Goal: Contribute content: Contribute content

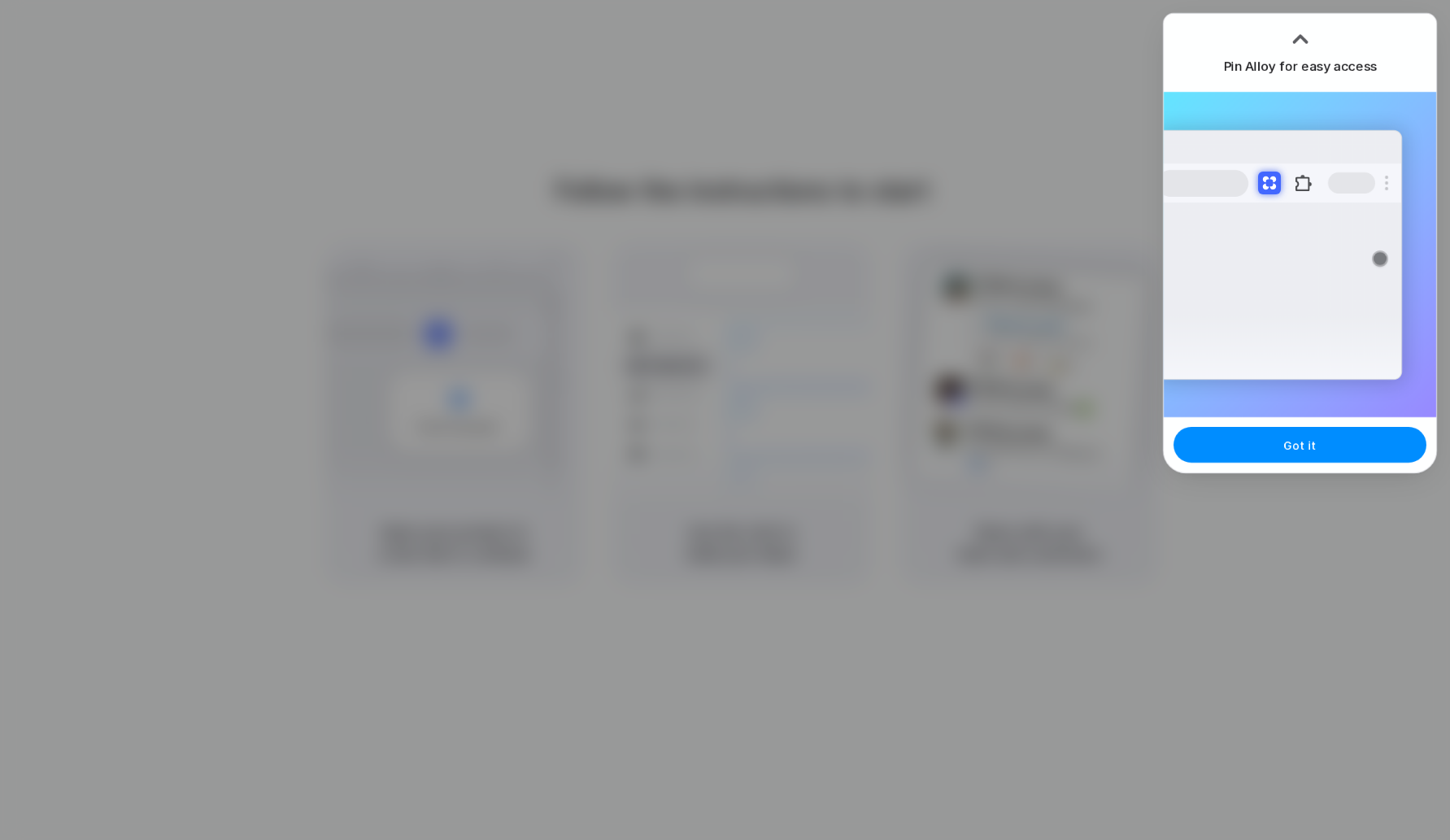
click at [950, 74] on div at bounding box center [725, 420] width 1450 height 840
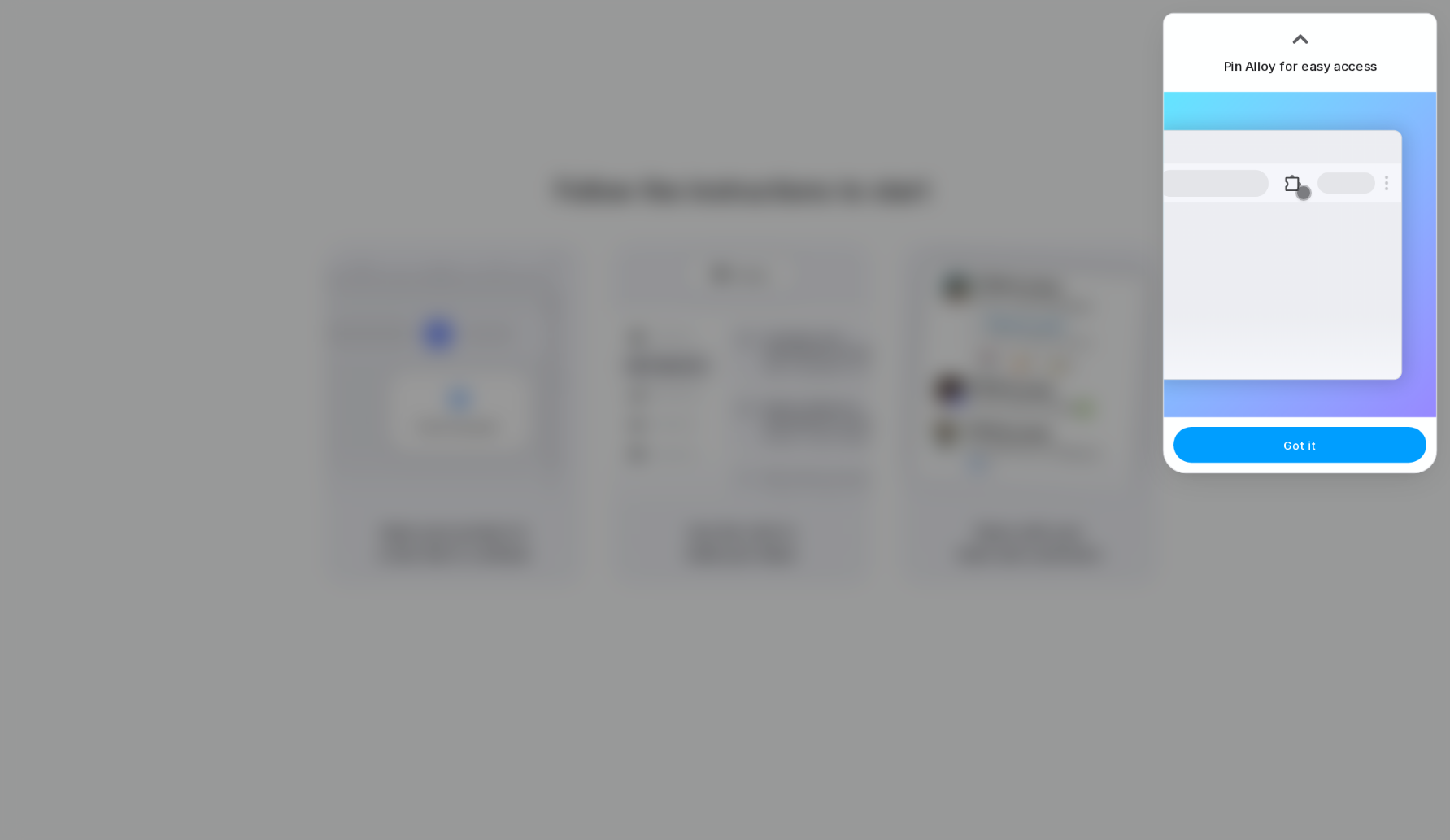
click at [1307, 451] on span "Got it" at bounding box center [1301, 445] width 33 height 17
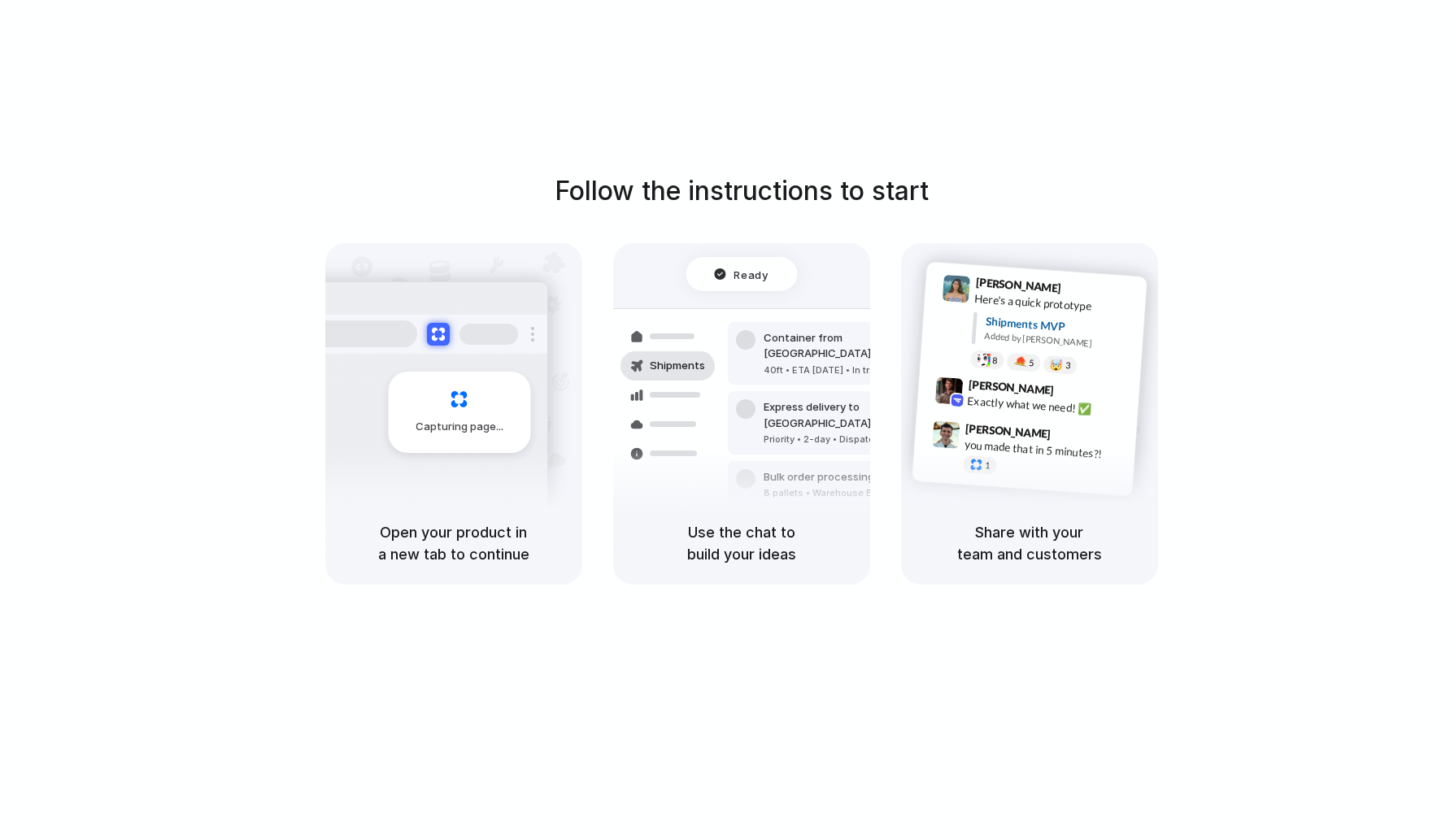
drag, startPoint x: 501, startPoint y: 190, endPoint x: 1044, endPoint y: 190, distance: 543.0
click at [1044, 190] on div "Follow the instructions to start Capturing page Open your product in a new tab …" at bounding box center [741, 378] width 1450 height 413
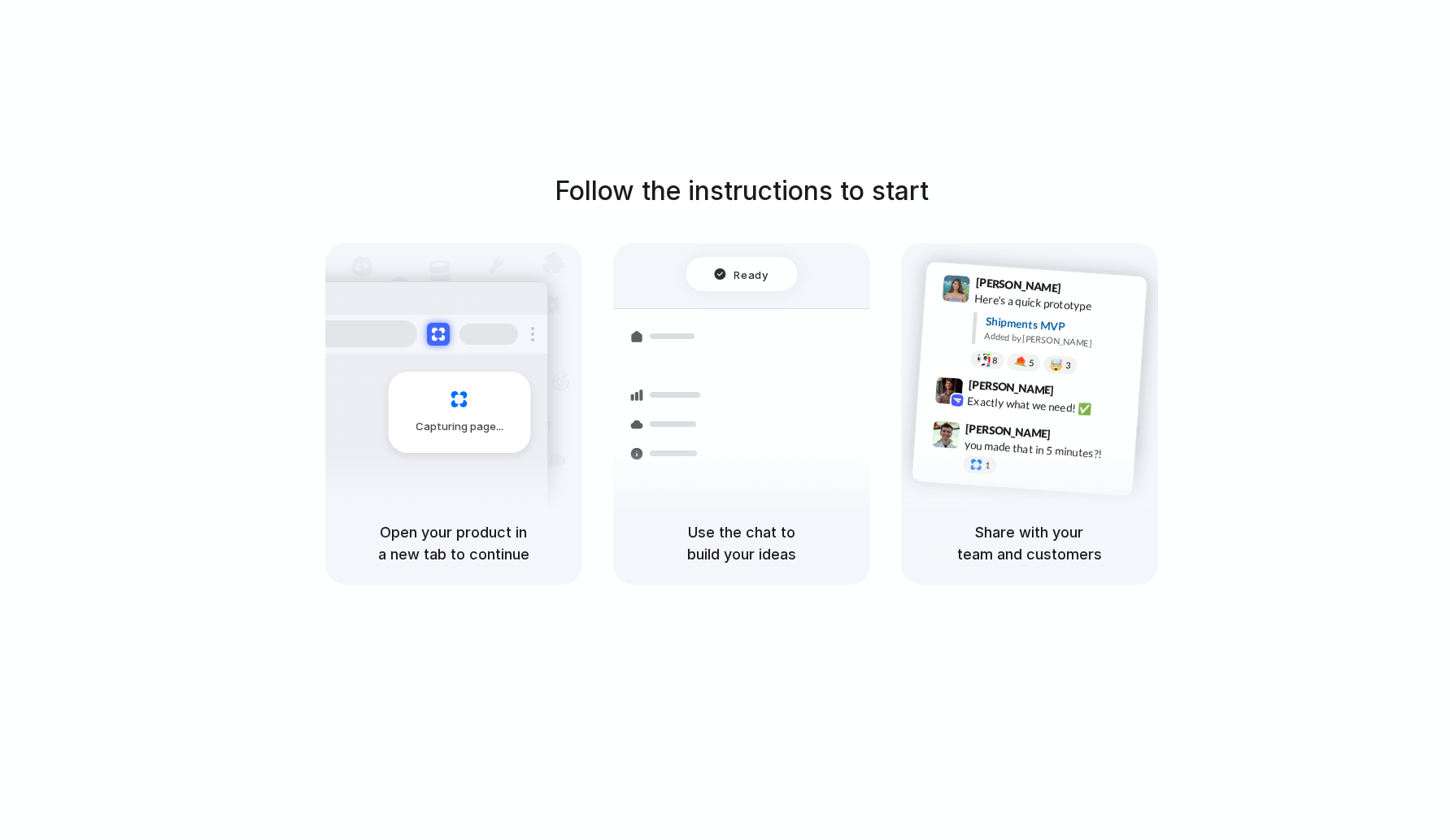
click at [1044, 190] on div "Follow the instructions to start Capturing page Open your product in a new tab …" at bounding box center [741, 378] width 1450 height 413
drag, startPoint x: 388, startPoint y: 536, endPoint x: 522, endPoint y: 556, distance: 135.5
click at [522, 557] on h5 "Open your product in a new tab to continue" at bounding box center [454, 542] width 218 height 44
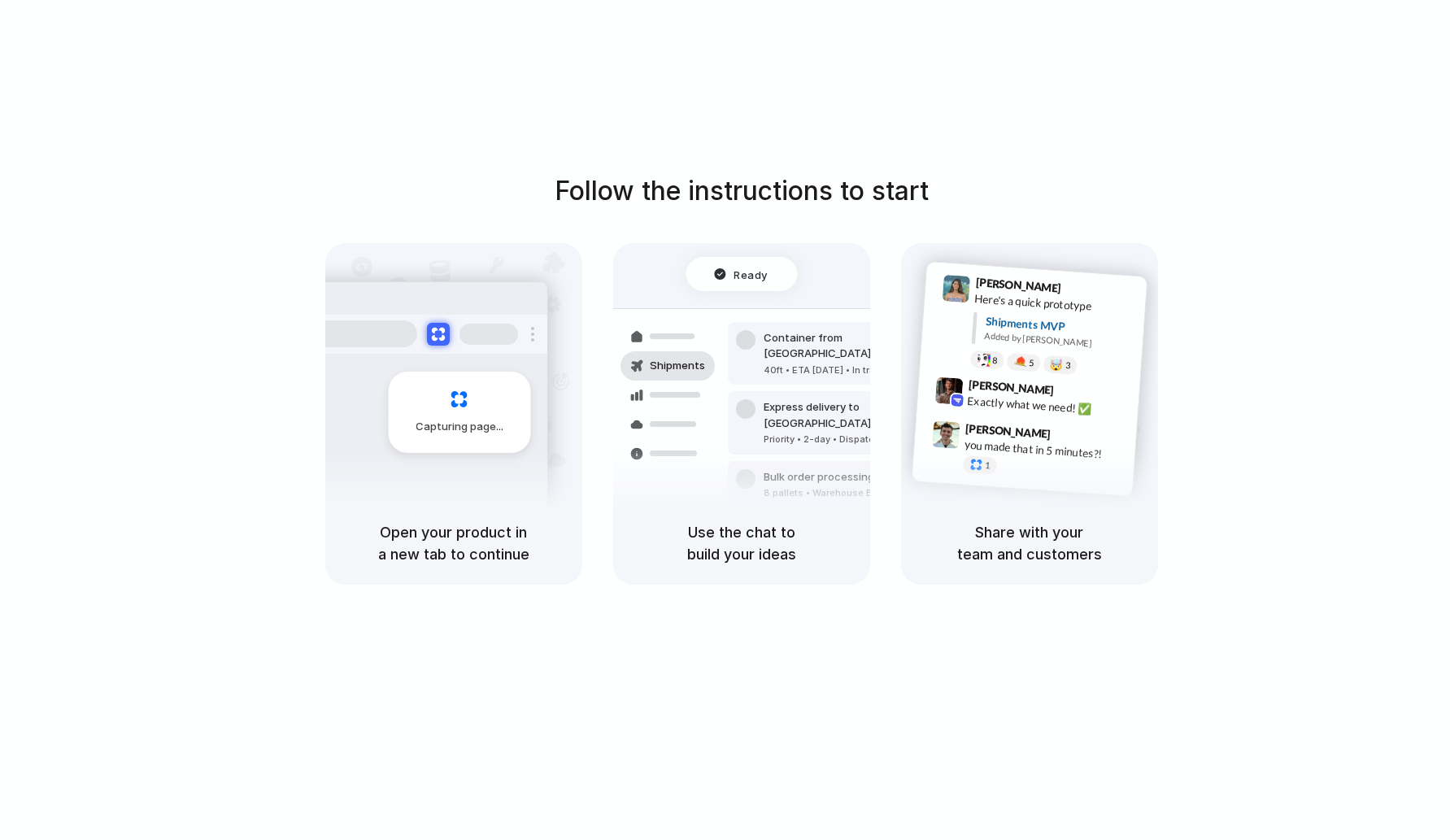
click at [957, 165] on div "Follow the instructions to start Capturing page Open your product in a new tab …" at bounding box center [741, 436] width 1483 height 873
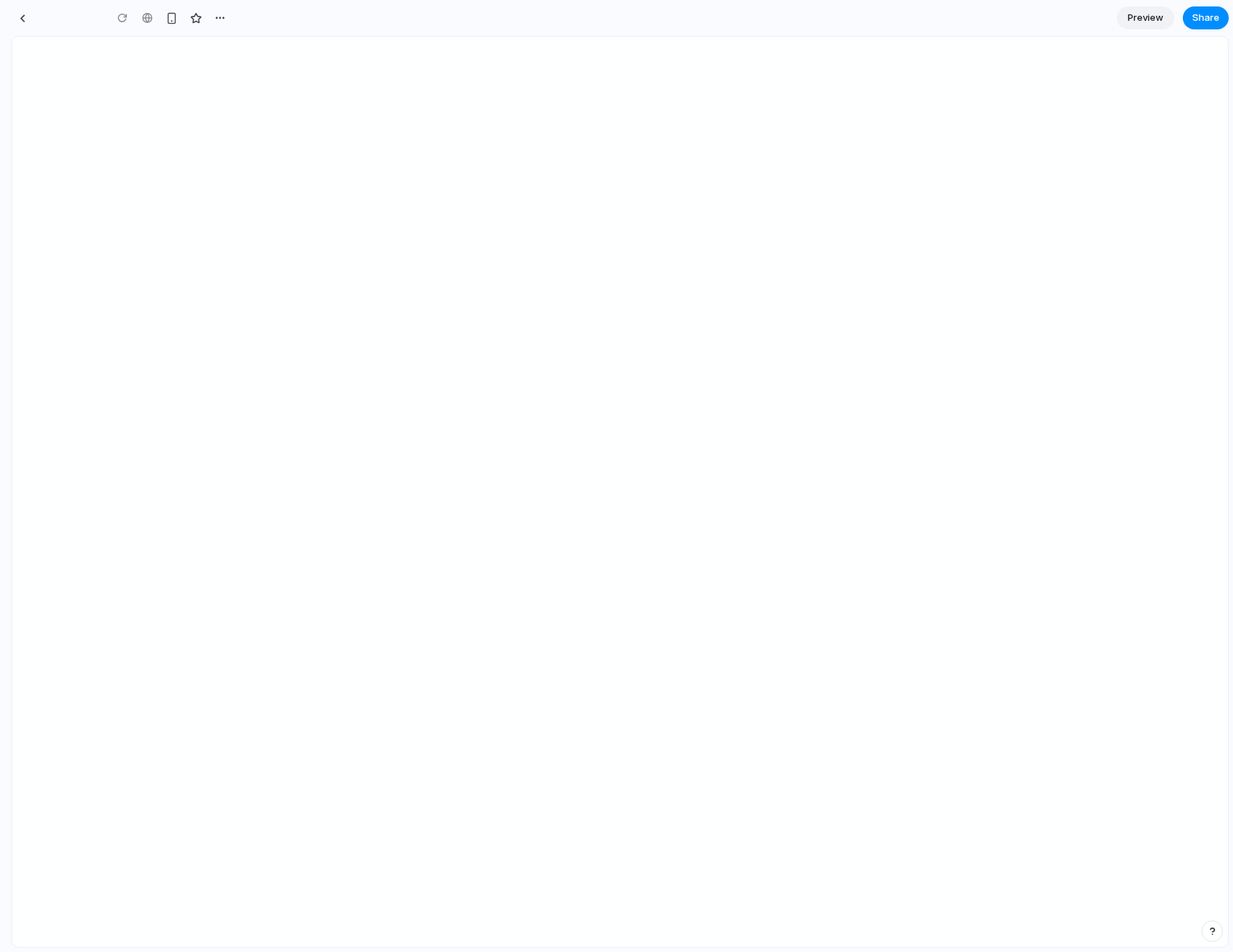
type input "**********"
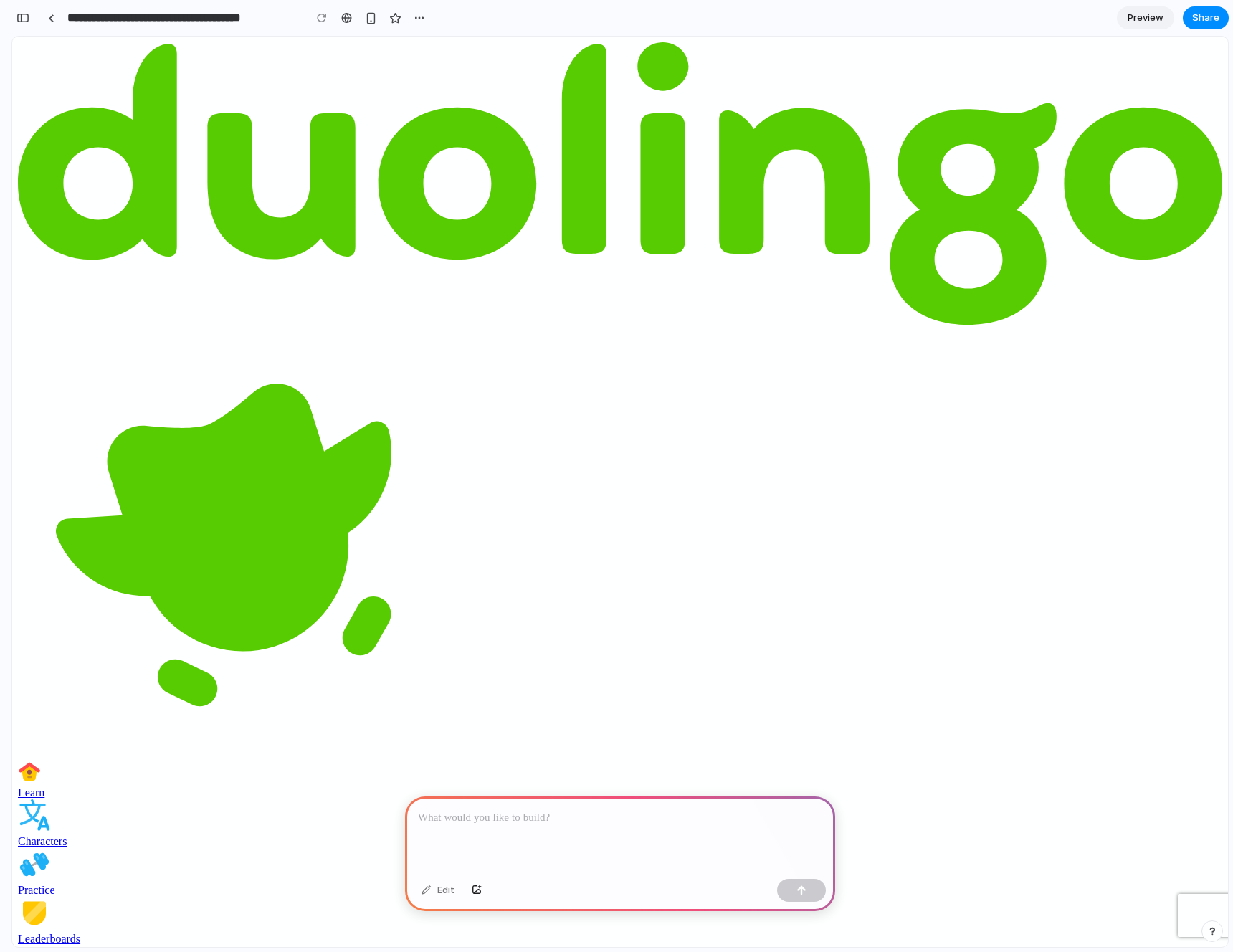
click at [1142, 15] on span "Preview" at bounding box center [1146, 17] width 36 height 14
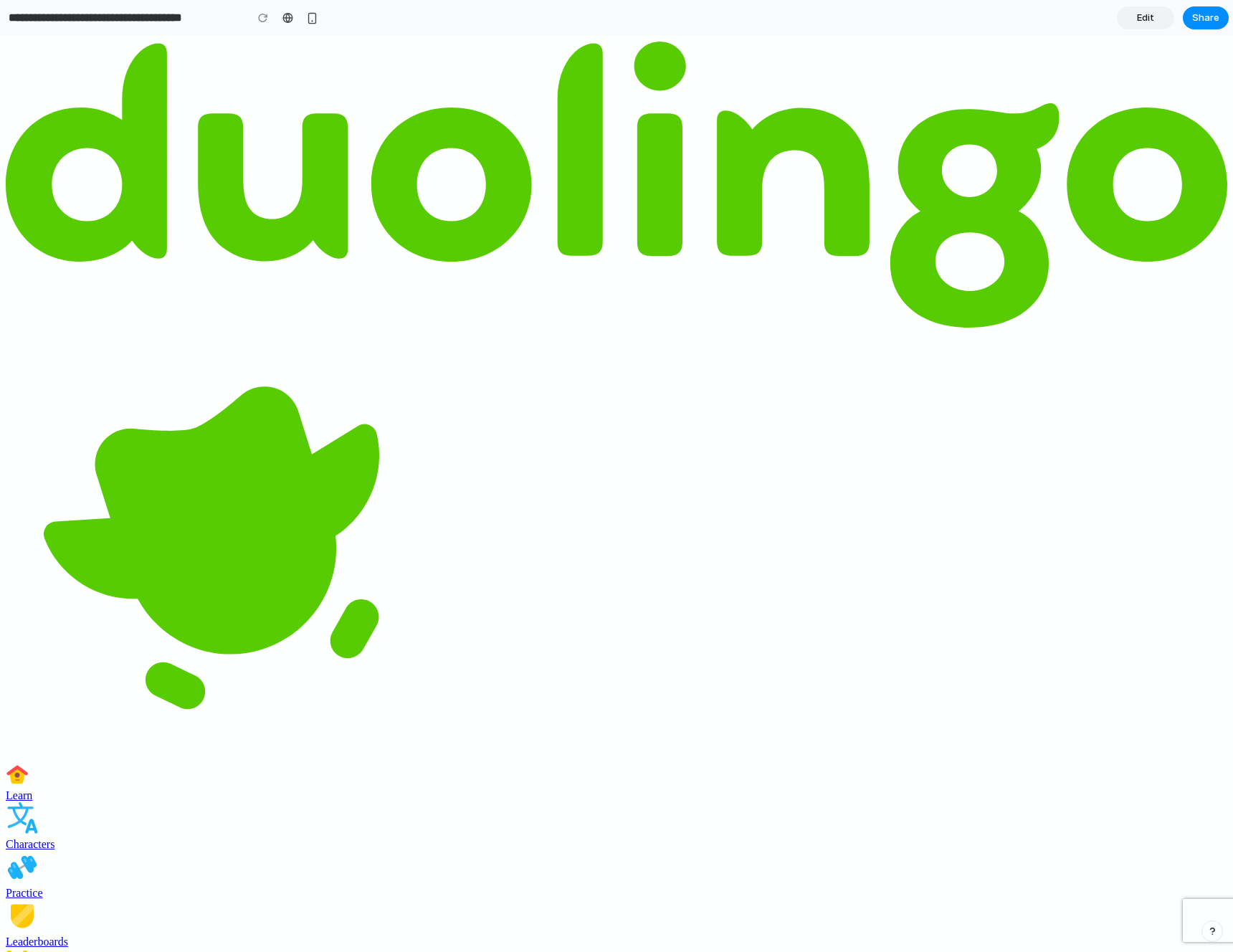
drag, startPoint x: 853, startPoint y: 265, endPoint x: 725, endPoint y: 369, distance: 164.9
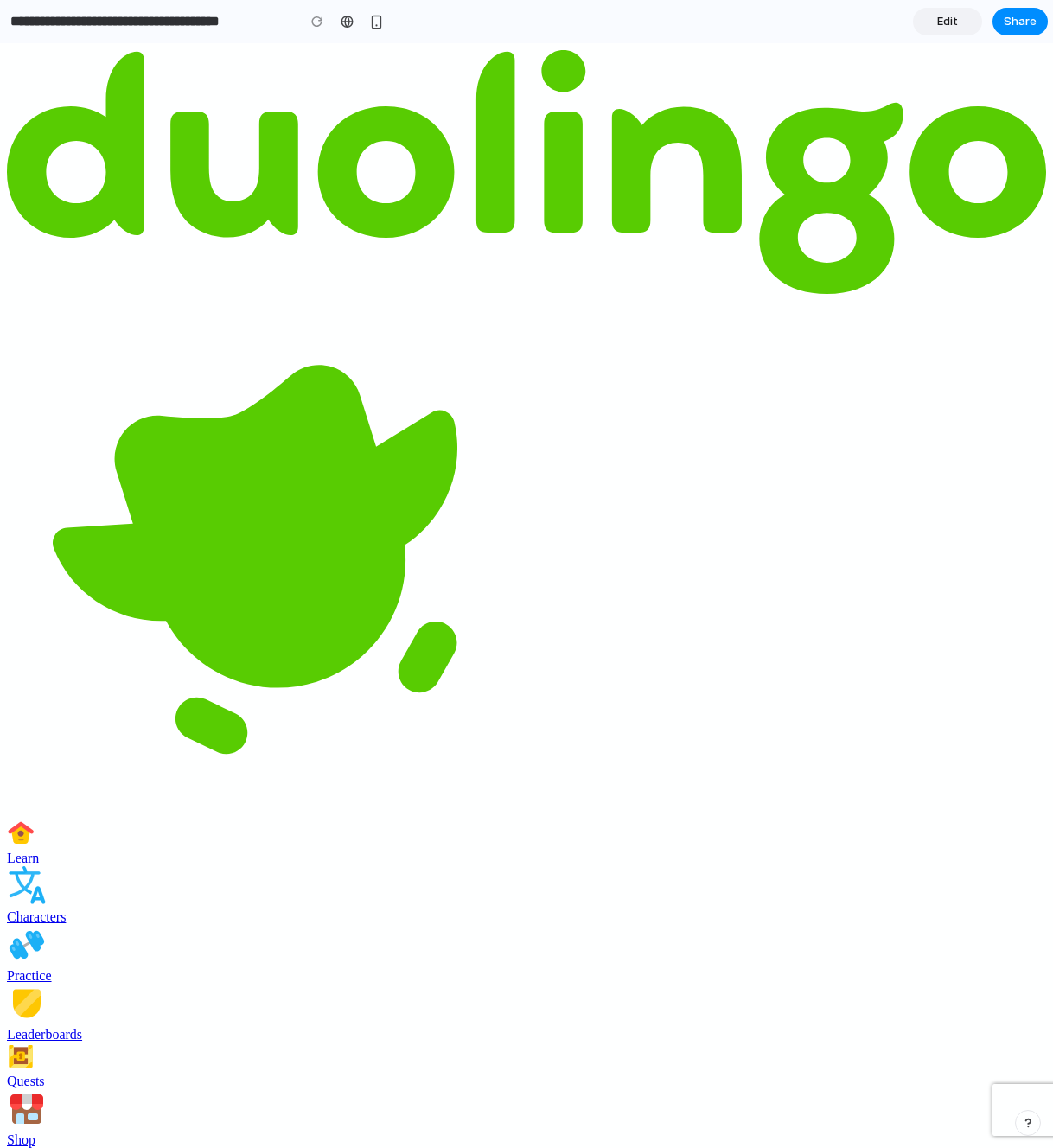
click at [862, 28] on section "**********" at bounding box center [524, 21] width 1048 height 43
click at [923, 28] on link "Edit" at bounding box center [947, 21] width 69 height 28
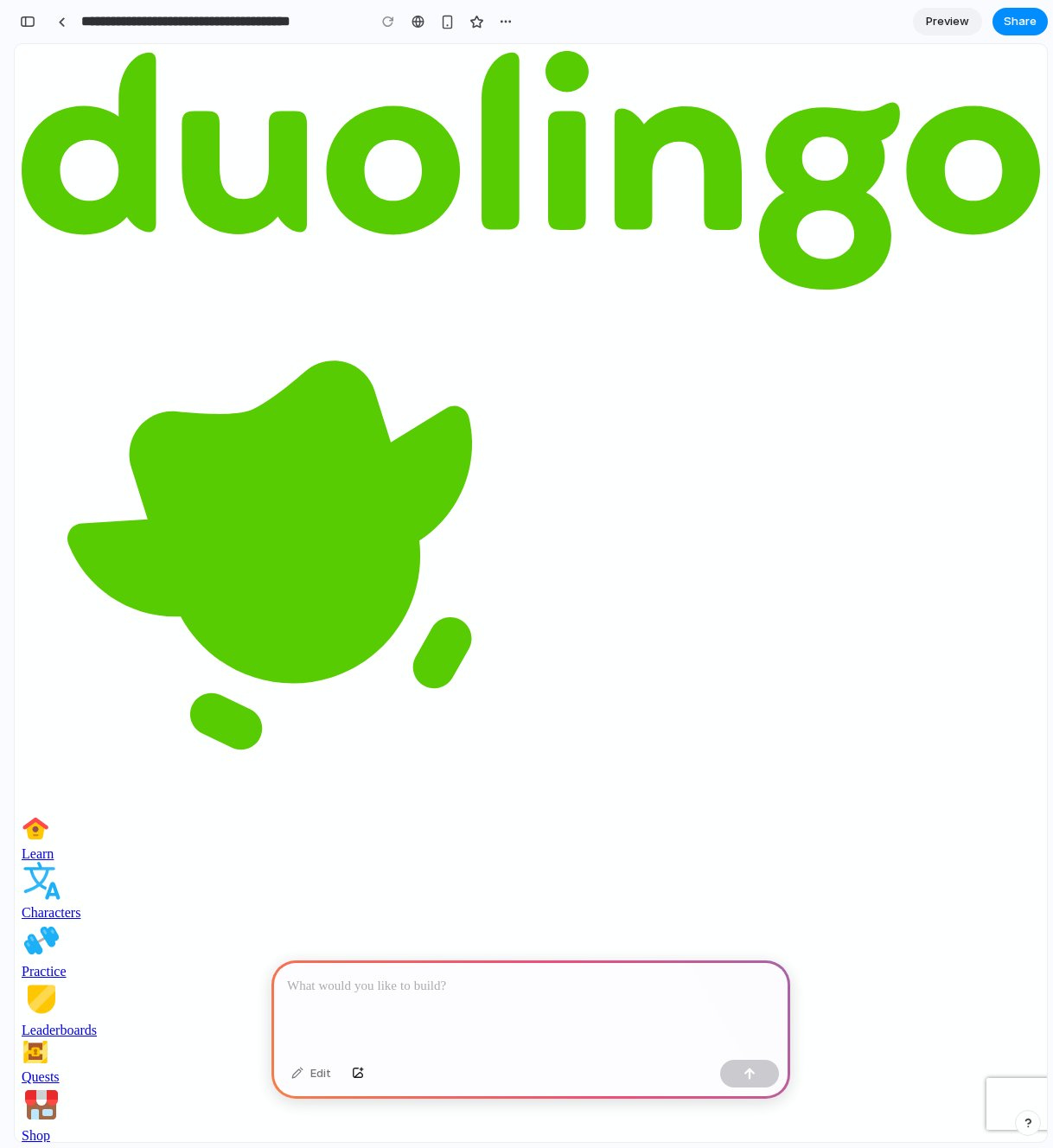
click at [416, 992] on p at bounding box center [531, 986] width 488 height 21
click at [440, 988] on p at bounding box center [531, 986] width 488 height 21
click at [746, 1078] on div "button" at bounding box center [749, 1073] width 12 height 12
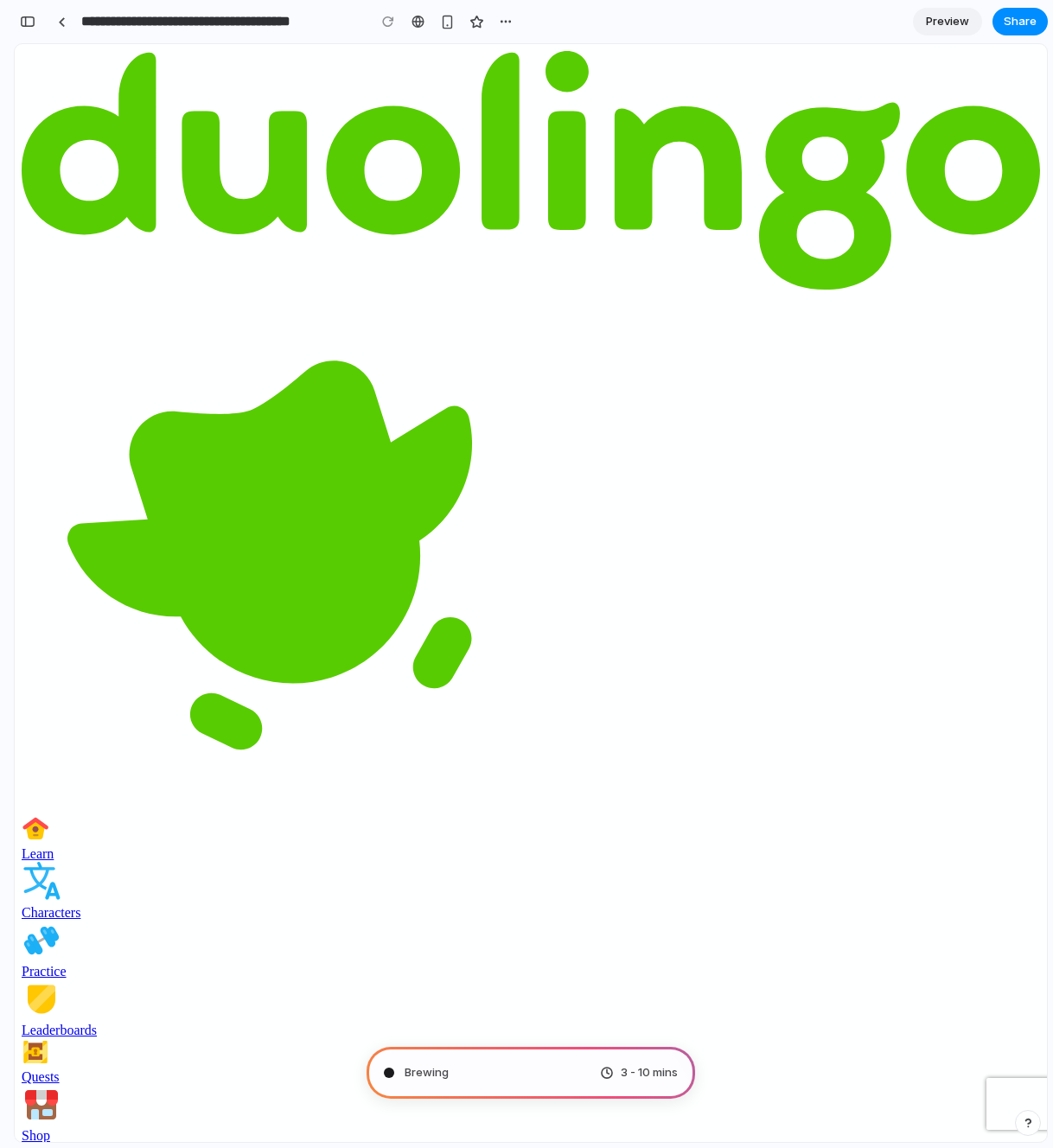
drag, startPoint x: 1064, startPoint y: 568, endPoint x: 936, endPoint y: 529, distance: 133.8
click at [1048, 528] on div "**********" at bounding box center [533, 574] width 1039 height 1148
click at [1051, 528] on div "**********" at bounding box center [533, 574] width 1039 height 1148
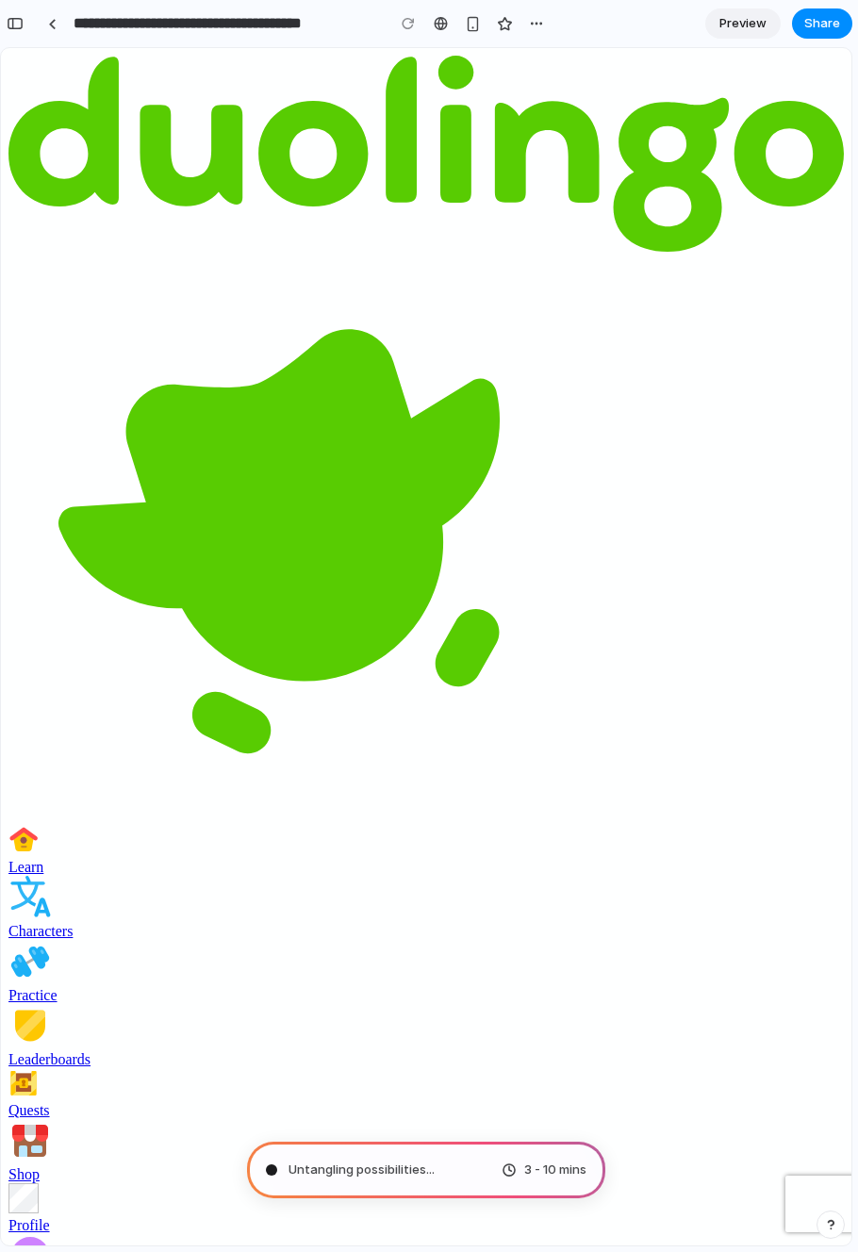
click at [857, 799] on div "**********" at bounding box center [429, 626] width 858 height 1252
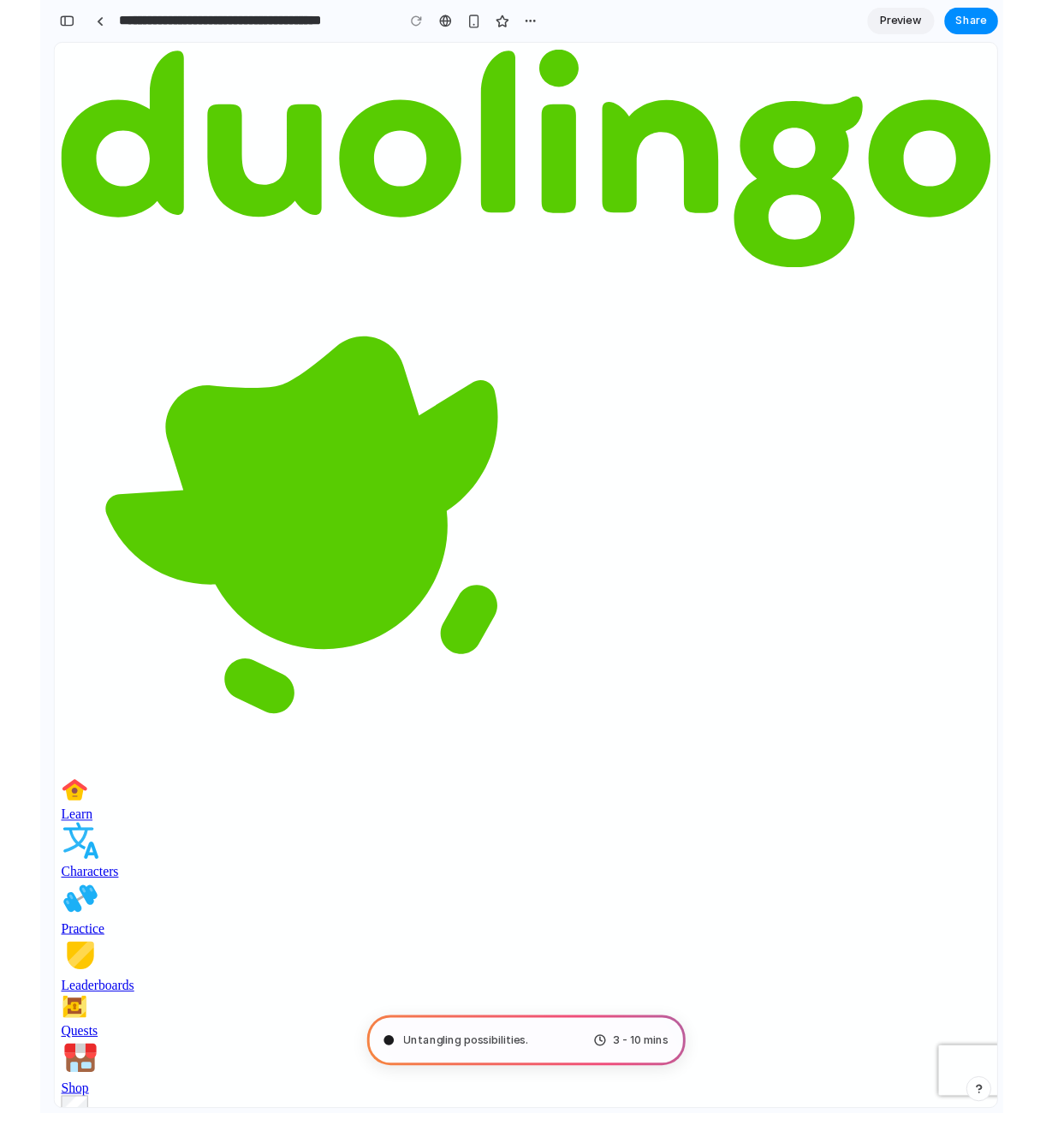
scroll to position [0, 15]
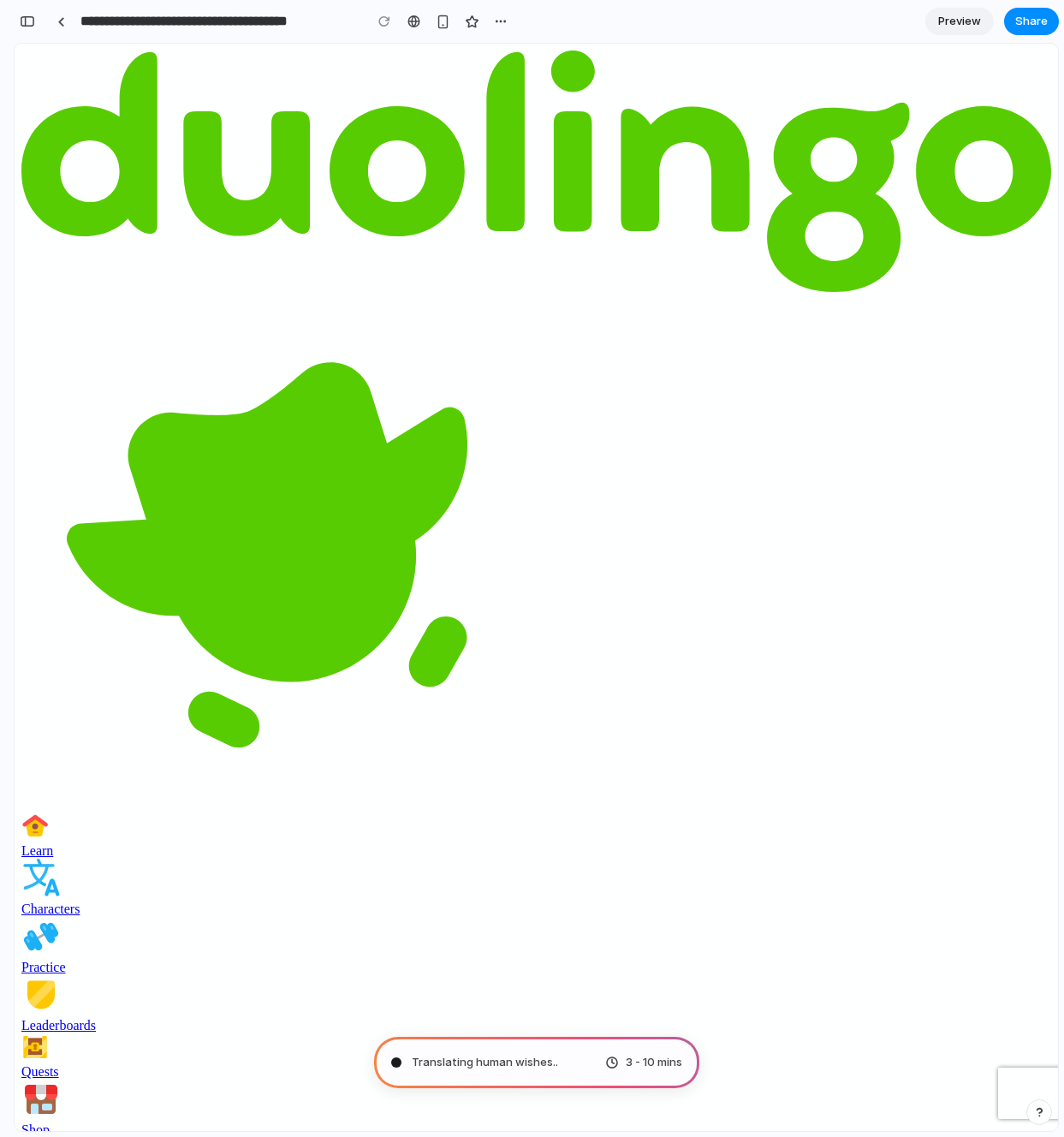
type input "**********"
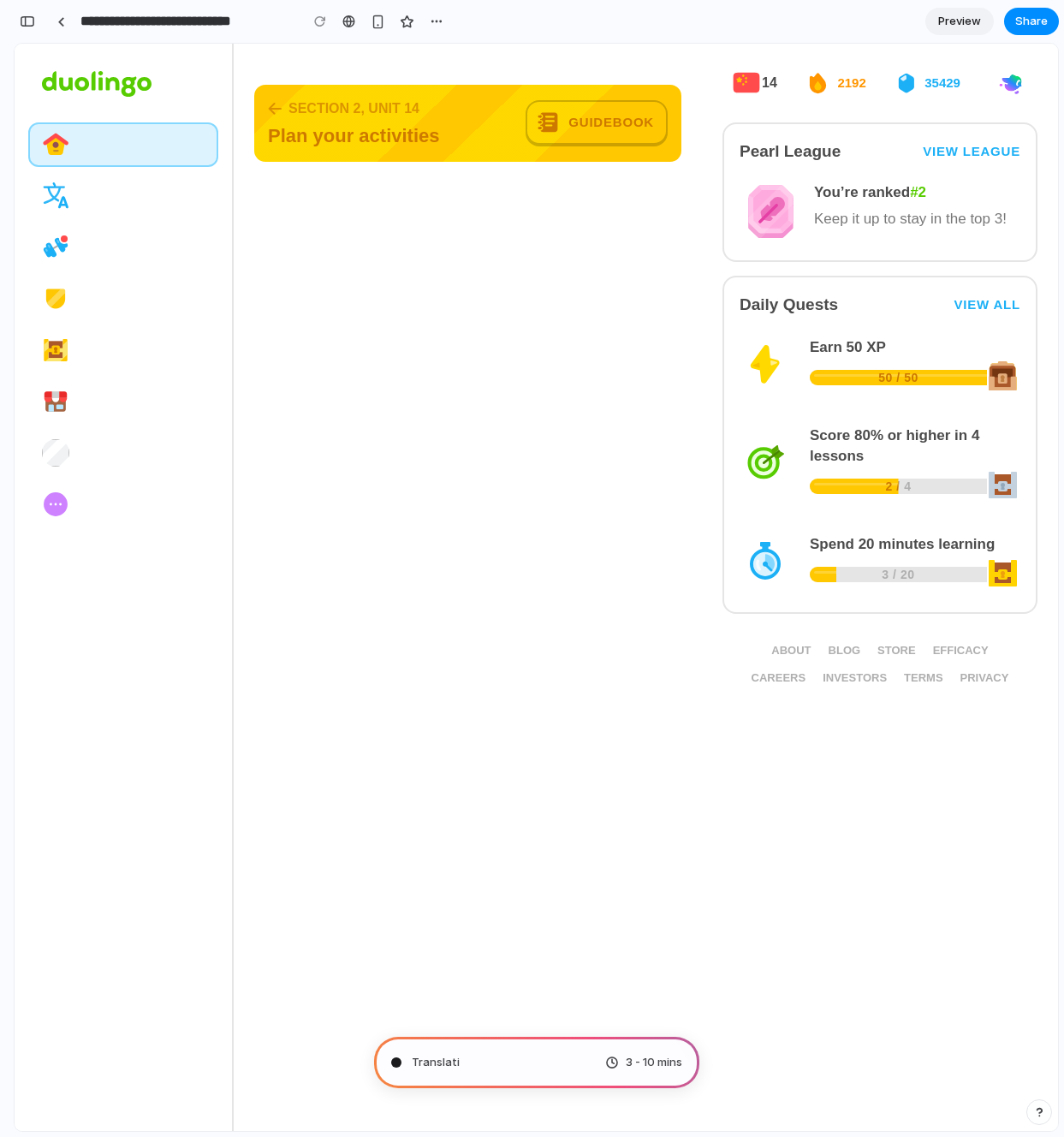
scroll to position [149, 0]
drag, startPoint x: 446, startPoint y: 1063, endPoint x: 527, endPoint y: 1063, distance: 81.0
click at [527, 1063] on span "Calculating user delight ." at bounding box center [477, 1062] width 132 height 17
click at [518, 1057] on span "Consulting the digital oracle" at bounding box center [488, 1062] width 153 height 17
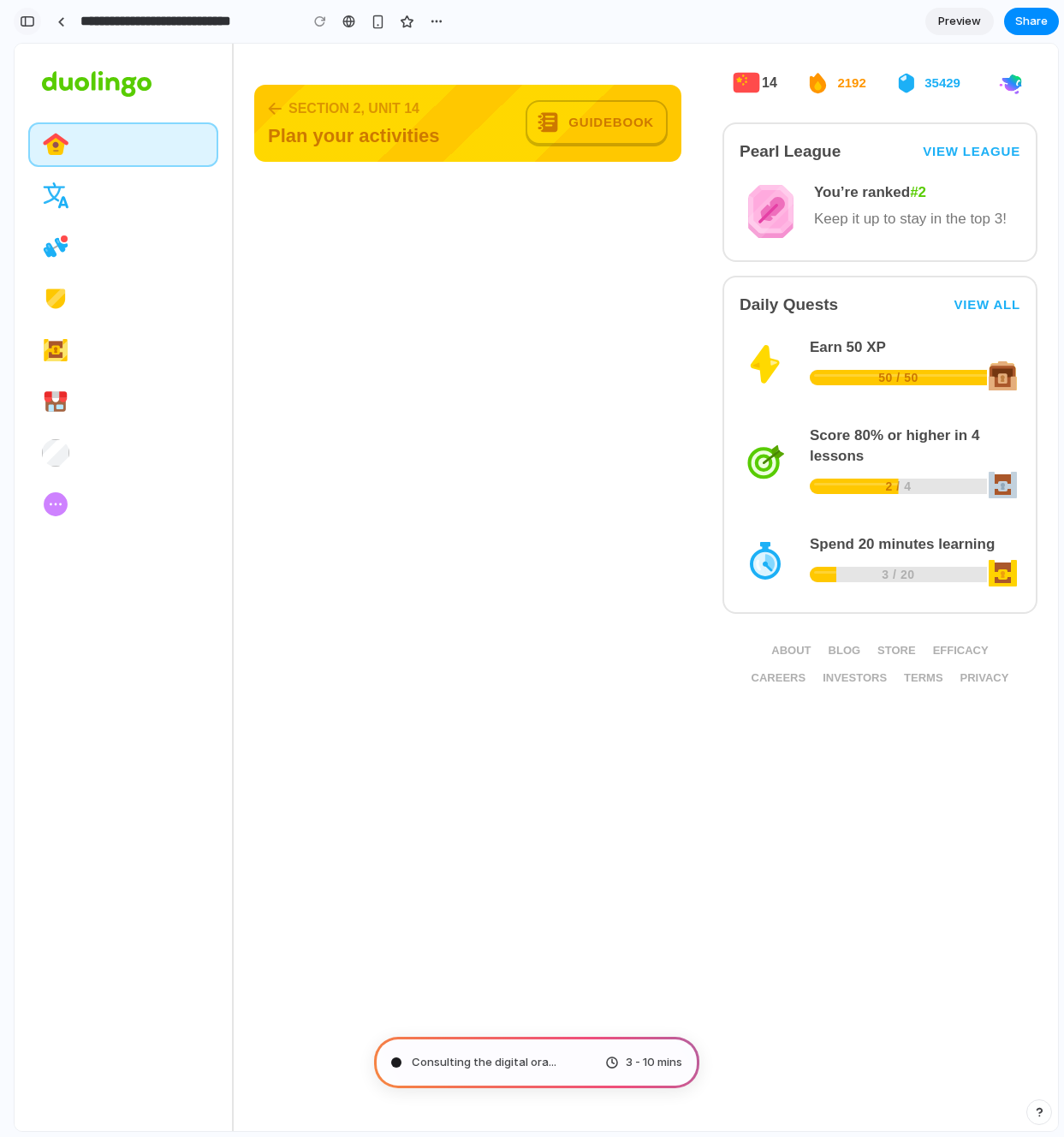
click at [29, 22] on div "button" at bounding box center [27, 21] width 15 height 12
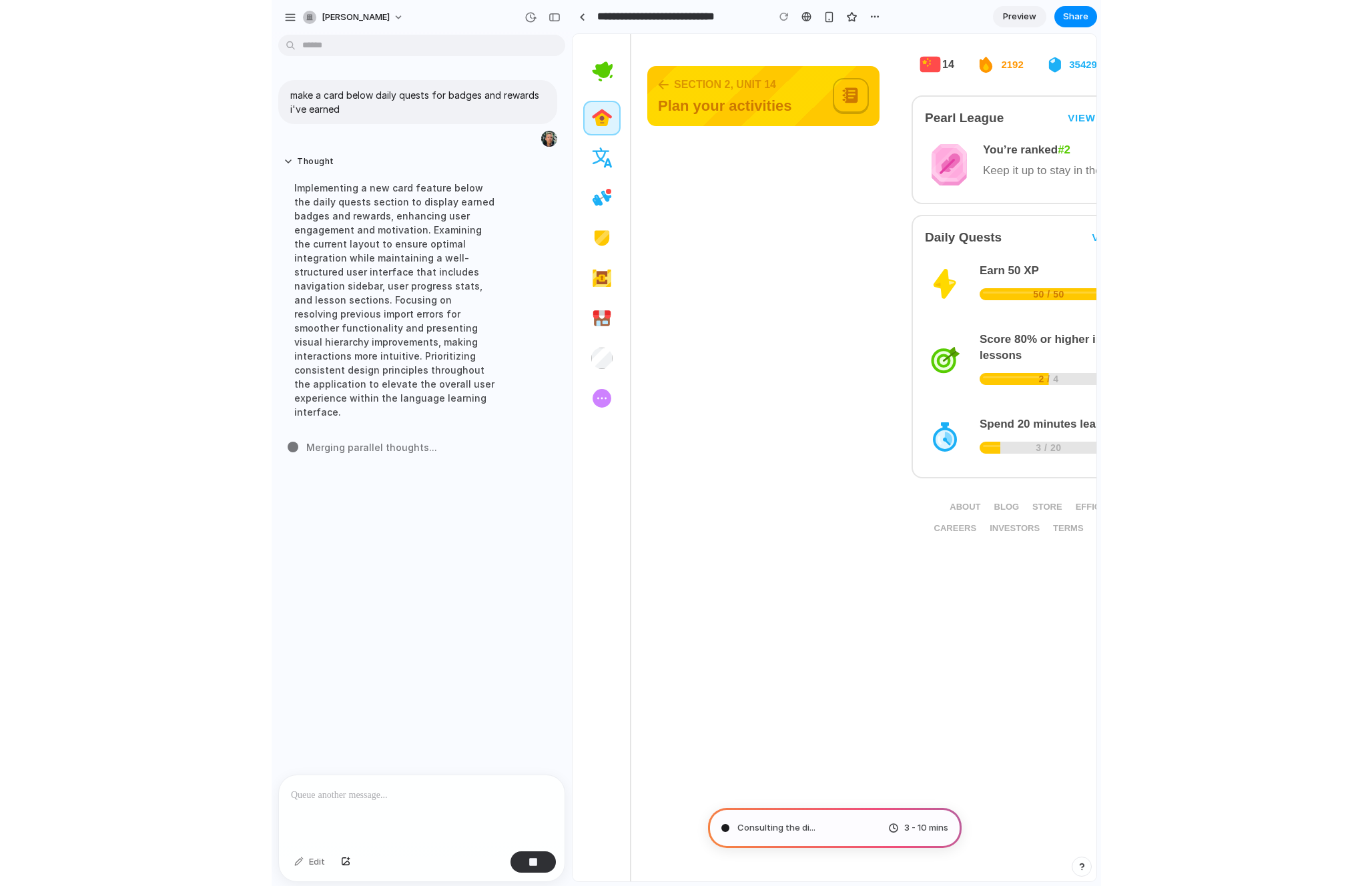
scroll to position [0, 0]
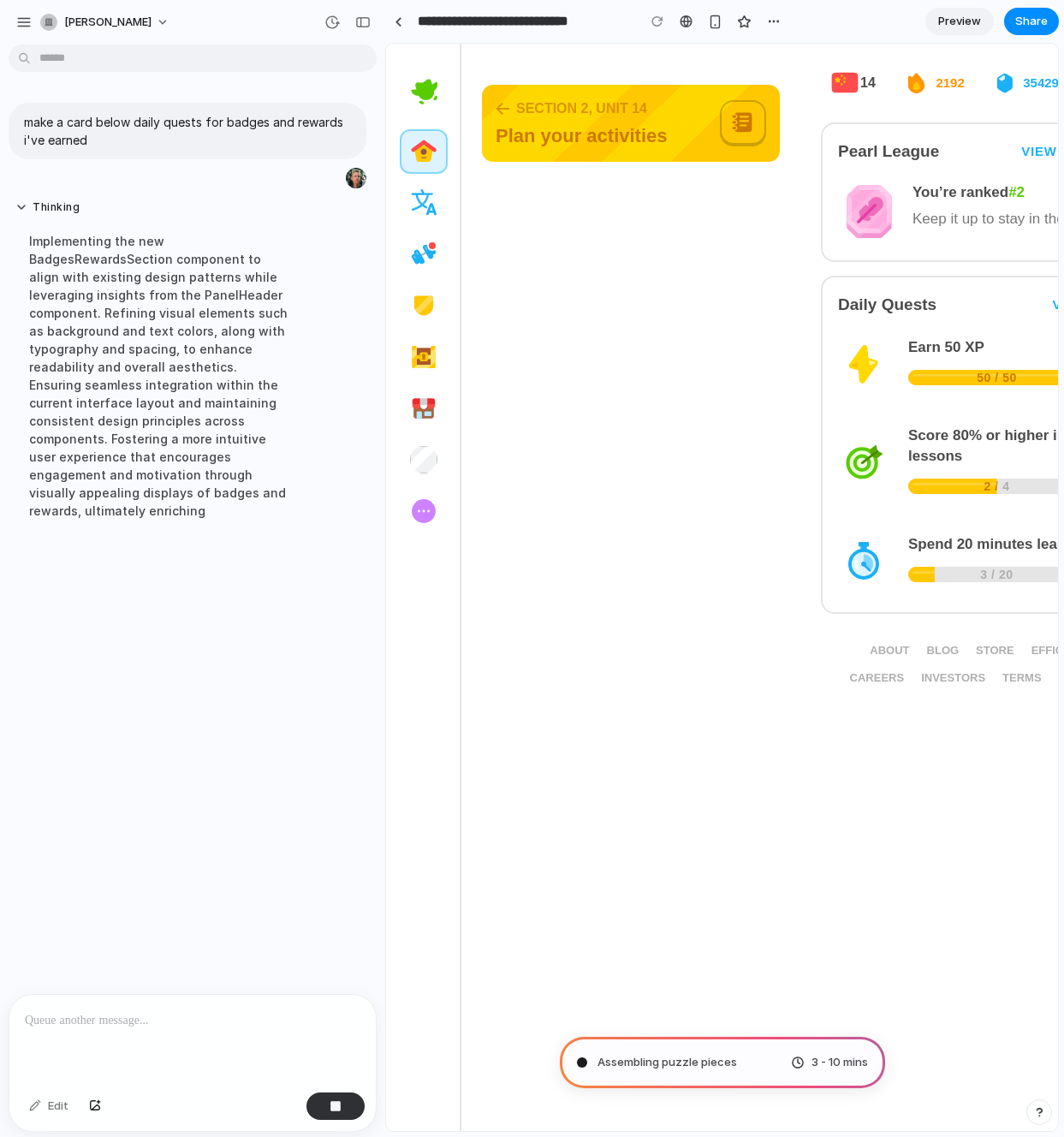
click at [98, 272] on div "Implementing the new BadgesRewardsSection component to align with existing desi…" at bounding box center [158, 375] width 286 height 308
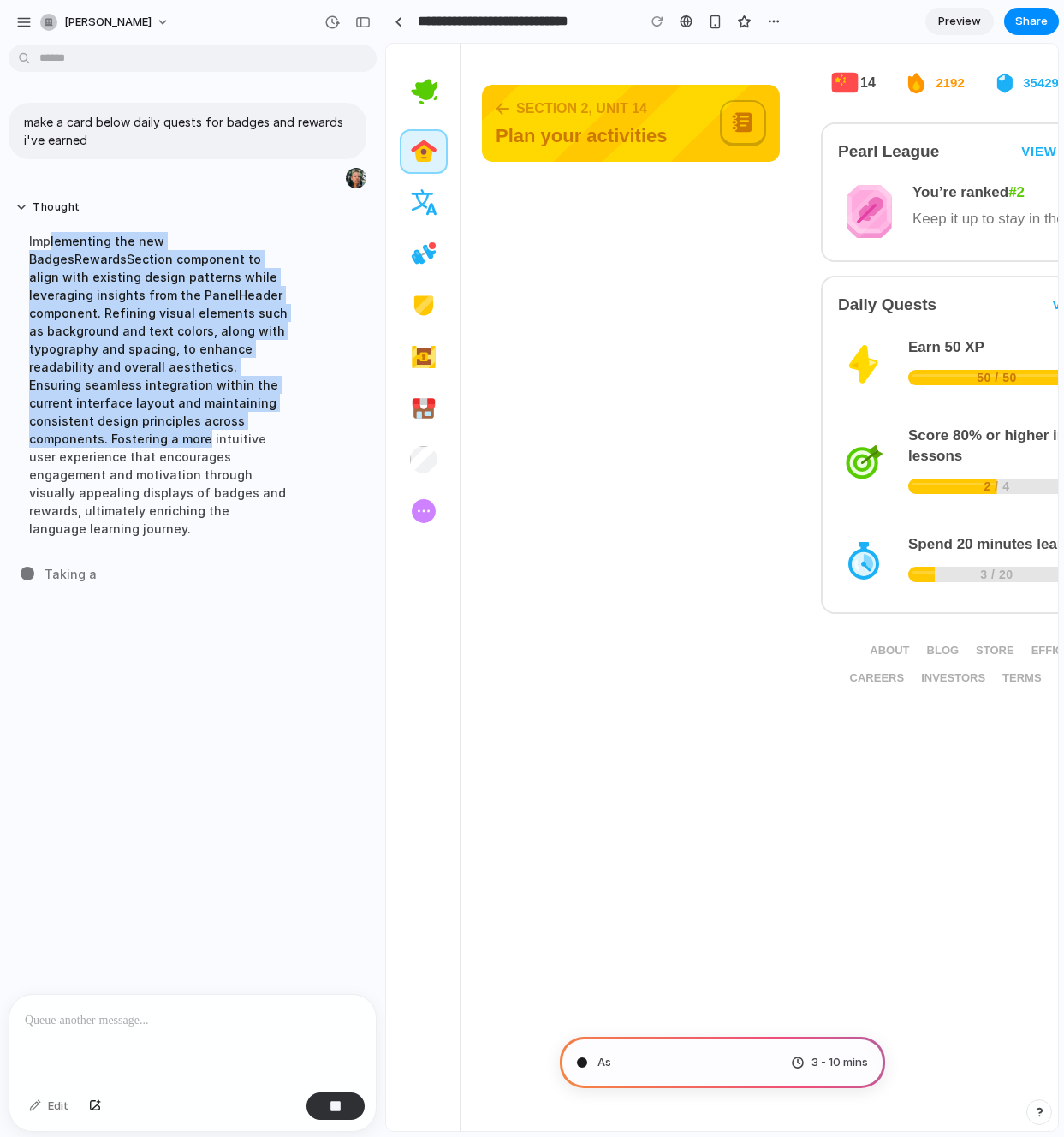
drag, startPoint x: 48, startPoint y: 247, endPoint x: 123, endPoint y: 429, distance: 196.8
click at [123, 429] on div "Implementing the new BadgesRewardsSection component to align with existing desi…" at bounding box center [158, 384] width 286 height 326
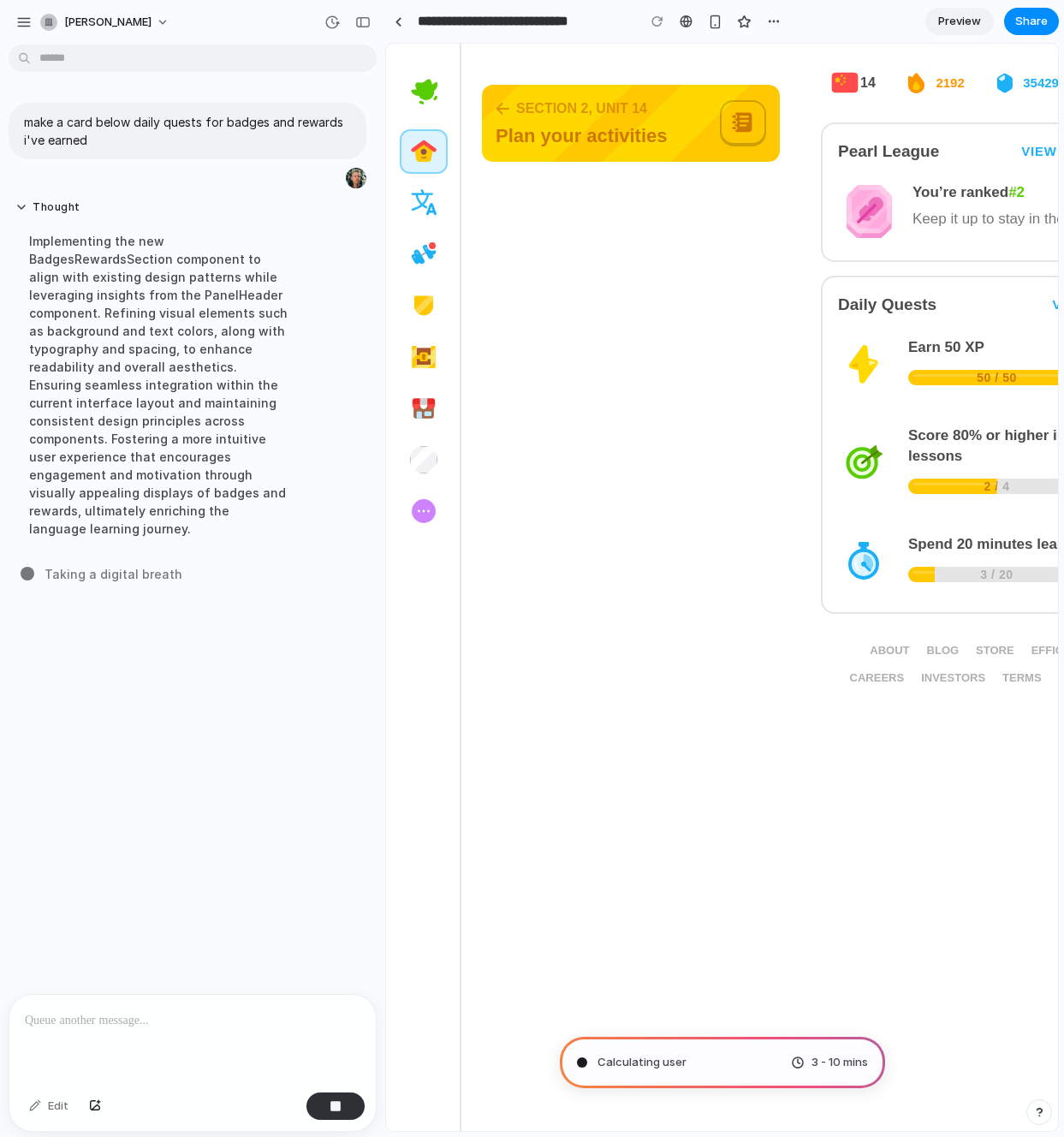
click at [65, 262] on div "Implementing the new BadgesRewardsSection component to align with existing desi…" at bounding box center [158, 384] width 286 height 326
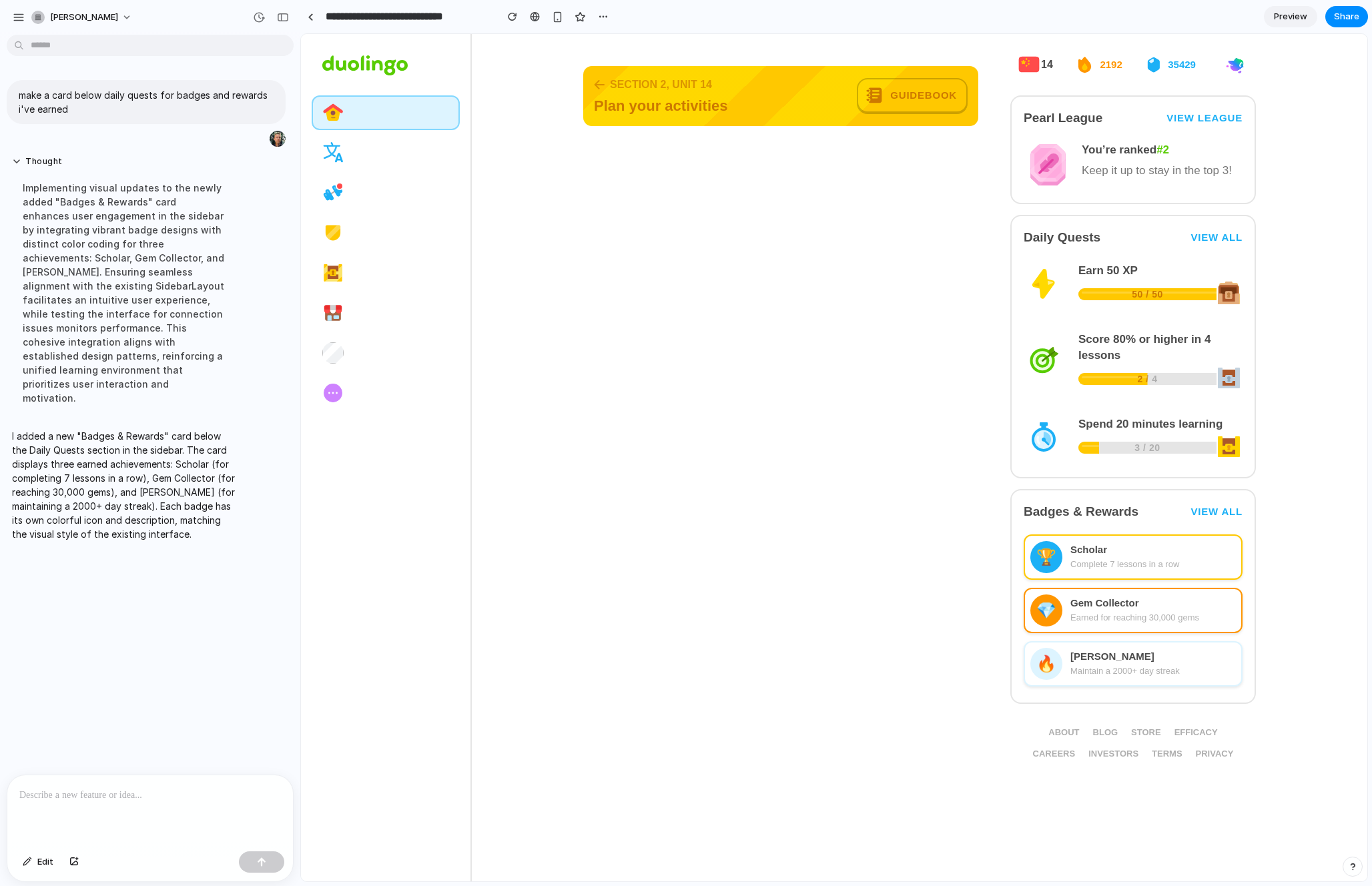
click at [433, 583] on div at bounding box center [386, 457] width 171 height 847
click at [139, 595] on div "make a card below daily quests for badges and rewards i've earned Thought Imple…" at bounding box center [146, 408] width 292 height 735
click at [1147, 507] on link "View all" at bounding box center [1217, 512] width 52 height 12
click at [1147, 510] on link "View all" at bounding box center [1217, 512] width 52 height 12
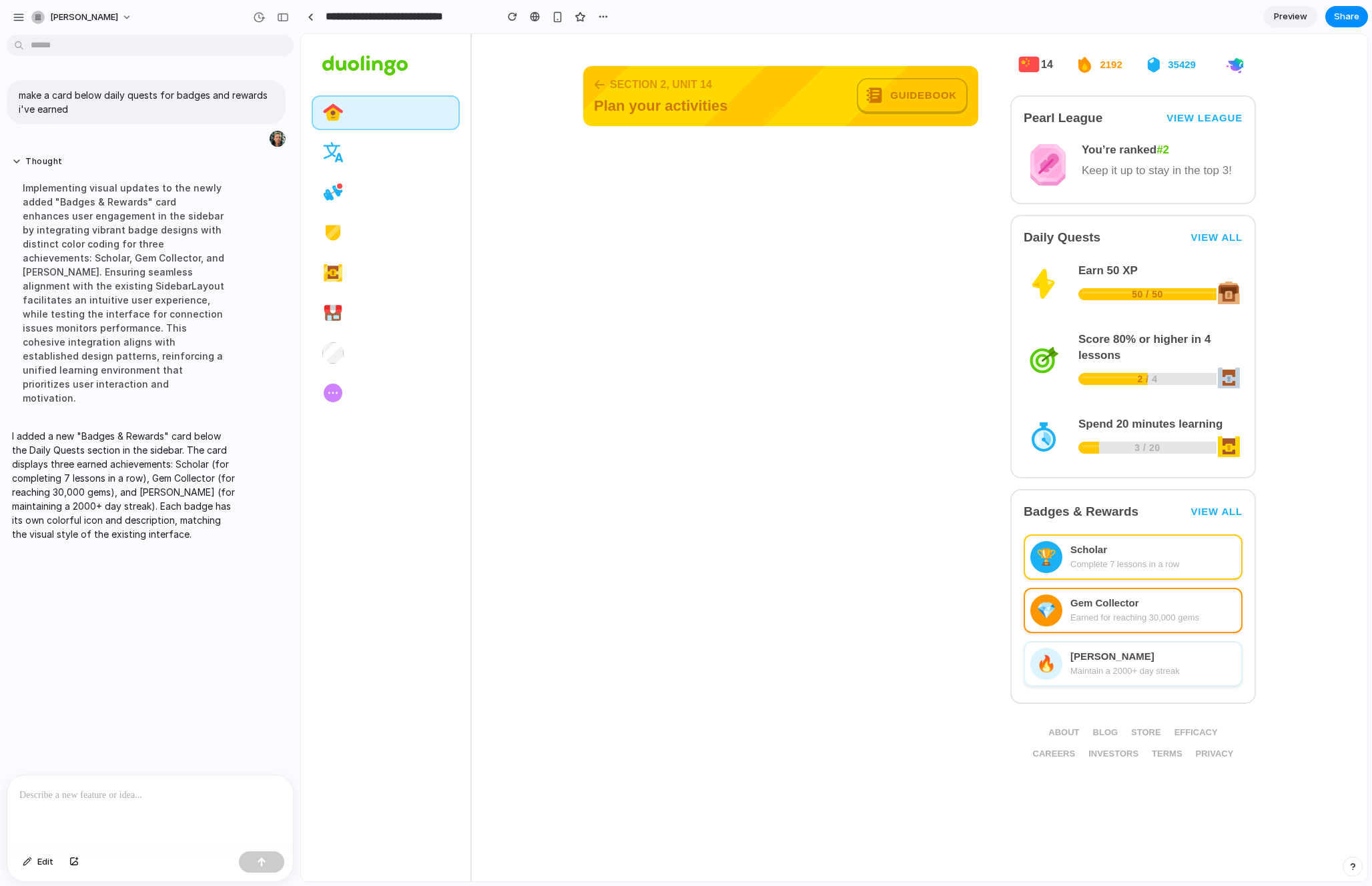
click at [1138, 539] on div "🏆 Scholar Complete 7 lessons in a row" at bounding box center [1133, 557] width 219 height 45
click at [1115, 604] on div "Gem Collector" at bounding box center [1153, 603] width 166 height 13
click at [1110, 673] on div "Maintain a 2000+ day streak" at bounding box center [1153, 671] width 166 height 13
click at [1102, 595] on div "💎 Gem Collector Earned for reaching 30,000 gems" at bounding box center [1133, 611] width 219 height 45
click at [1090, 536] on div "🏆 Scholar Complete 7 lessons in a row" at bounding box center [1133, 557] width 219 height 45
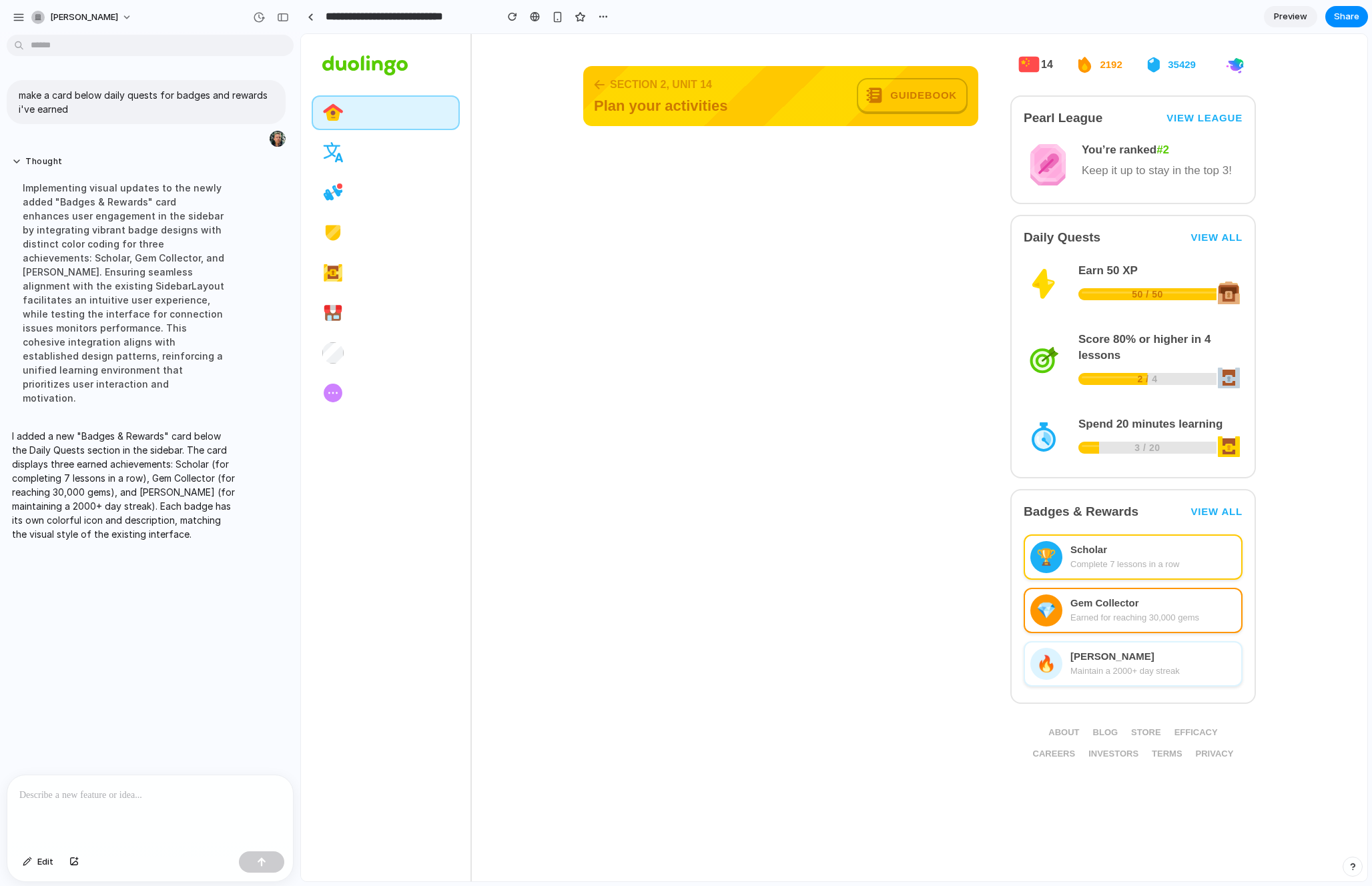
click at [1104, 573] on div "🏆 Scholar Complete 7 lessons in a row" at bounding box center [1133, 557] width 219 height 45
click at [1104, 598] on div "Gem Collector" at bounding box center [1153, 603] width 166 height 13
click at [1102, 659] on div "[PERSON_NAME]" at bounding box center [1153, 656] width 166 height 13
click at [1104, 612] on div "Earned for reaching 30,000 gems" at bounding box center [1153, 618] width 166 height 13
click at [1098, 544] on div "Scholar" at bounding box center [1153, 549] width 166 height 13
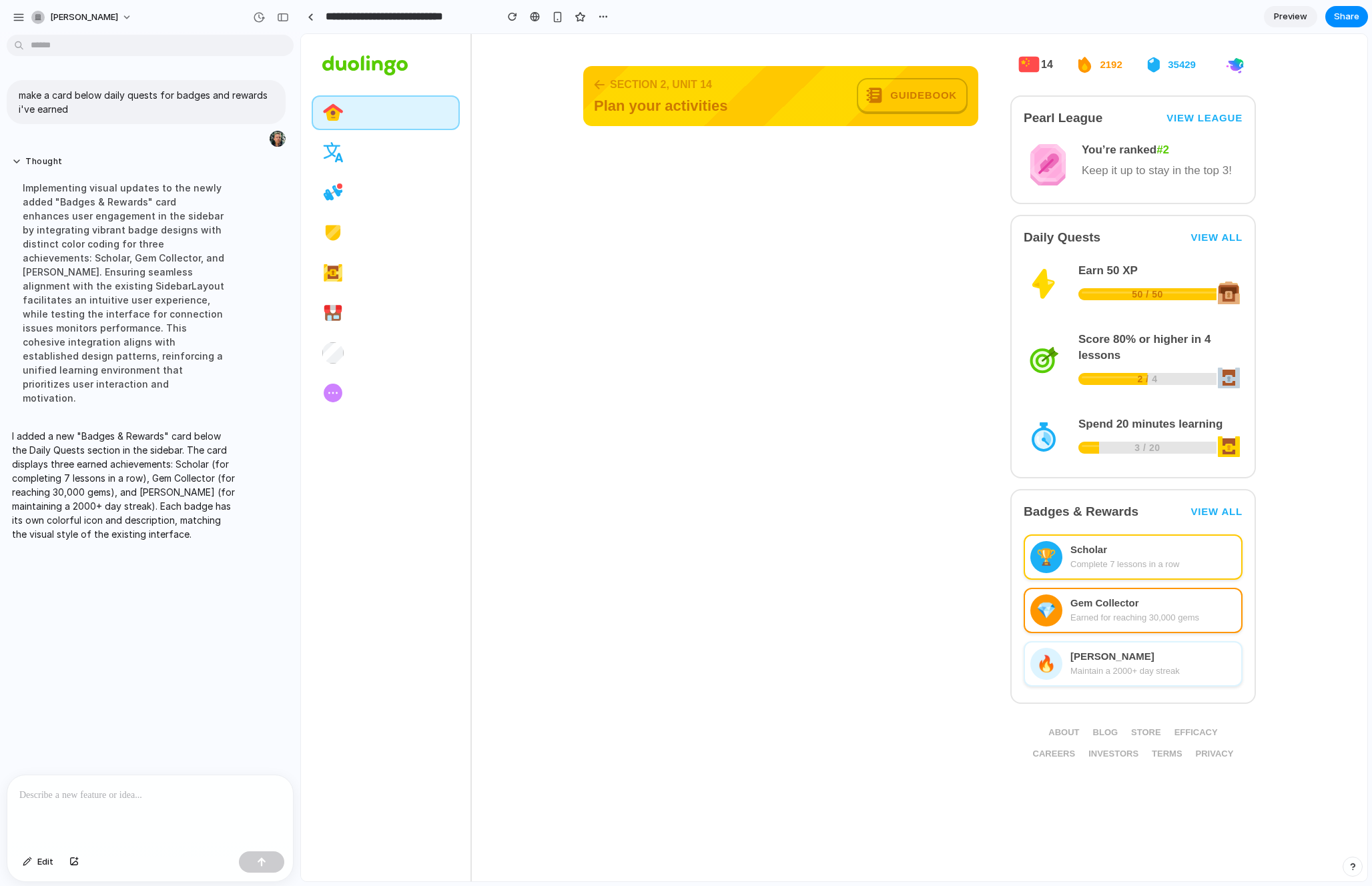
click at [1147, 512] on link "View all" at bounding box center [1217, 512] width 52 height 12
click at [888, 101] on link "Guidebook" at bounding box center [912, 96] width 110 height 36
click at [1147, 115] on link "View League" at bounding box center [1204, 117] width 76 height 12
click at [1147, 221] on div "Daily Quests View all Earn 50 XP 50 / 50 50 / 50 Score 80% or higher in 4 lesso…" at bounding box center [1133, 347] width 246 height 263
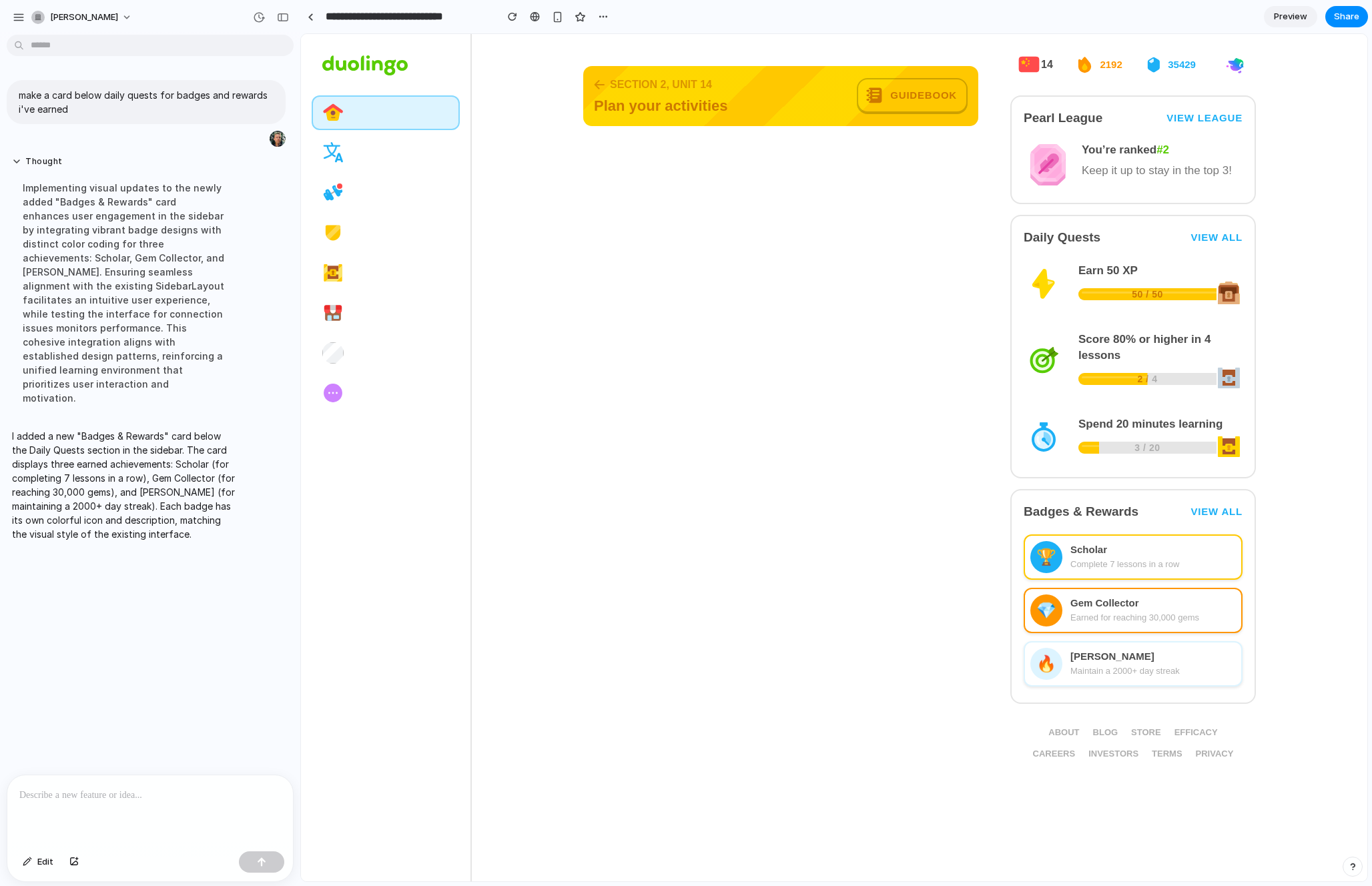
click at [1147, 236] on link "View all" at bounding box center [1217, 237] width 52 height 12
click at [1147, 507] on link "View all" at bounding box center [1217, 512] width 52 height 12
click at [1097, 67] on div at bounding box center [1089, 64] width 23 height 18
click at [1147, 64] on span "35429" at bounding box center [1182, 64] width 28 height 13
click at [1147, 64] on img at bounding box center [1235, 65] width 28 height 18
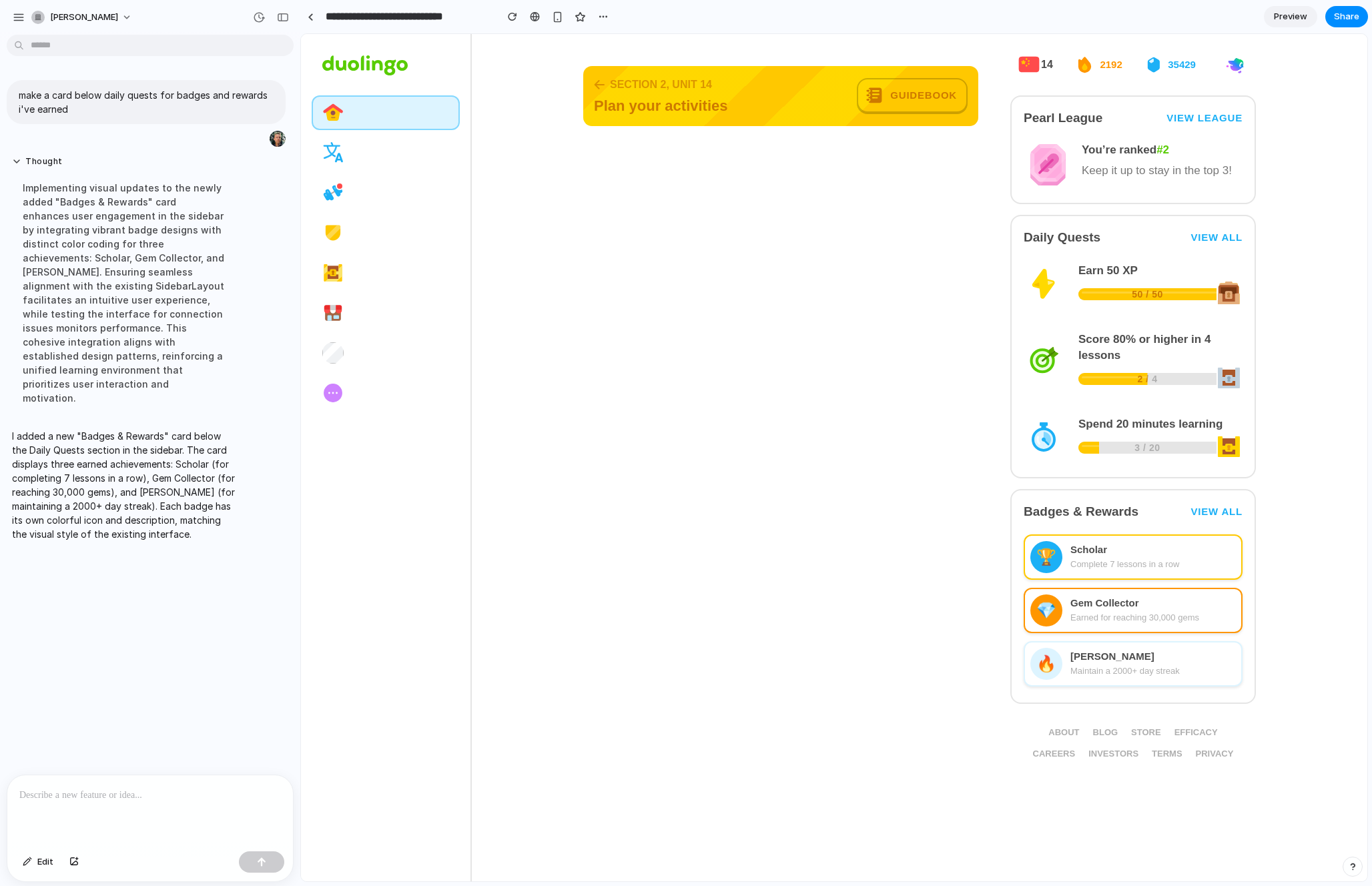
click at [1147, 64] on img at bounding box center [1154, 64] width 15 height 18
drag, startPoint x: 1076, startPoint y: 64, endPoint x: 1055, endPoint y: 64, distance: 21.0
click at [1075, 64] on span "2192" at bounding box center [1102, 64] width 63 height 29
click at [1029, 64] on image at bounding box center [1029, 384] width 24 height 928
click at [377, 159] on span at bounding box center [385, 152] width 148 height 35
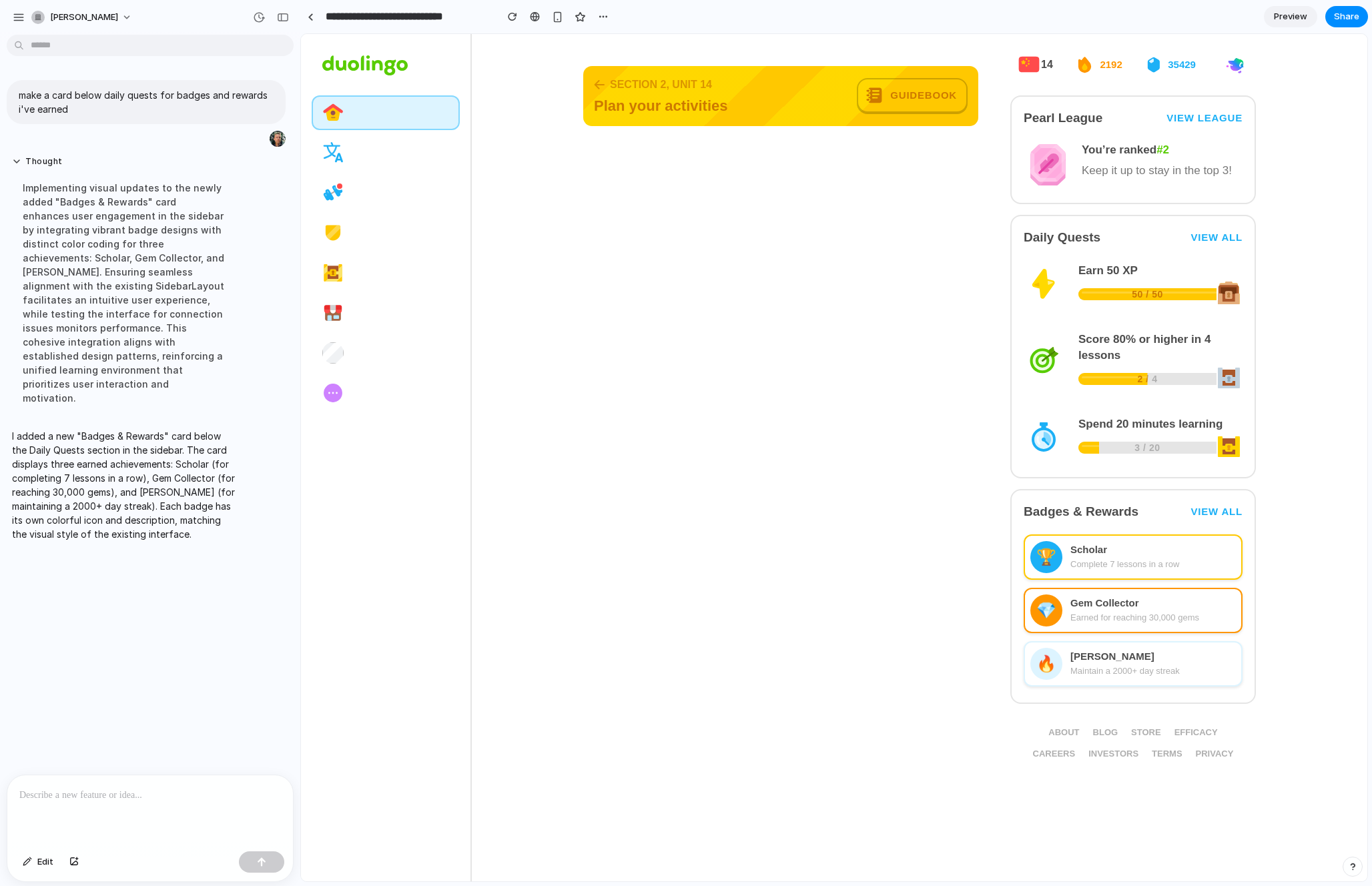
click at [377, 192] on span at bounding box center [385, 192] width 148 height 35
click at [377, 253] on div at bounding box center [385, 253] width 148 height 315
click at [376, 323] on span at bounding box center [385, 313] width 148 height 35
drag, startPoint x: 372, startPoint y: 367, endPoint x: 372, endPoint y: 391, distance: 24.0
click at [372, 367] on span at bounding box center [385, 352] width 148 height 35
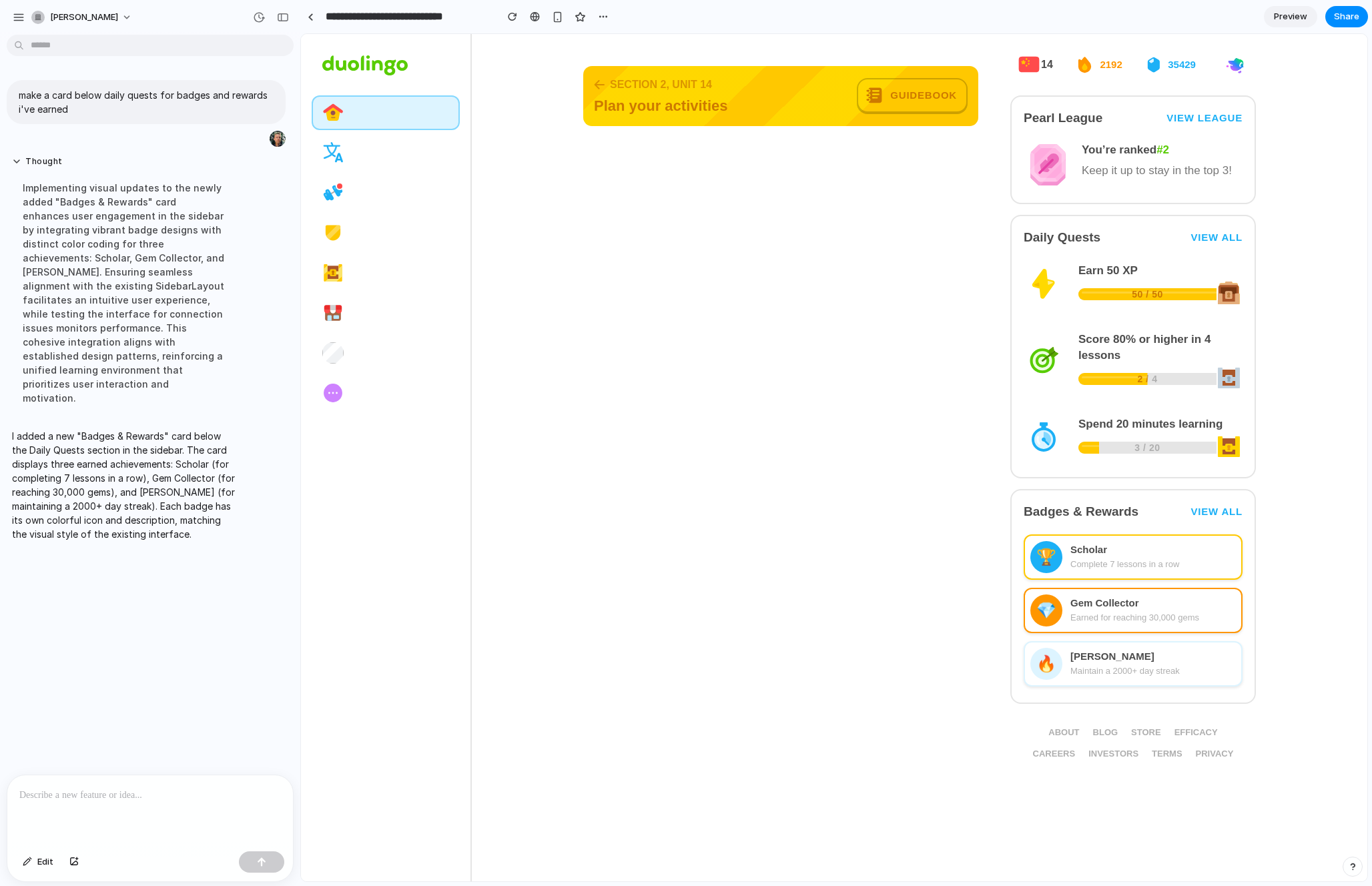
click at [372, 417] on div at bounding box center [386, 457] width 171 height 847
click at [368, 407] on span at bounding box center [385, 393] width 148 height 35
drag, startPoint x: 402, startPoint y: 105, endPoint x: 490, endPoint y: 66, distance: 96.3
click at [902, 95] on span "Guidebook" at bounding box center [924, 95] width 67 height 12
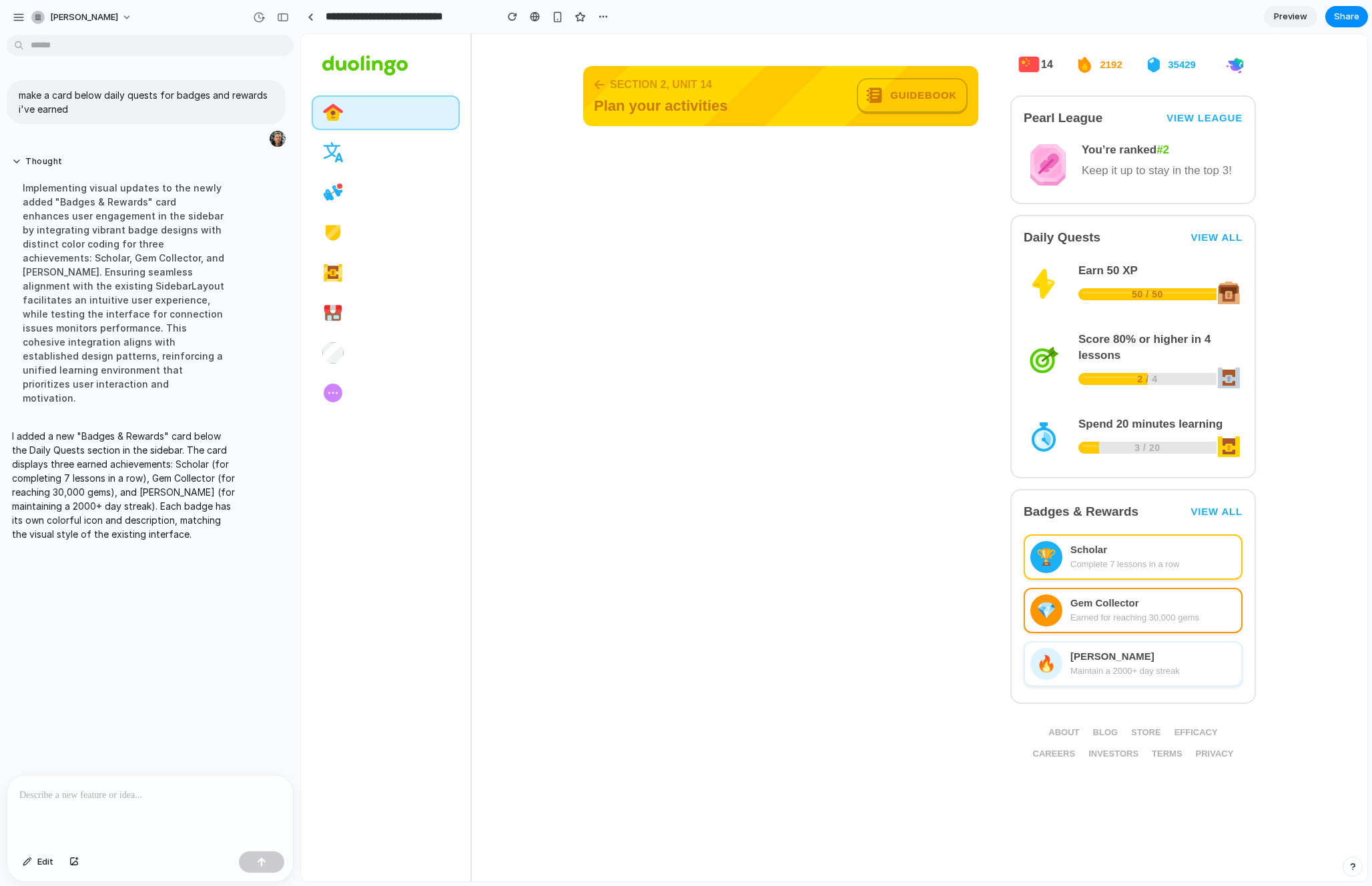
click at [1147, 508] on link "View all" at bounding box center [1217, 512] width 52 height 12
click at [1147, 564] on div "Complete 7 lessons in a row" at bounding box center [1153, 564] width 166 height 13
click at [1147, 234] on link "View all" at bounding box center [1217, 237] width 52 height 12
click at [1147, 119] on link "View League" at bounding box center [1204, 117] width 76 height 12
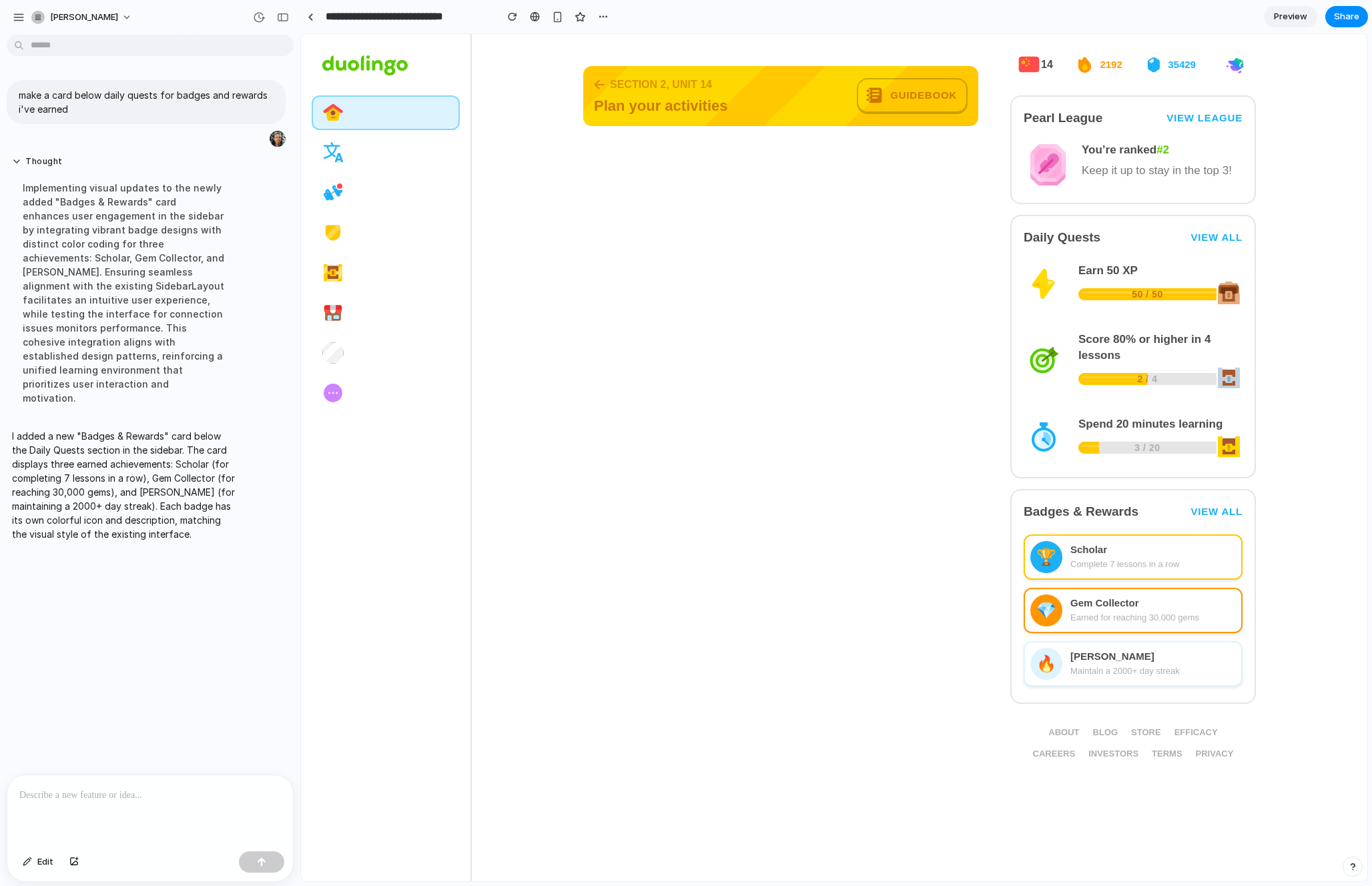
click at [838, 101] on span "Plan your activities" at bounding box center [720, 106] width 252 height 18
click at [874, 100] on img at bounding box center [874, 95] width 16 height 16
click at [1057, 544] on div "🏆 Scholar Complete 7 lessons in a row" at bounding box center [1133, 557] width 219 height 45
click at [170, 813] on div at bounding box center [149, 810] width 285 height 71
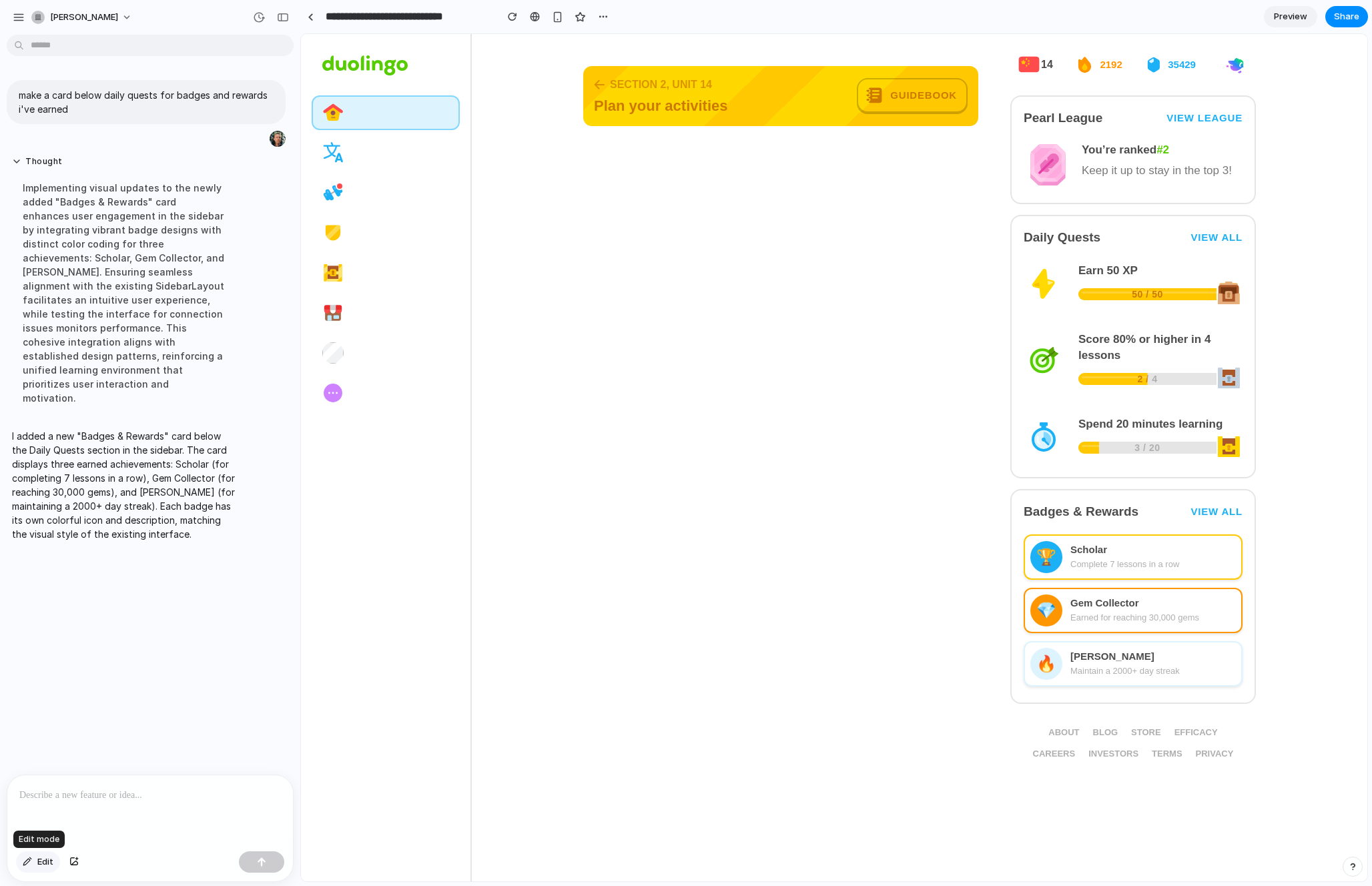
click at [39, 858] on span "Edit" at bounding box center [45, 862] width 16 height 13
click at [1094, 552] on div at bounding box center [834, 457] width 1066 height 847
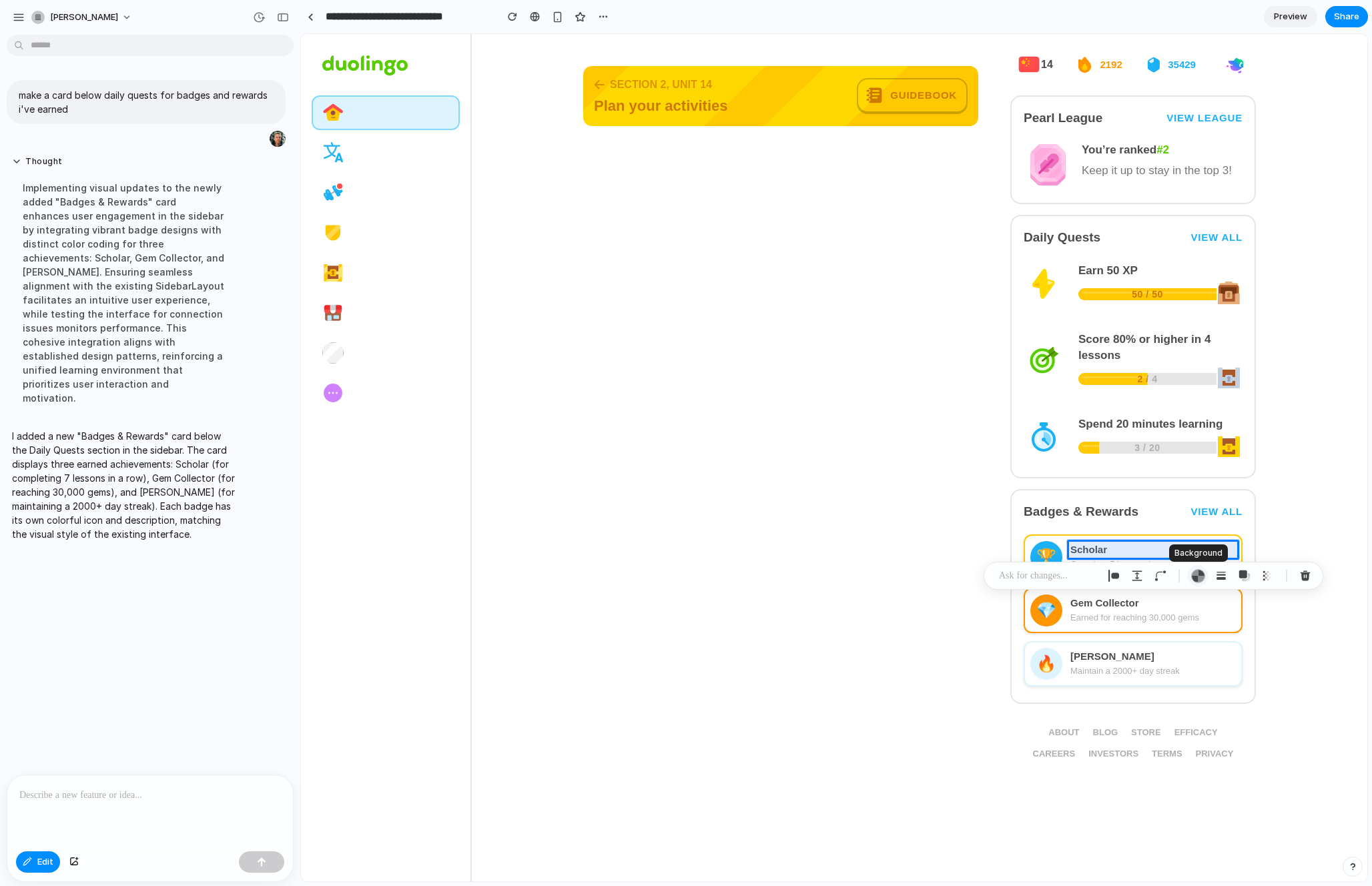
click at [1147, 576] on div "button" at bounding box center [1199, 576] width 14 height 14
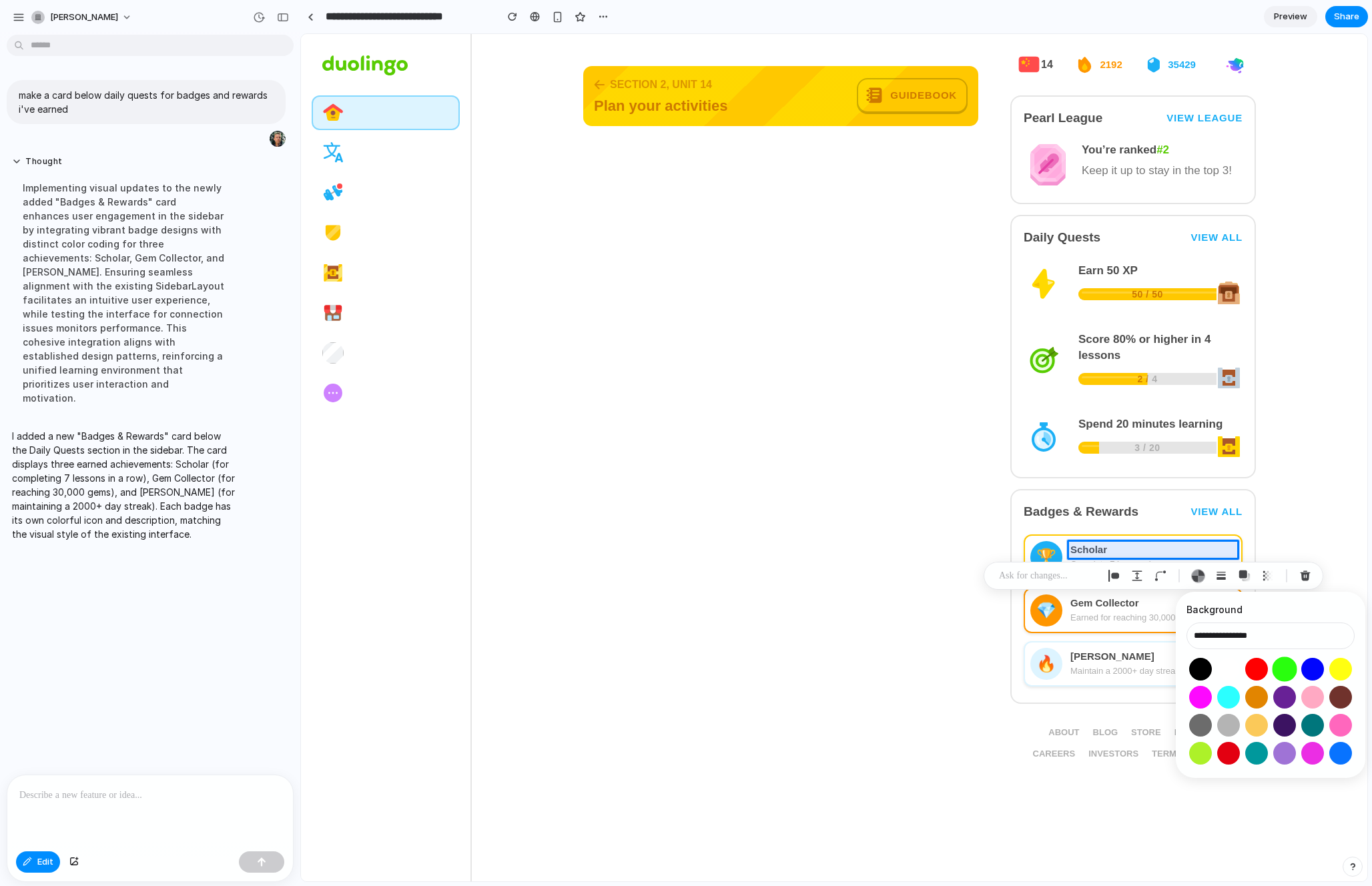
click at [1147, 671] on button "Select color oklch(0.87 0.29 142)" at bounding box center [1284, 669] width 25 height 25
click at [1147, 667] on button "Select color oklch(0.87 0.29 142)" at bounding box center [1284, 669] width 25 height 25
click at [1147, 668] on button "Select color oklch(1 0 0)" at bounding box center [1228, 669] width 25 height 25
type input "**********"
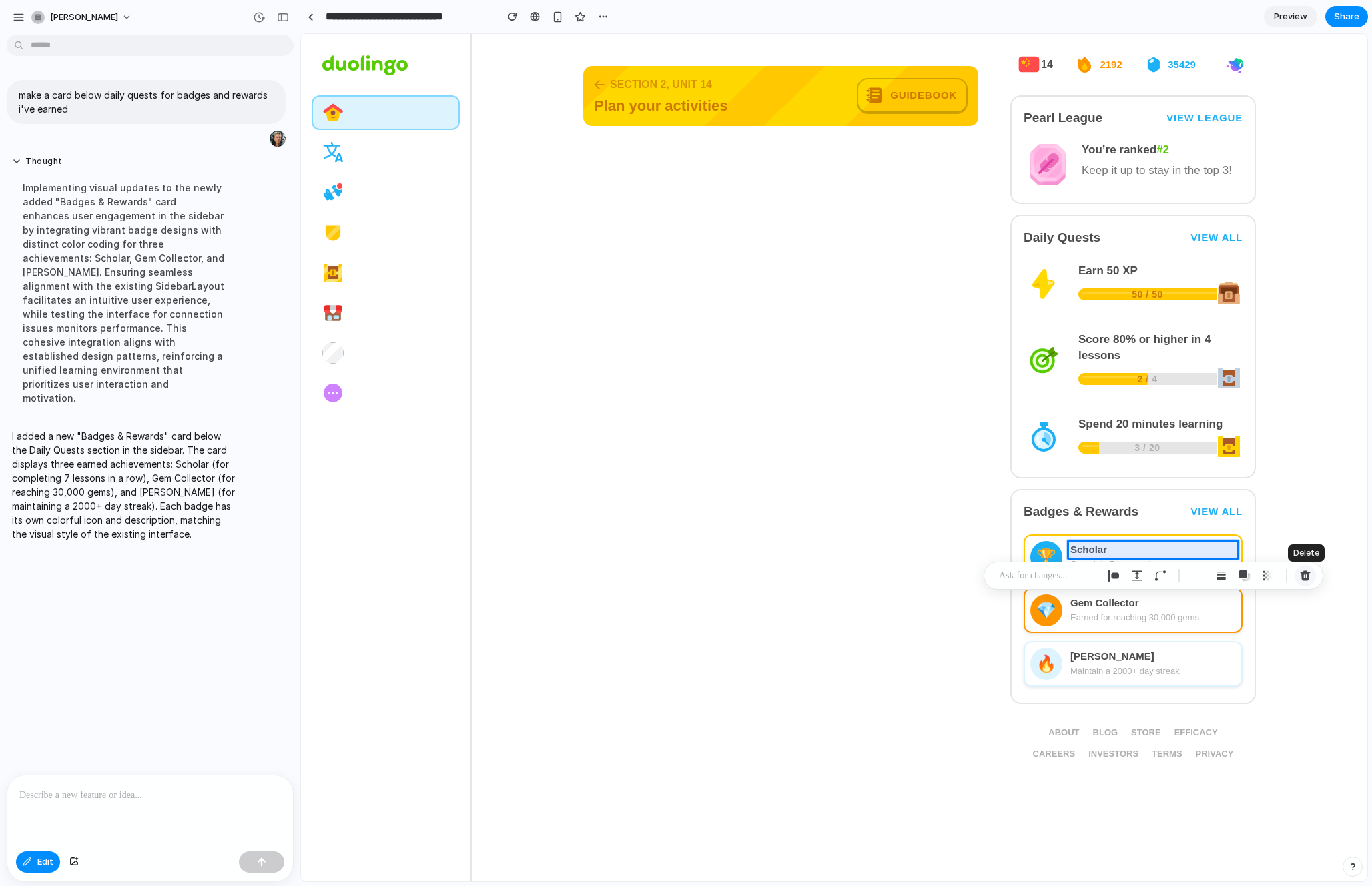
click at [1147, 576] on div "button" at bounding box center [1305, 575] width 12 height 12
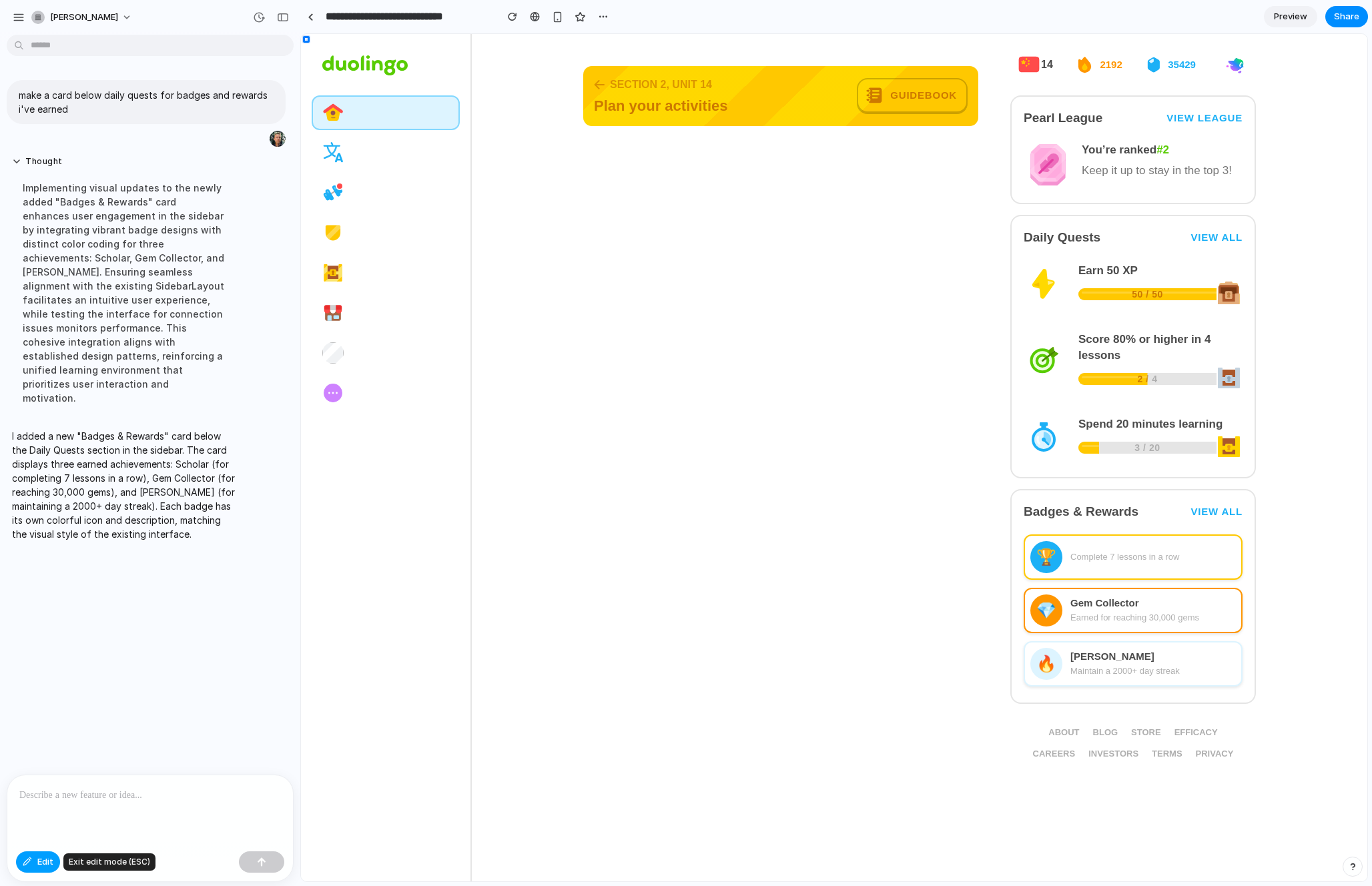
click at [29, 863] on div "button" at bounding box center [27, 861] width 9 height 8
click at [205, 668] on div "make a card below daily quests for badges and rewards i've earned Thought Imple…" at bounding box center [146, 408] width 292 height 735
click at [47, 863] on span "Edit" at bounding box center [45, 862] width 16 height 13
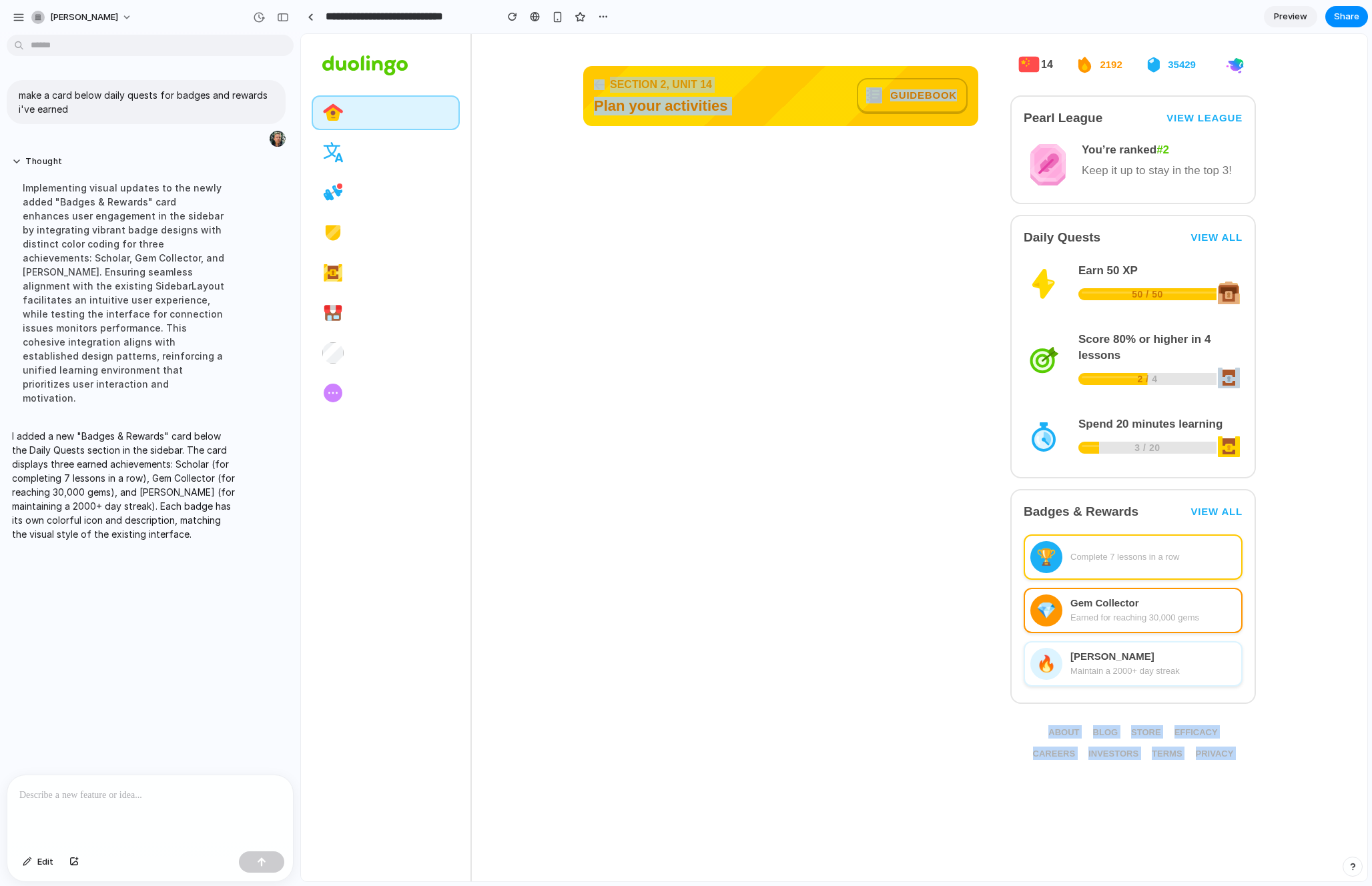
drag, startPoint x: 1001, startPoint y: 483, endPoint x: 1256, endPoint y: 704, distance: 337.4
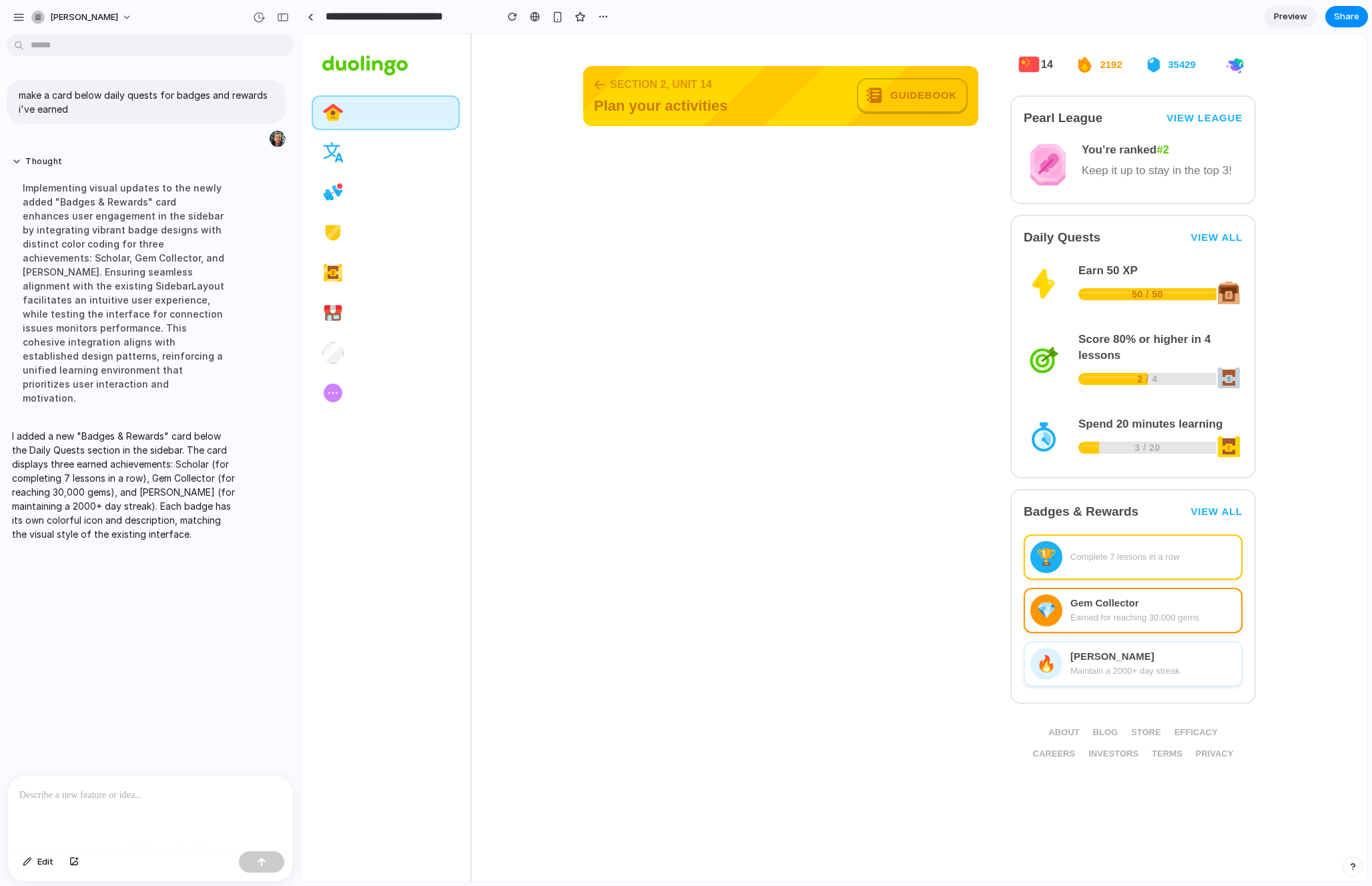
click at [1147, 502] on div "Badges & Rewards View all" at bounding box center [1133, 512] width 219 height 18
click at [1147, 507] on link "View all" at bounding box center [1217, 512] width 52 height 12
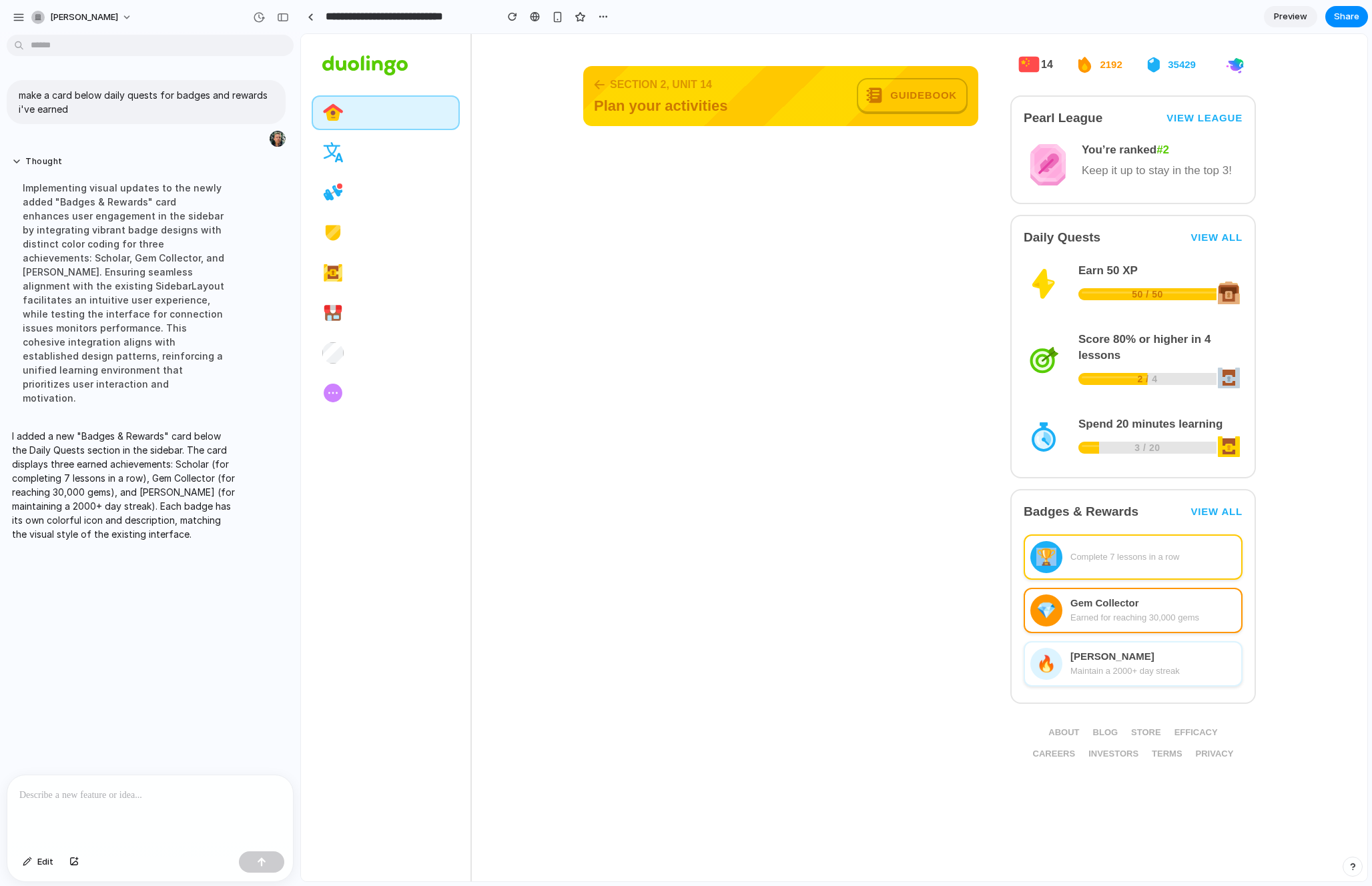
click at [1147, 507] on link "View all" at bounding box center [1217, 512] width 52 height 12
click at [1147, 512] on link "View all" at bounding box center [1217, 512] width 52 height 12
click at [1138, 517] on h2 "Badges & Rewards" at bounding box center [1081, 512] width 115 height 18
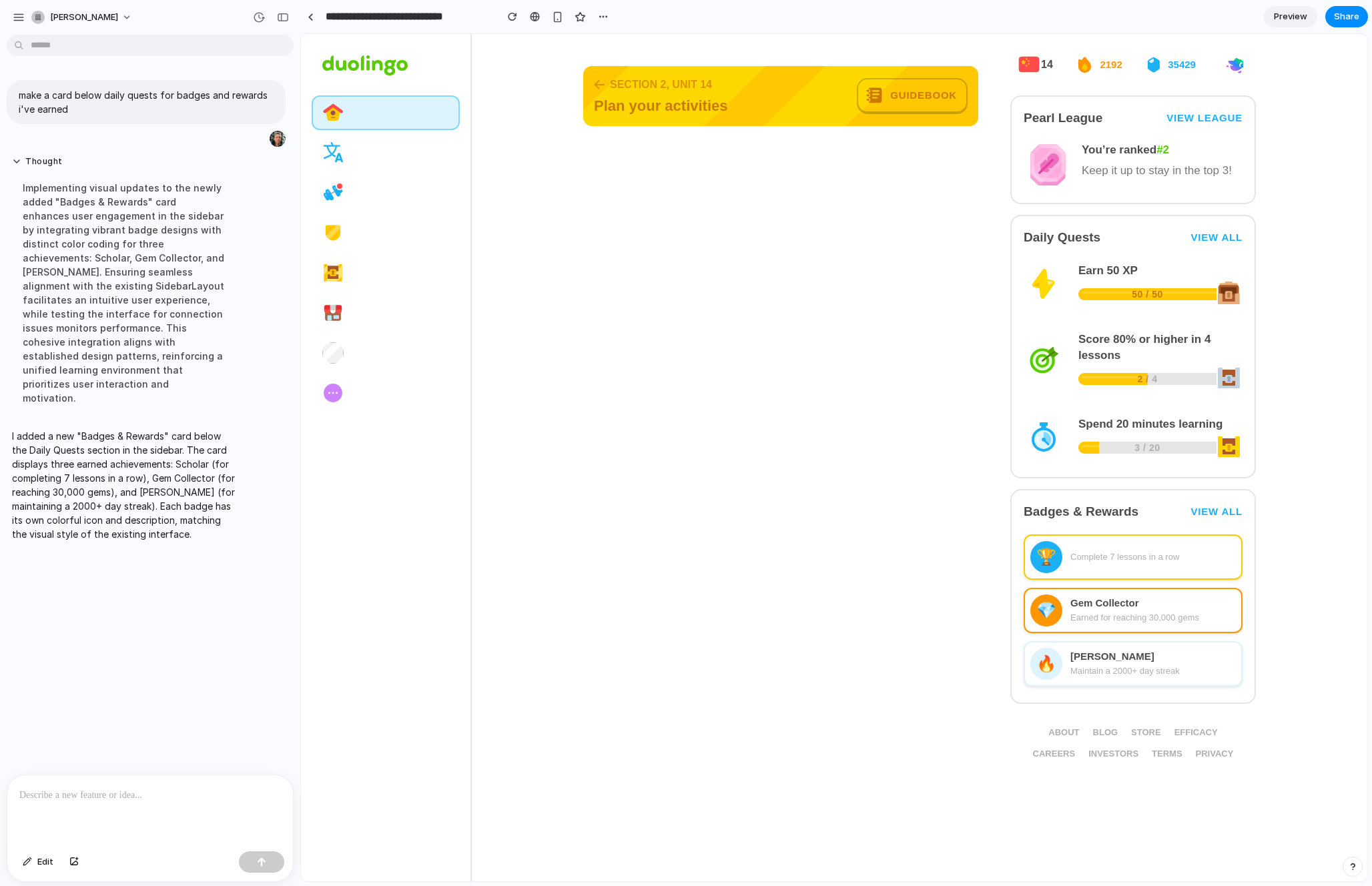
click at [1051, 514] on h2 "Badges & Rewards" at bounding box center [1081, 512] width 115 height 18
click at [1136, 518] on h2 "Badges & Rewards" at bounding box center [1081, 512] width 115 height 18
click at [1147, 515] on link "View all" at bounding box center [1217, 512] width 52 height 12
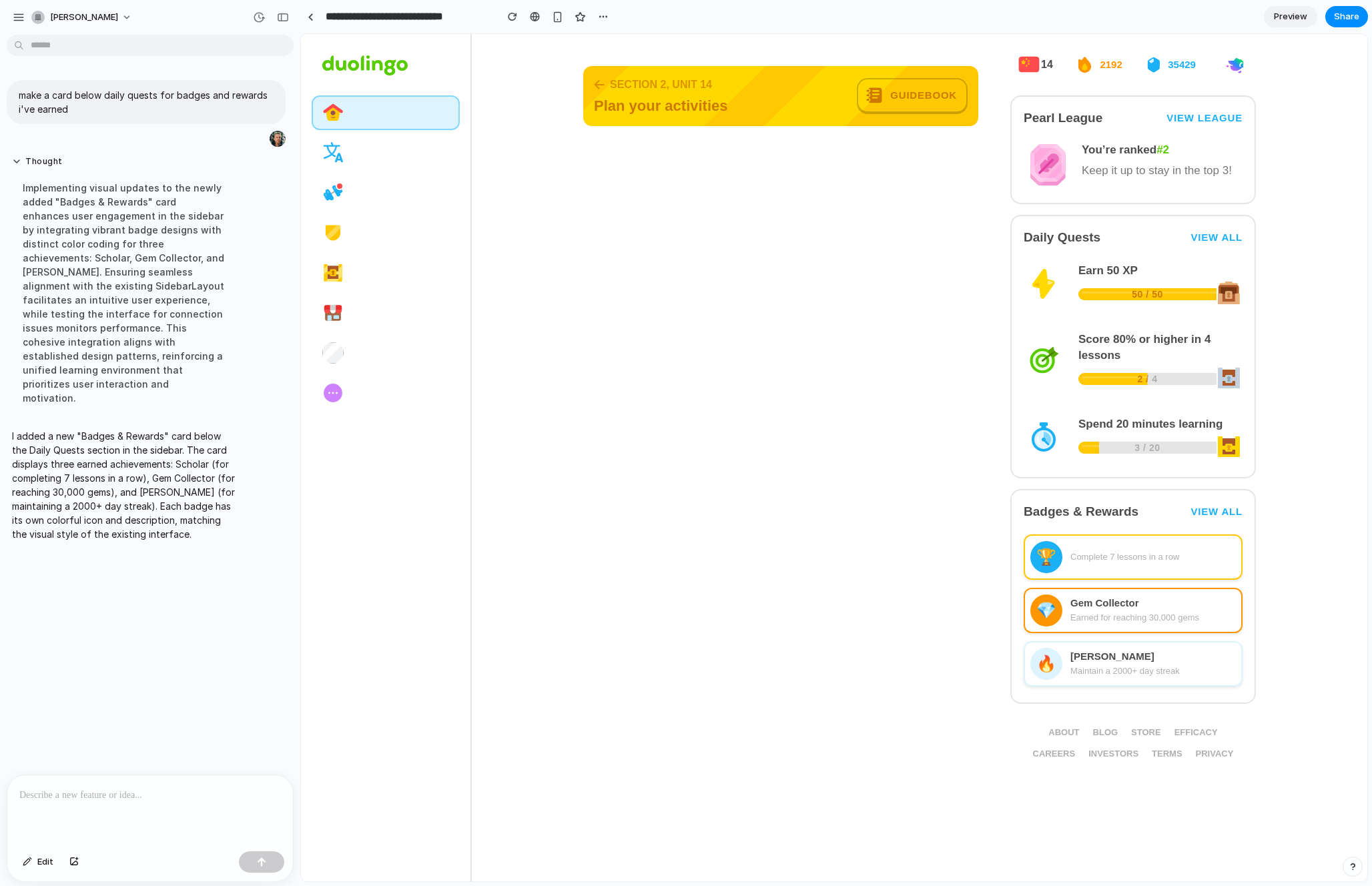
click at [1147, 515] on link "View all" at bounding box center [1217, 512] width 52 height 12
click at [1142, 552] on div "Complete 7 lessons in a row" at bounding box center [1153, 557] width 166 height 13
click at [40, 868] on span "Edit" at bounding box center [45, 862] width 16 height 13
click at [1110, 607] on div at bounding box center [834, 457] width 1066 height 847
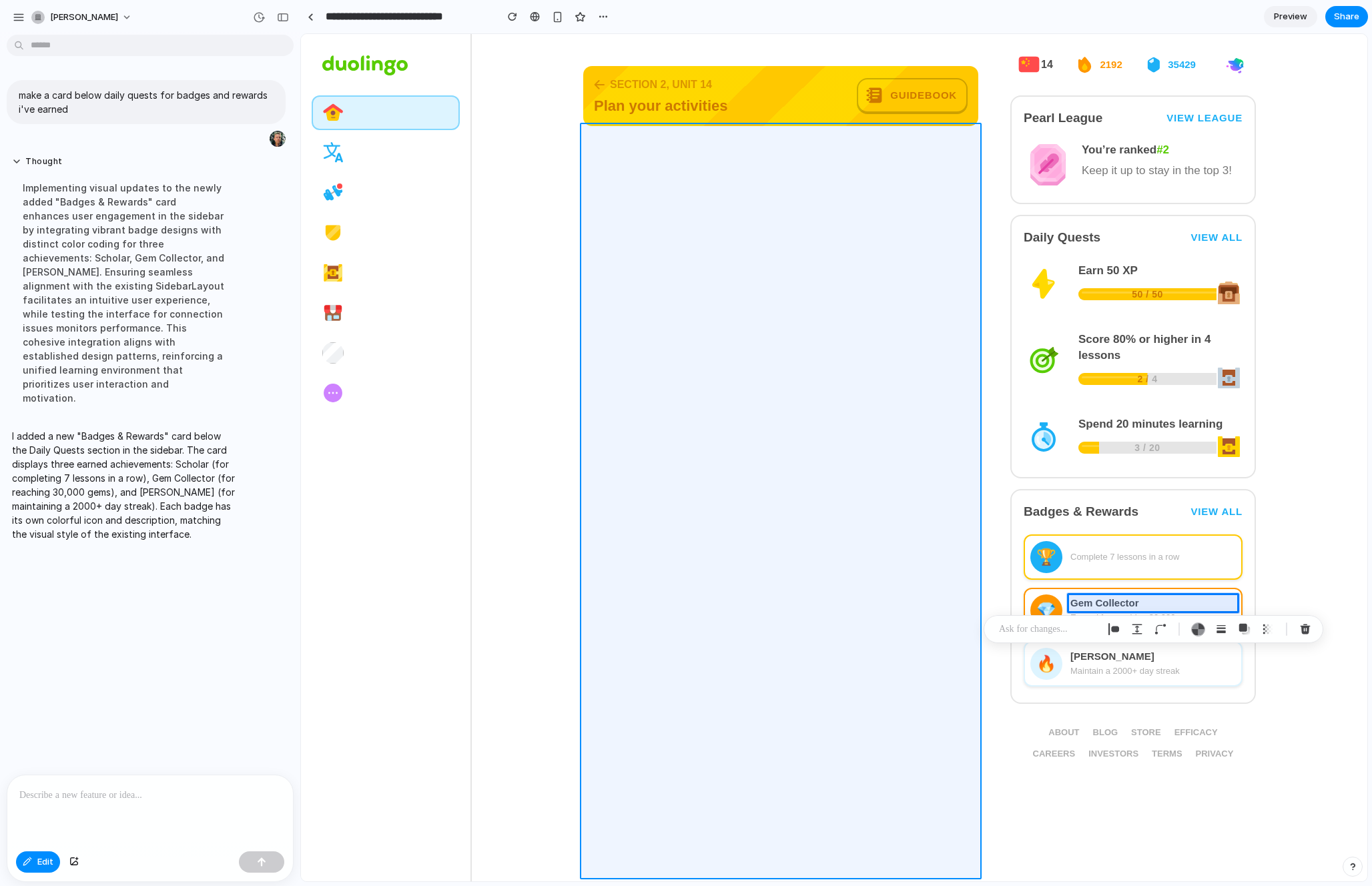
click at [969, 493] on div at bounding box center [834, 457] width 1066 height 847
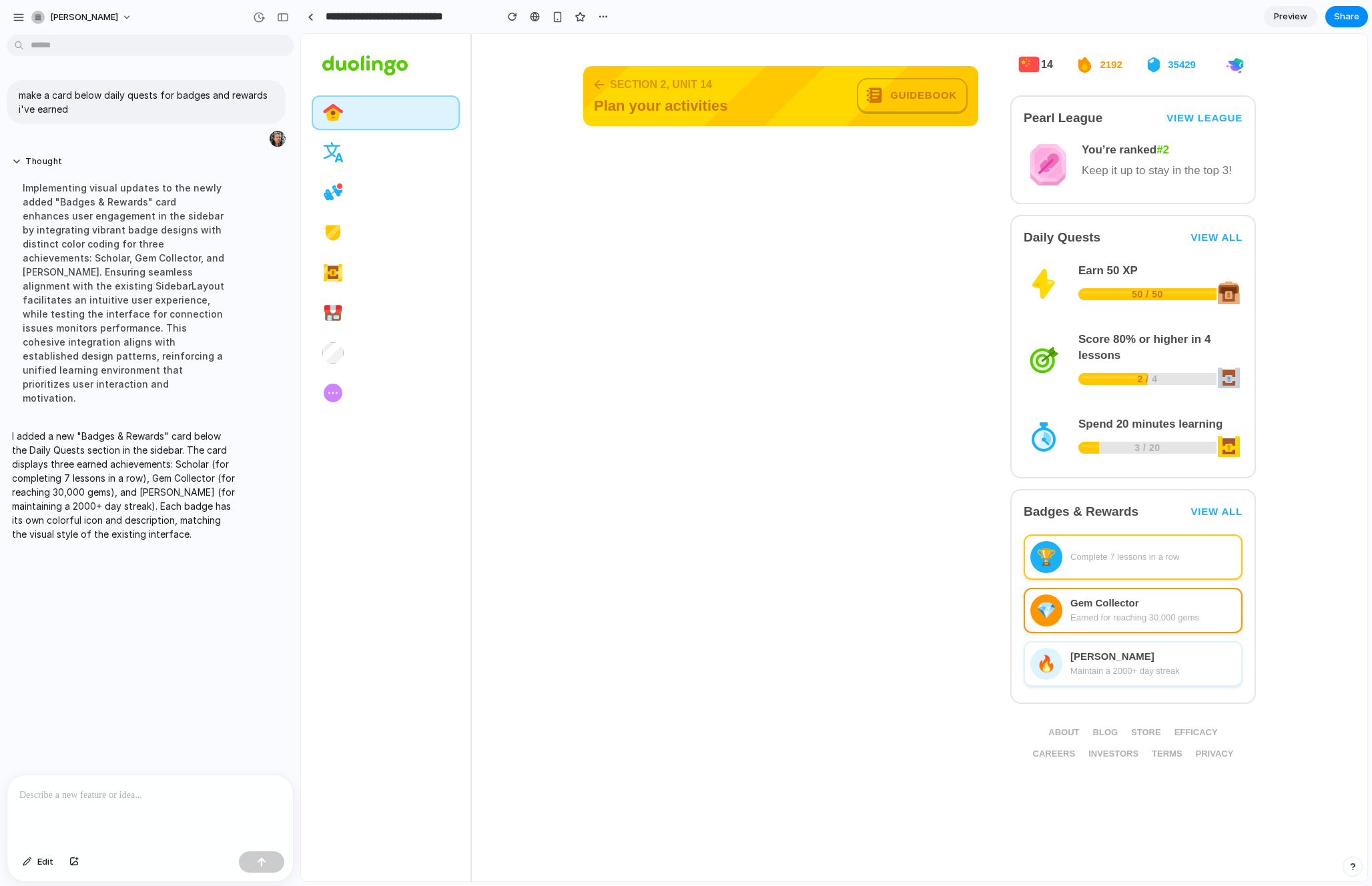
click at [437, 491] on div at bounding box center [386, 457] width 171 height 847
click at [1147, 510] on div "Badges & Rewards View all" at bounding box center [1133, 512] width 219 height 18
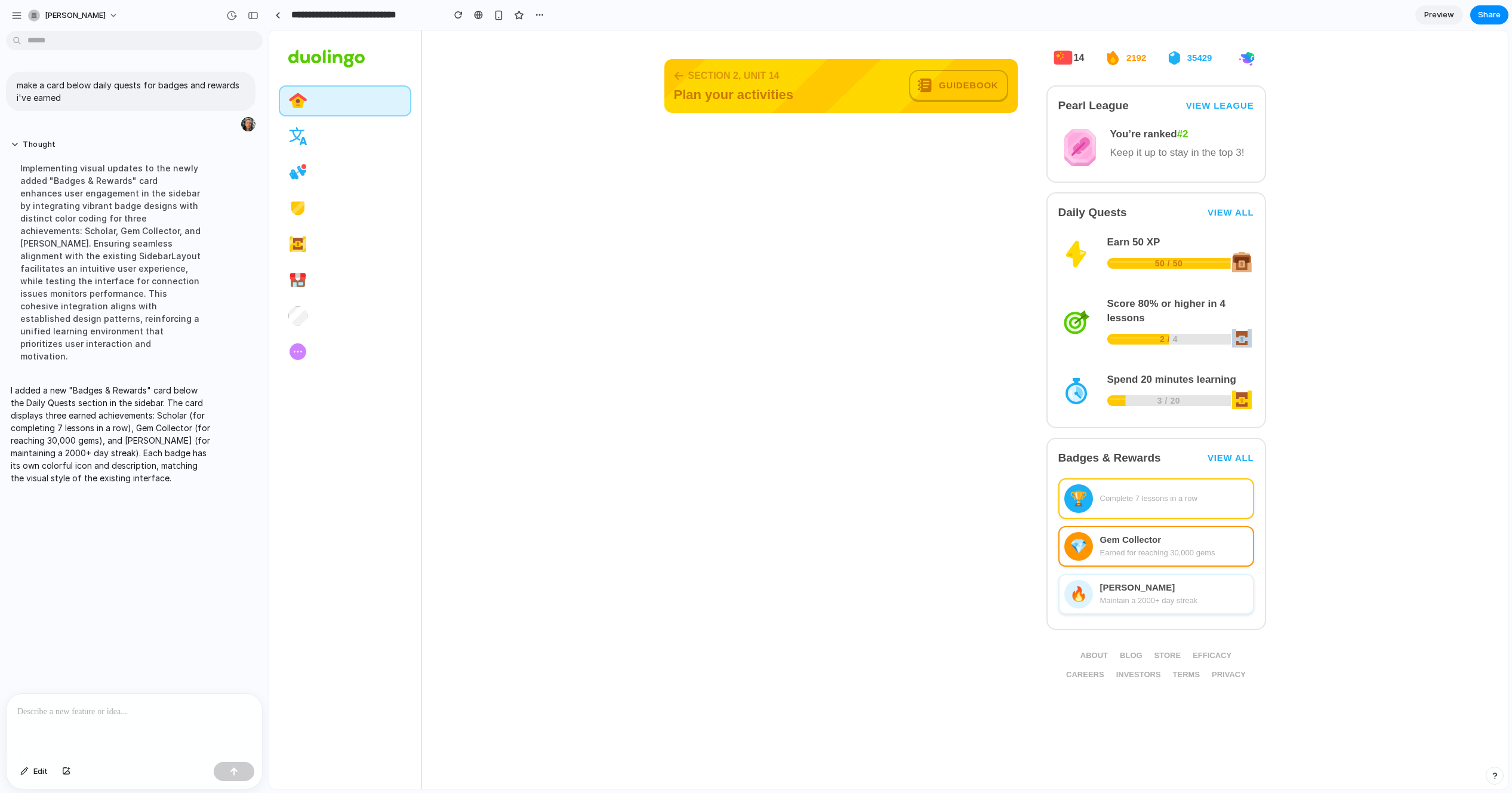
click at [357, 136] on span at bounding box center [344, 136] width 132 height 31
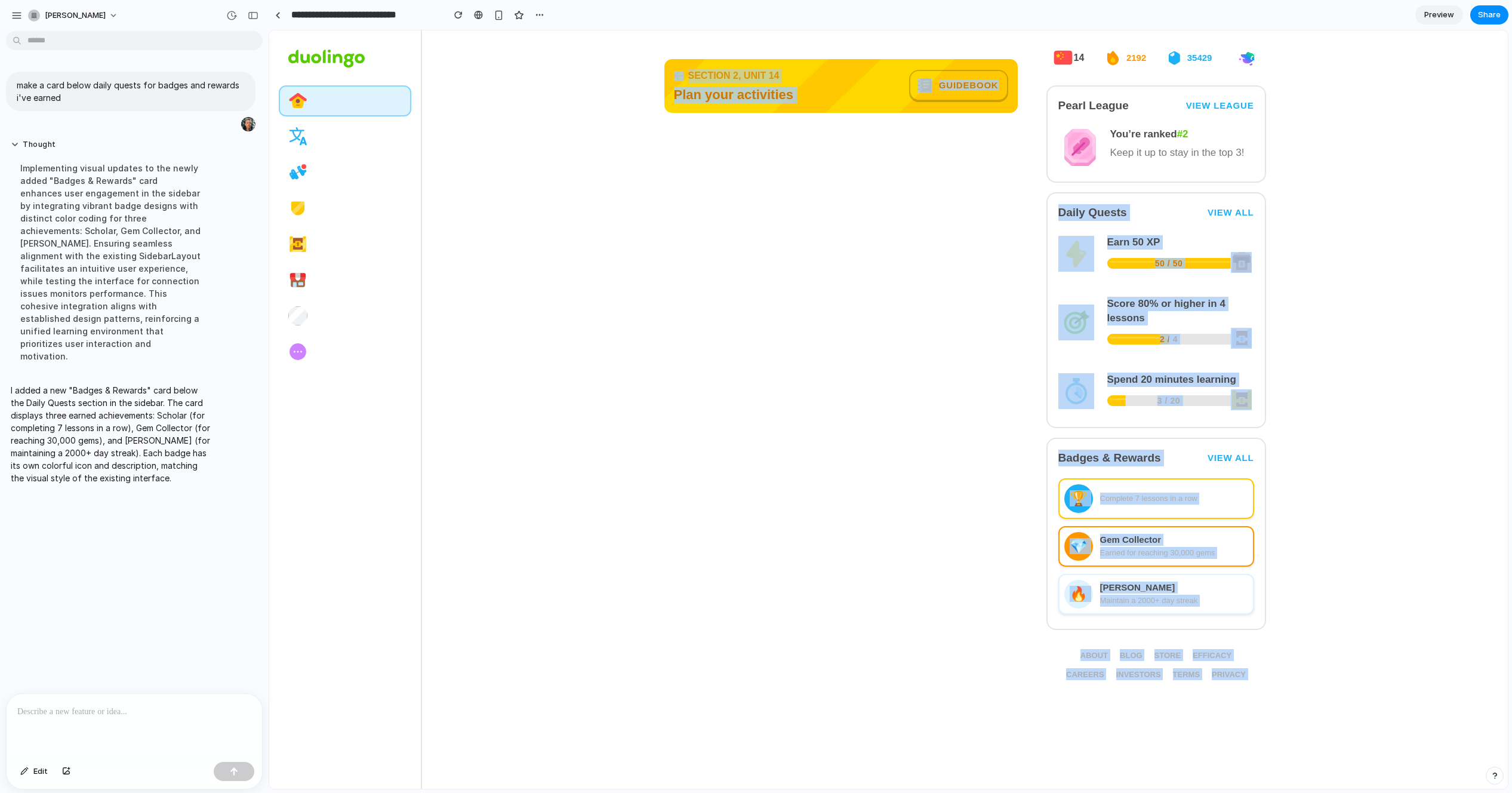
drag, startPoint x: 1054, startPoint y: 212, endPoint x: 1294, endPoint y: 352, distance: 277.8
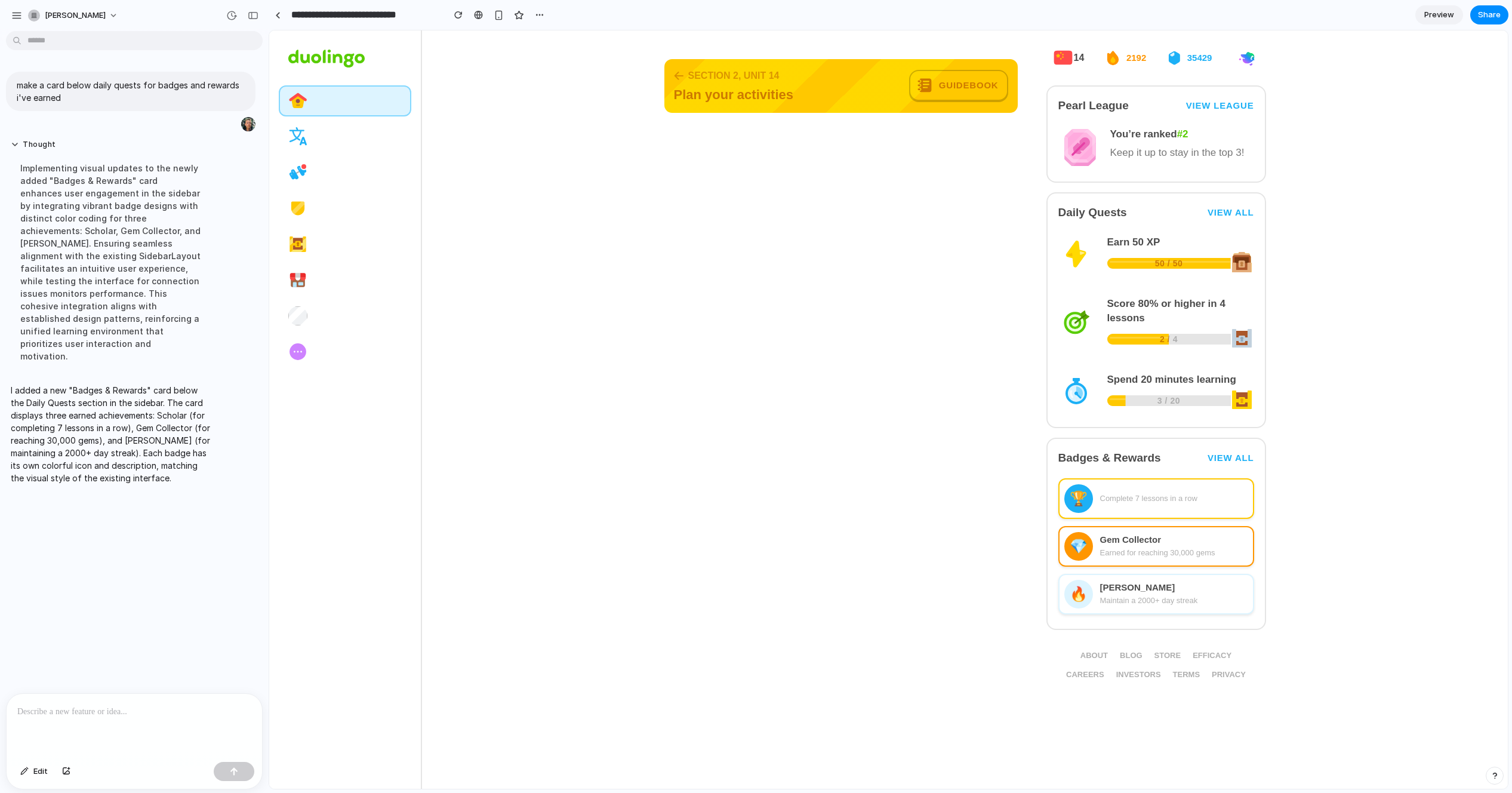
drag, startPoint x: 639, startPoint y: 77, endPoint x: 917, endPoint y: 206, distance: 306.5
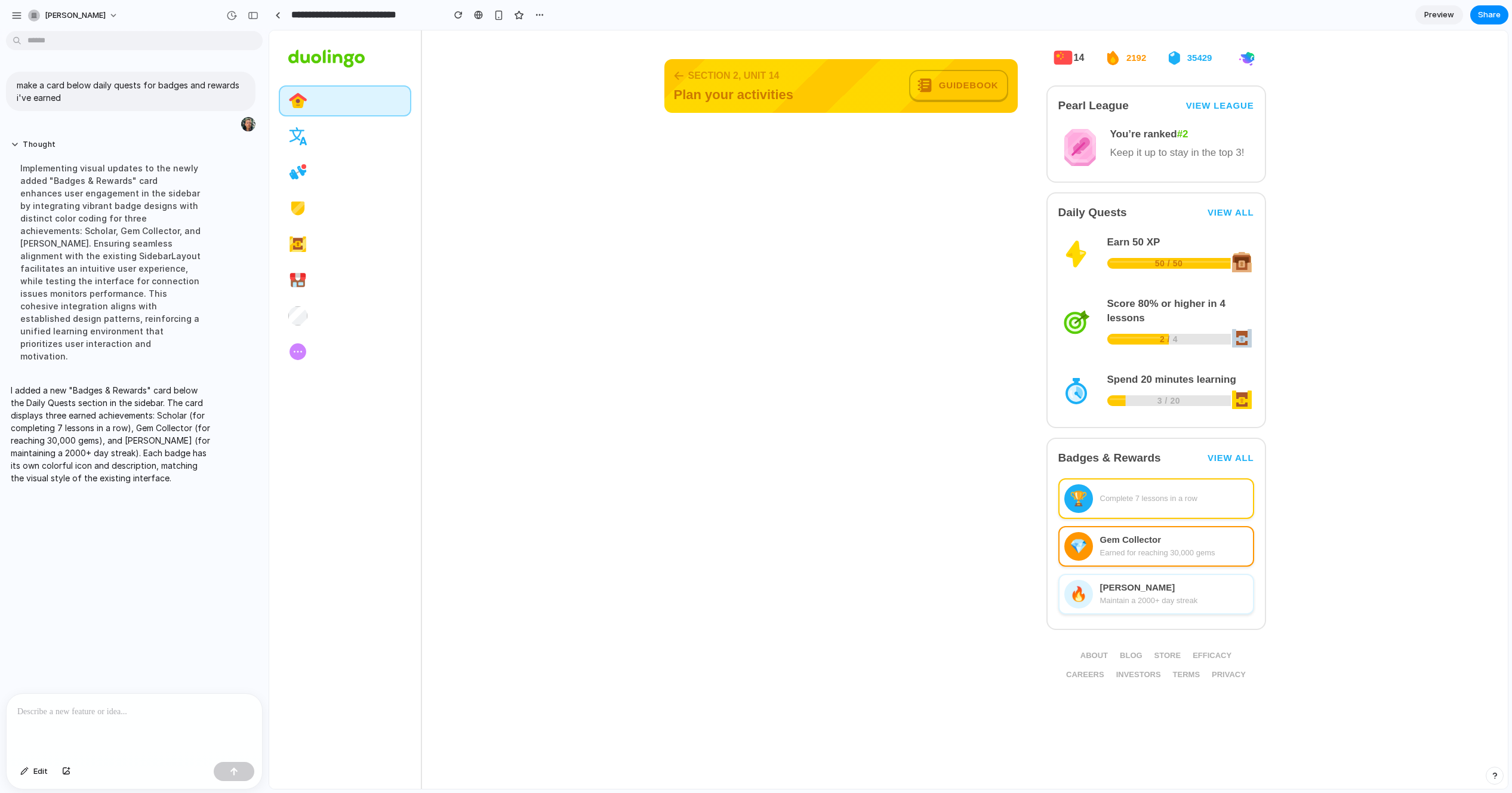
click at [1026, 13] on span "Share" at bounding box center [1489, 15] width 23 height 12
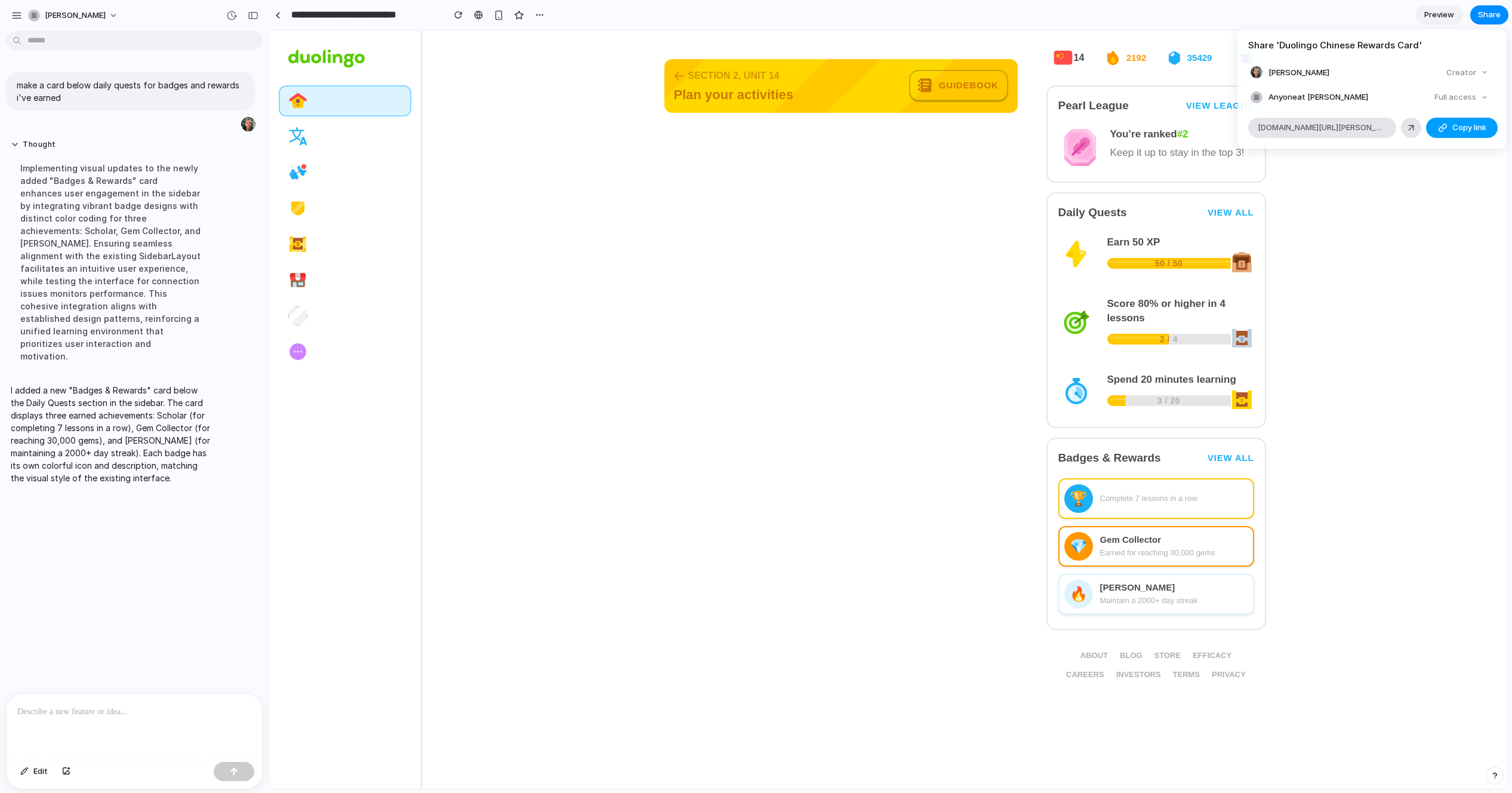
click at [1026, 125] on span "Copy link" at bounding box center [1470, 127] width 34 height 12
click at [745, 344] on div "Share ' Duolingo Chinese Rewards Card ' [PERSON_NAME] Creator Anyone at [PERSON…" at bounding box center [756, 396] width 1512 height 793
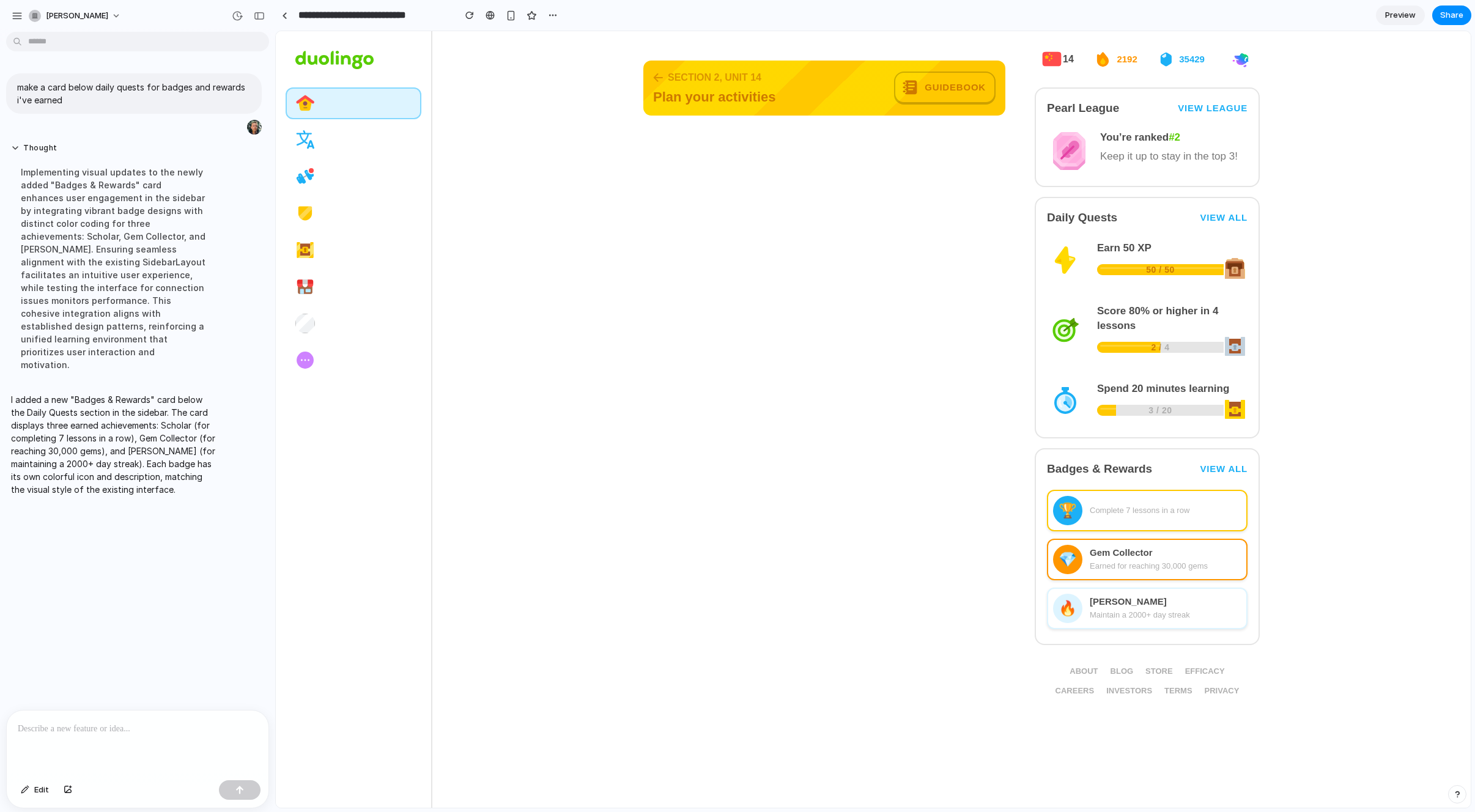
click at [68, 734] on p at bounding box center [138, 728] width 240 height 15
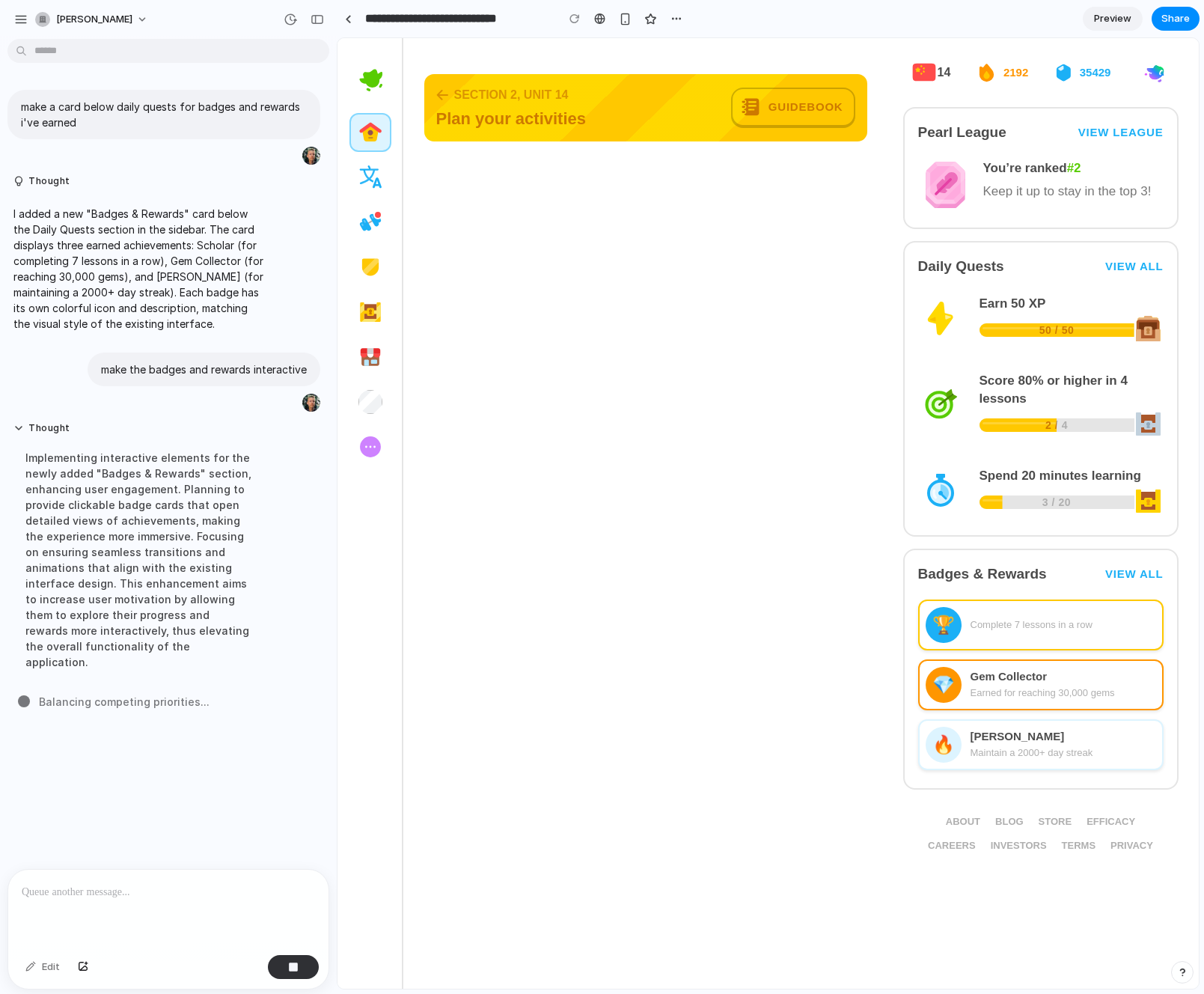
click at [919, 571] on h2 "Badges & Rewards" at bounding box center [983, 574] width 129 height 21
drag, startPoint x: 914, startPoint y: 571, endPoint x: 986, endPoint y: 592, distance: 75.0
click at [986, 592] on div "Badges & Rewards View all 🏆 Complete 7 lessons in a row 💎 Gem Collector Earned …" at bounding box center [1041, 669] width 275 height 241
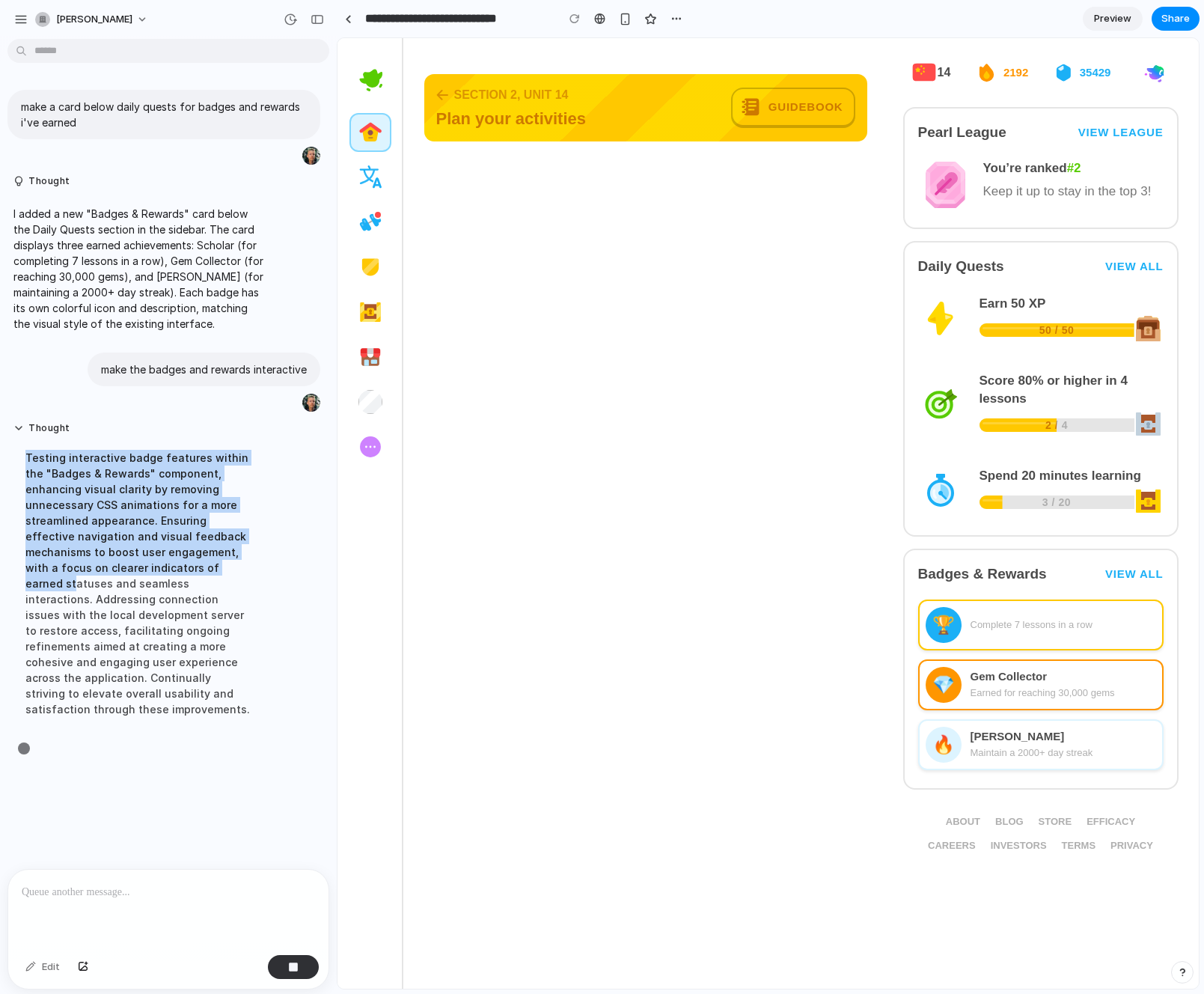
drag, startPoint x: 56, startPoint y: 461, endPoint x: 138, endPoint y: 572, distance: 138.0
click at [138, 572] on div "Testing interactive badge features within the "Badges & Rewards" component, enh…" at bounding box center [138, 583] width 250 height 285
drag, startPoint x: 37, startPoint y: 479, endPoint x: 134, endPoint y: 581, distance: 140.8
click at [134, 582] on div "Testing interactive badge features within the "Badges & Rewards" component, enh…" at bounding box center [138, 583] width 250 height 285
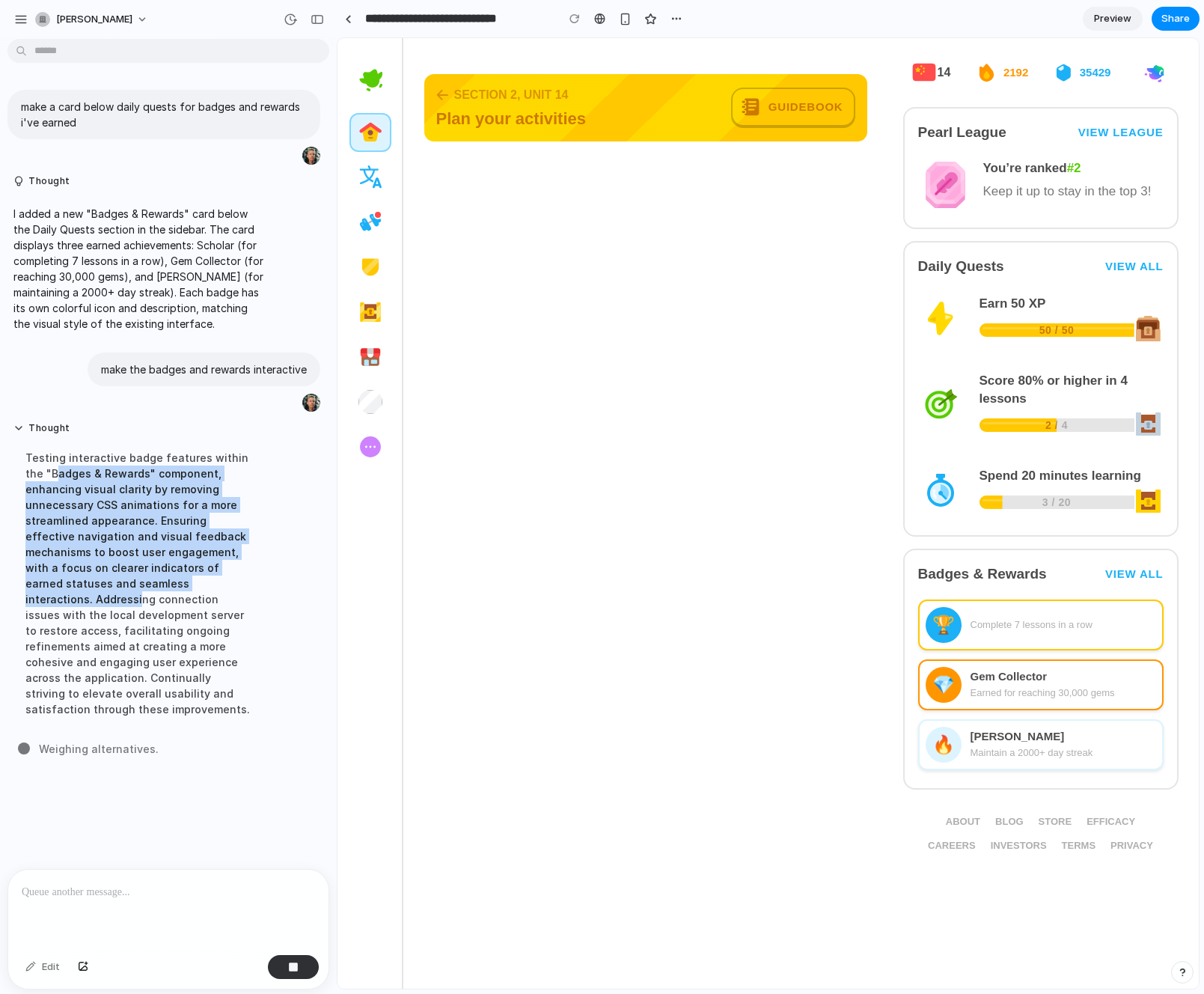
click at [134, 581] on div "Testing interactive badge features within the "Badges & Rewards" component, enh…" at bounding box center [138, 583] width 250 height 285
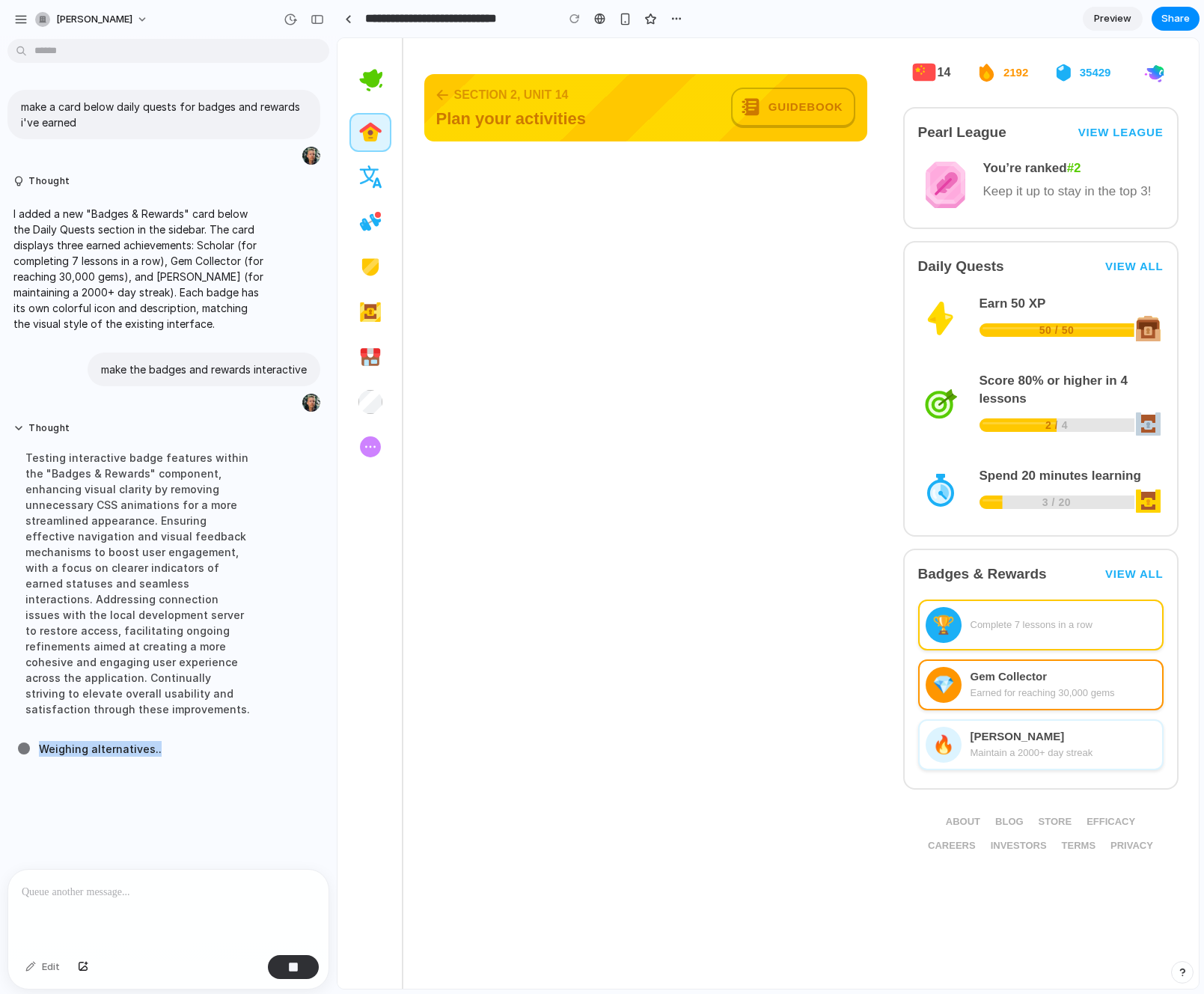
drag, startPoint x: 37, startPoint y: 726, endPoint x: 152, endPoint y: 738, distance: 115.6
click at [152, 741] on div "Weighing alternatives .." at bounding box center [173, 749] width 310 height 16
click at [152, 741] on span "Weighing alternatives .." at bounding box center [100, 749] width 123 height 16
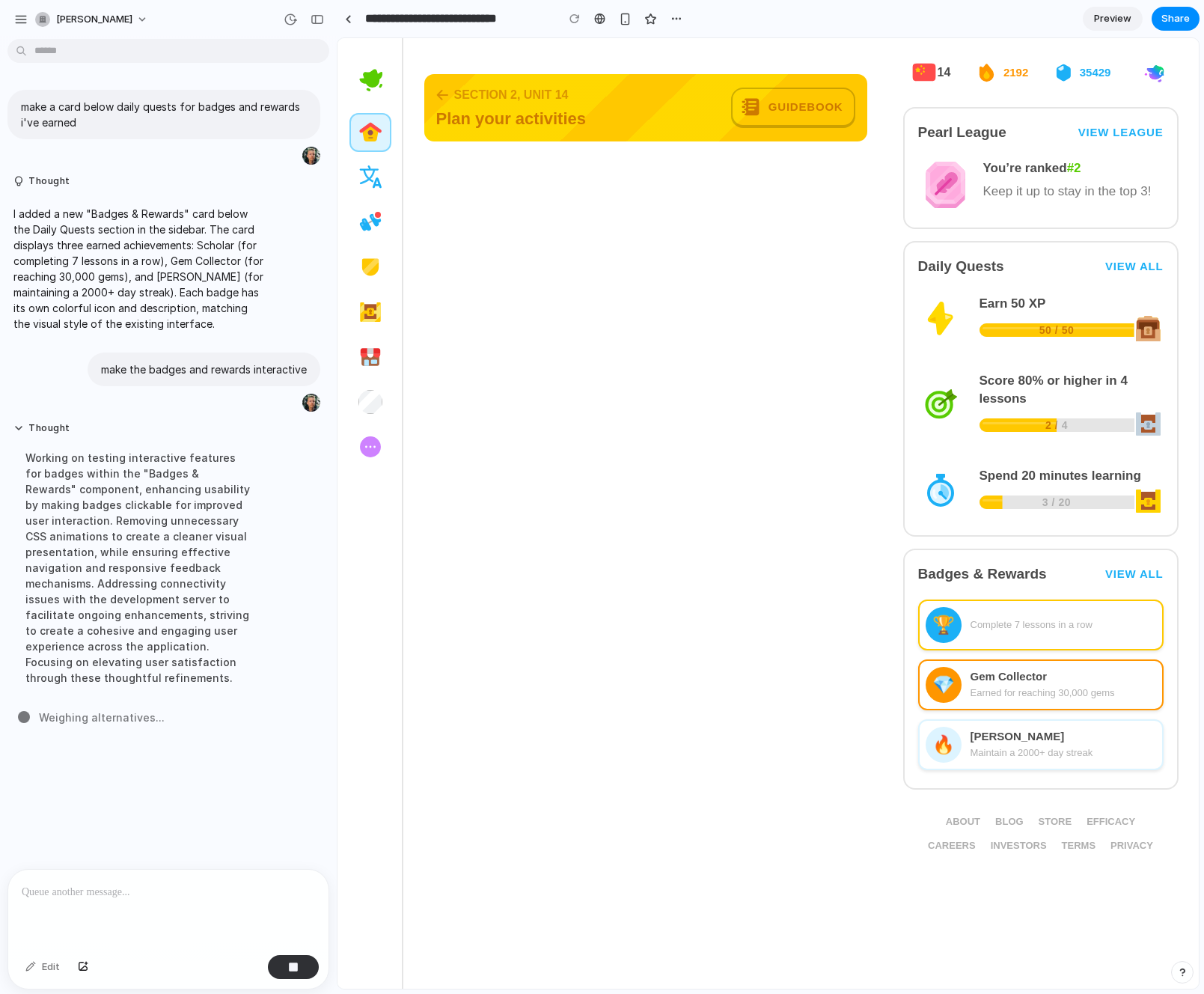
click at [145, 895] on p at bounding box center [168, 892] width 294 height 18
click at [1025, 583] on h2 "Badges & Rewards" at bounding box center [983, 574] width 129 height 21
click at [81, 897] on p at bounding box center [168, 892] width 294 height 18
drag, startPoint x: 59, startPoint y: 485, endPoint x: 143, endPoint y: 600, distance: 142.4
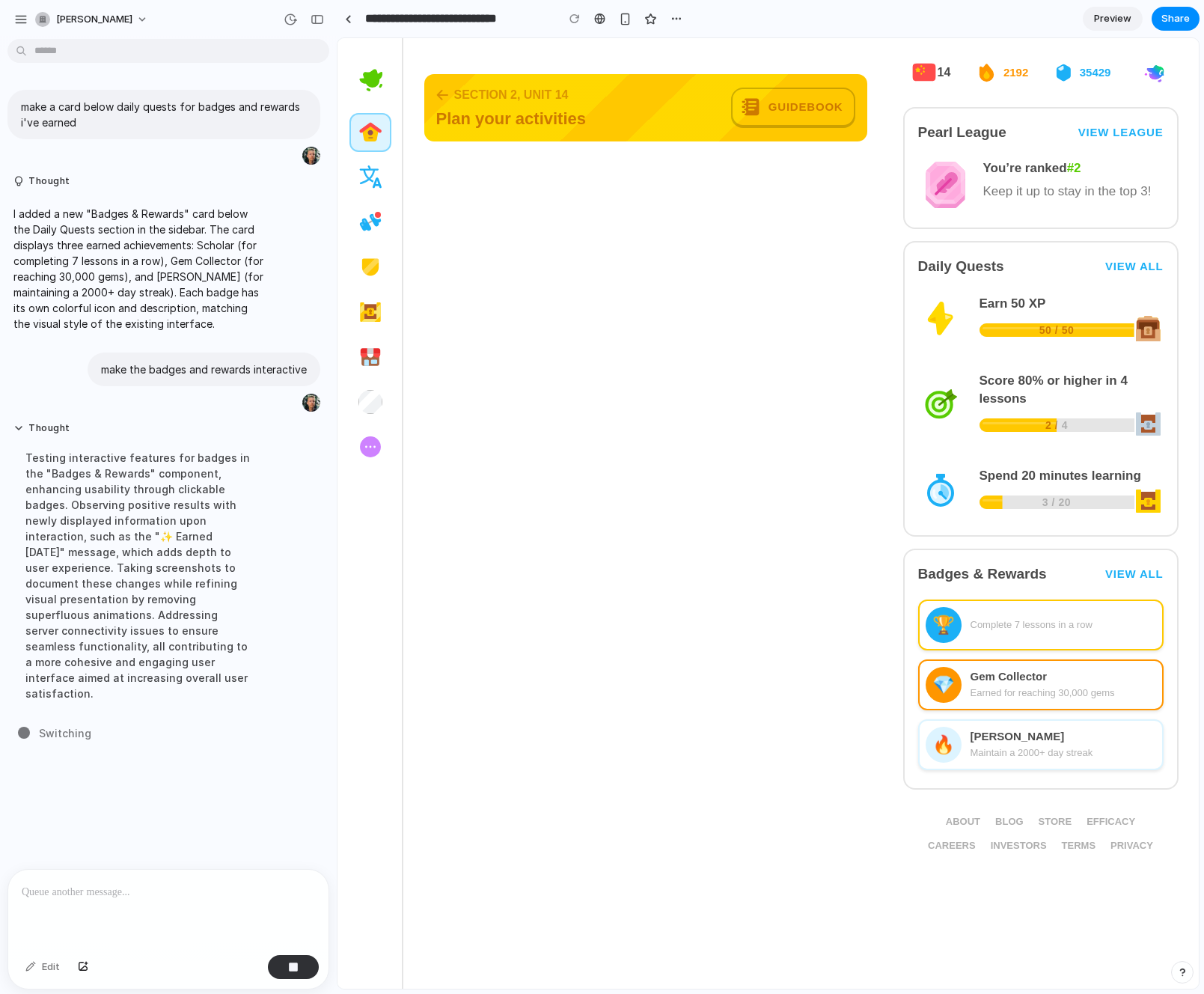
click at [143, 601] on div "Testing interactive features for badges in the "Badges & Rewards" component, en…" at bounding box center [138, 575] width 250 height 269
click at [143, 600] on div "Testing interactive features for badges in the "Badges & Rewards" component, en…" at bounding box center [138, 575] width 250 height 269
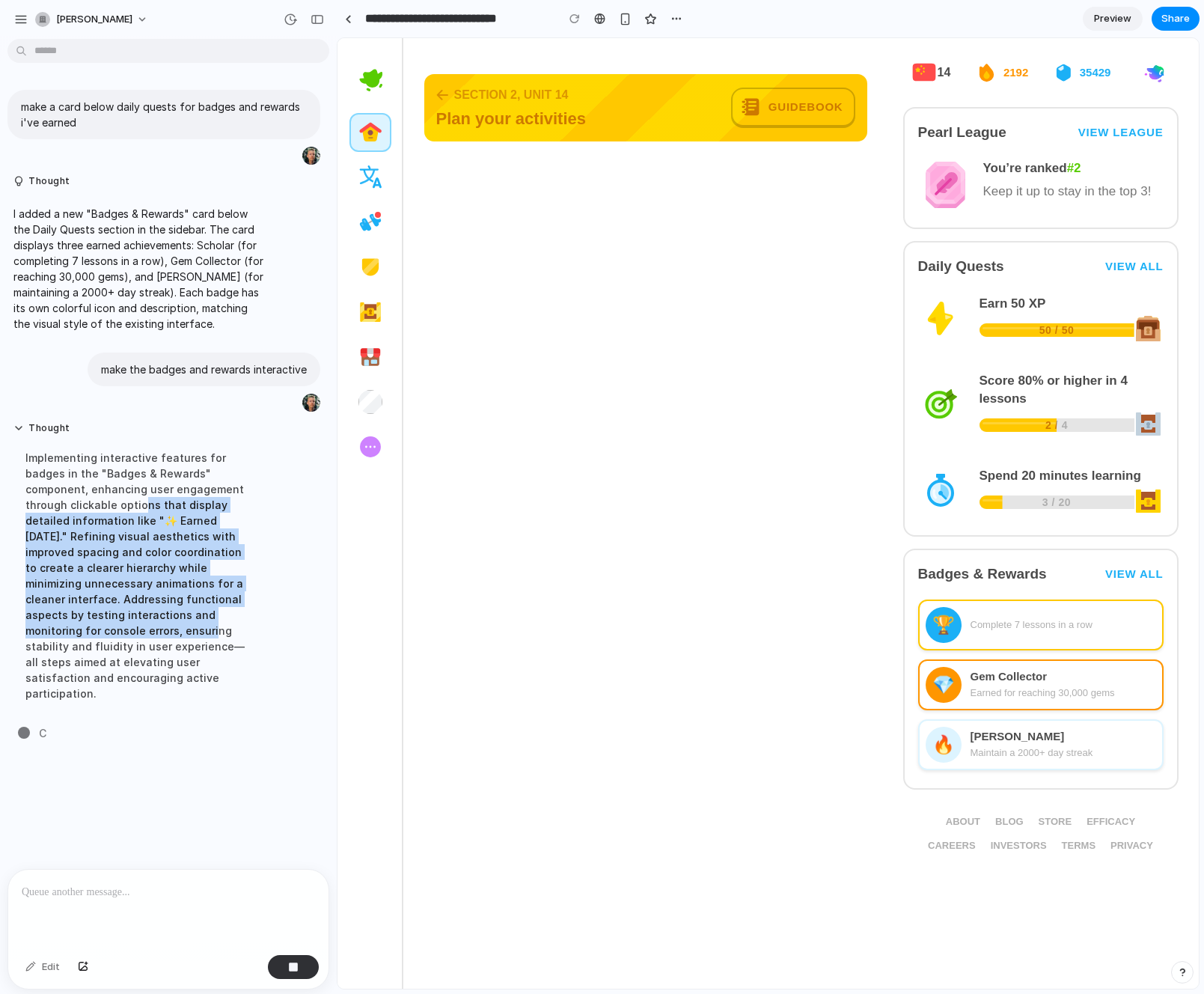
drag, startPoint x: 98, startPoint y: 504, endPoint x: 113, endPoint y: 636, distance: 132.8
click at [113, 636] on div "Implementing interactive features for badges in the "Badges & Rewards" componen…" at bounding box center [138, 575] width 250 height 269
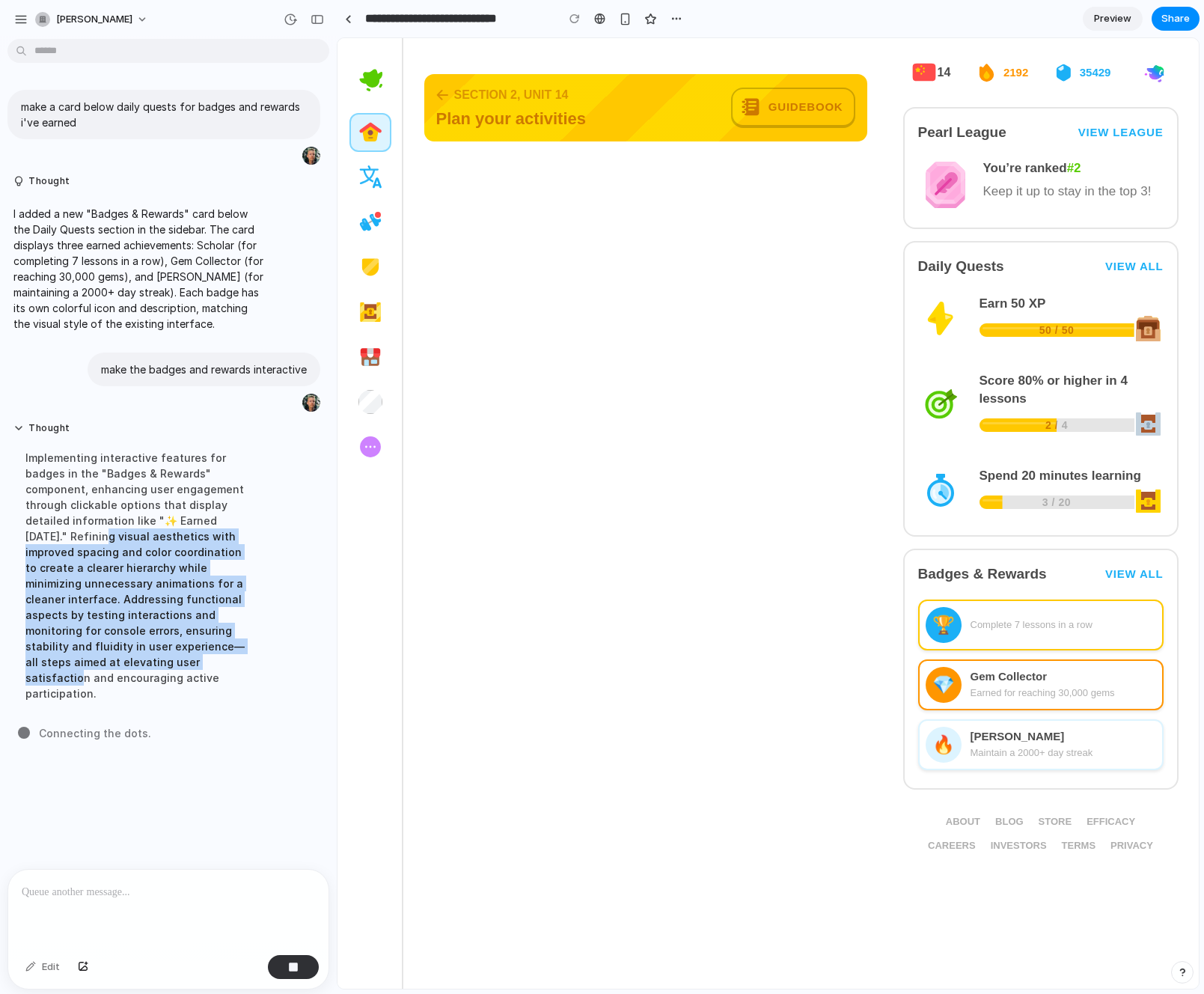
drag, startPoint x: 43, startPoint y: 530, endPoint x: 133, endPoint y: 657, distance: 155.7
click at [133, 657] on div "Implementing interactive features for badges in the "Badges & Rewards" componen…" at bounding box center [138, 575] width 250 height 269
click at [133, 657] on div "Implementing interactive features for badges in the "Badges & Rewards" componen…" at bounding box center [138, 575] width 250 height 269
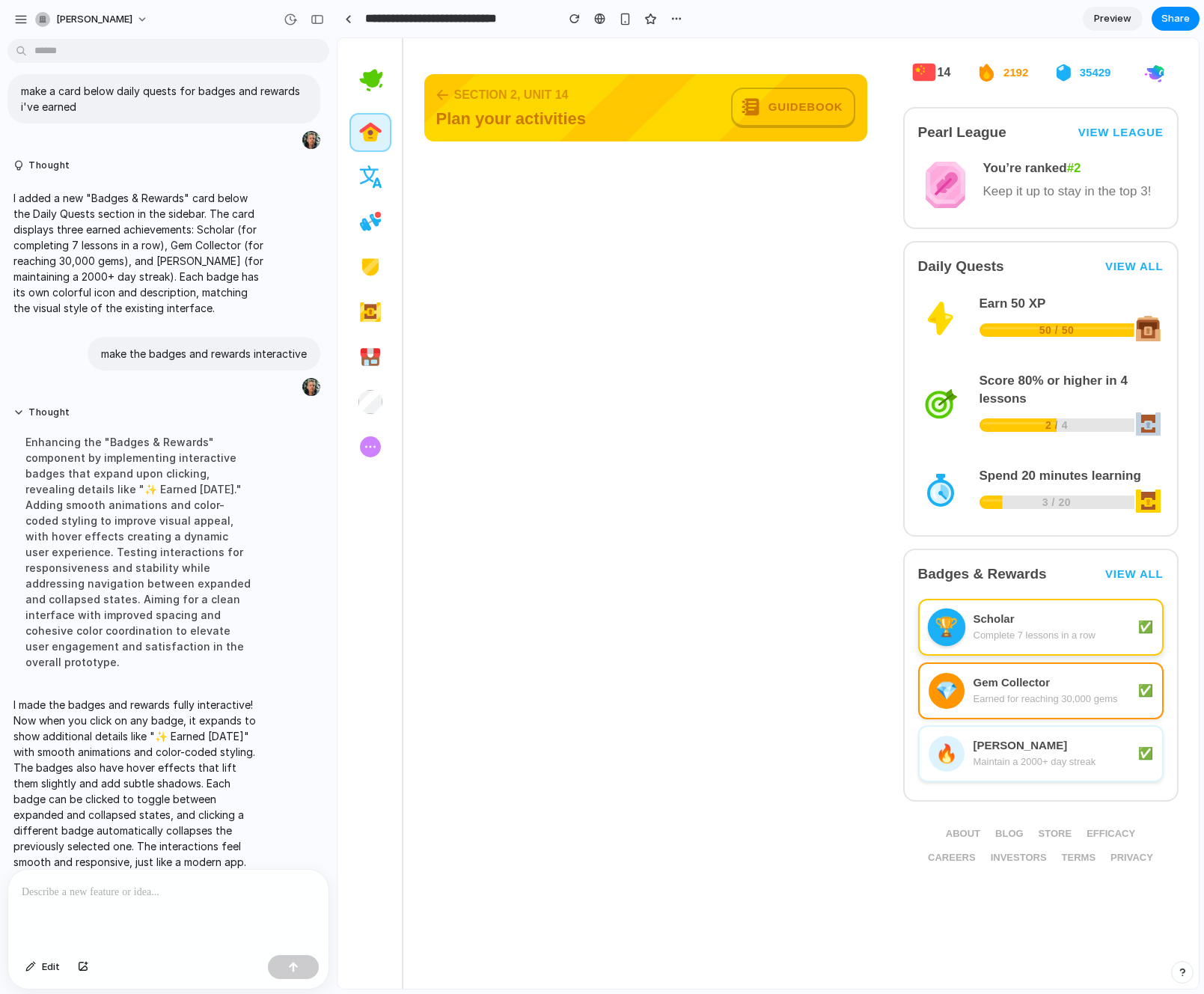
click at [1143, 630] on div "✅" at bounding box center [1145, 627] width 15 height 15
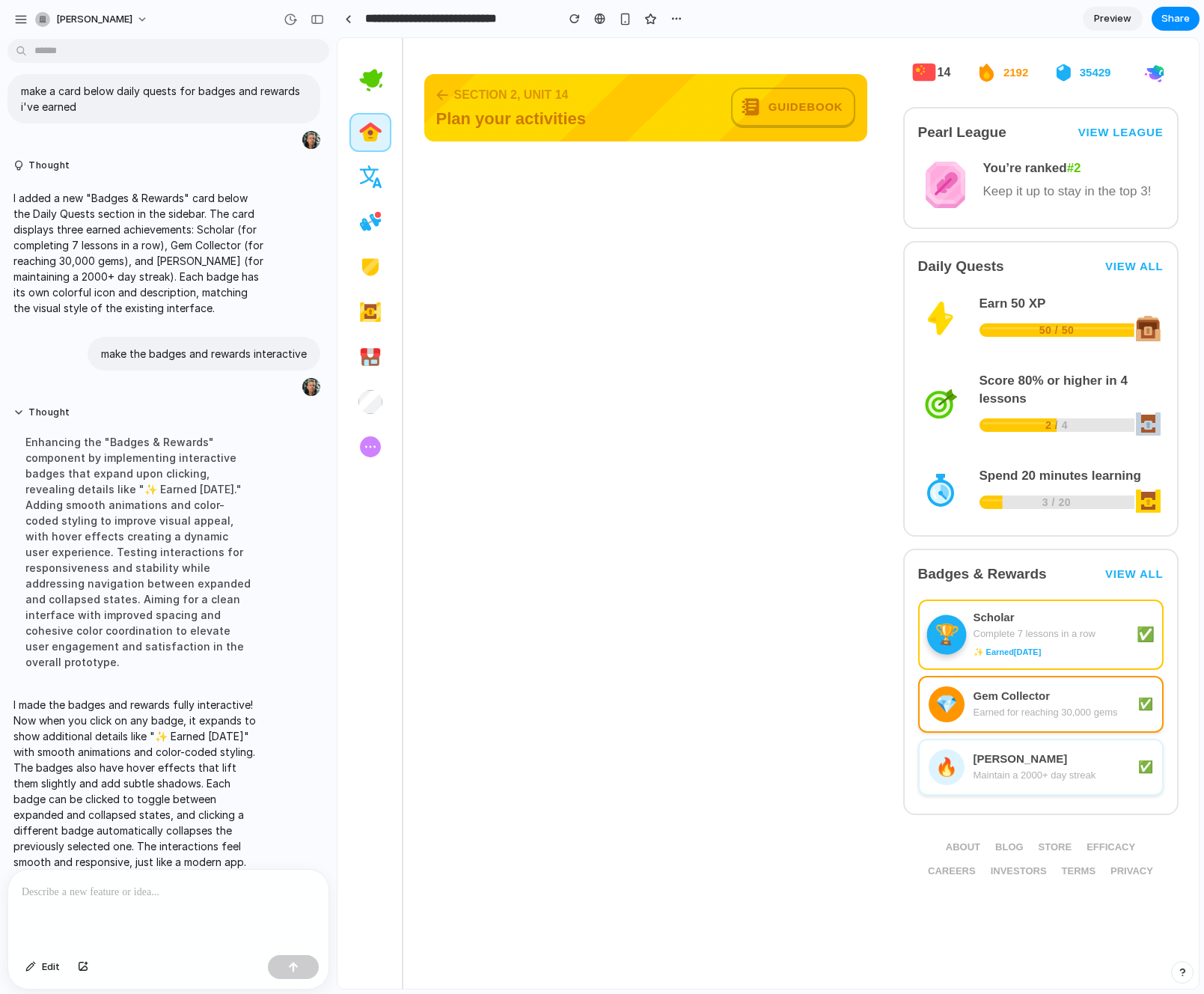
click at [1133, 628] on div "🏆 Scholar Complete 7 lessons in a row ✨ Earned [DATE] ✅" at bounding box center [1041, 634] width 245 height 71
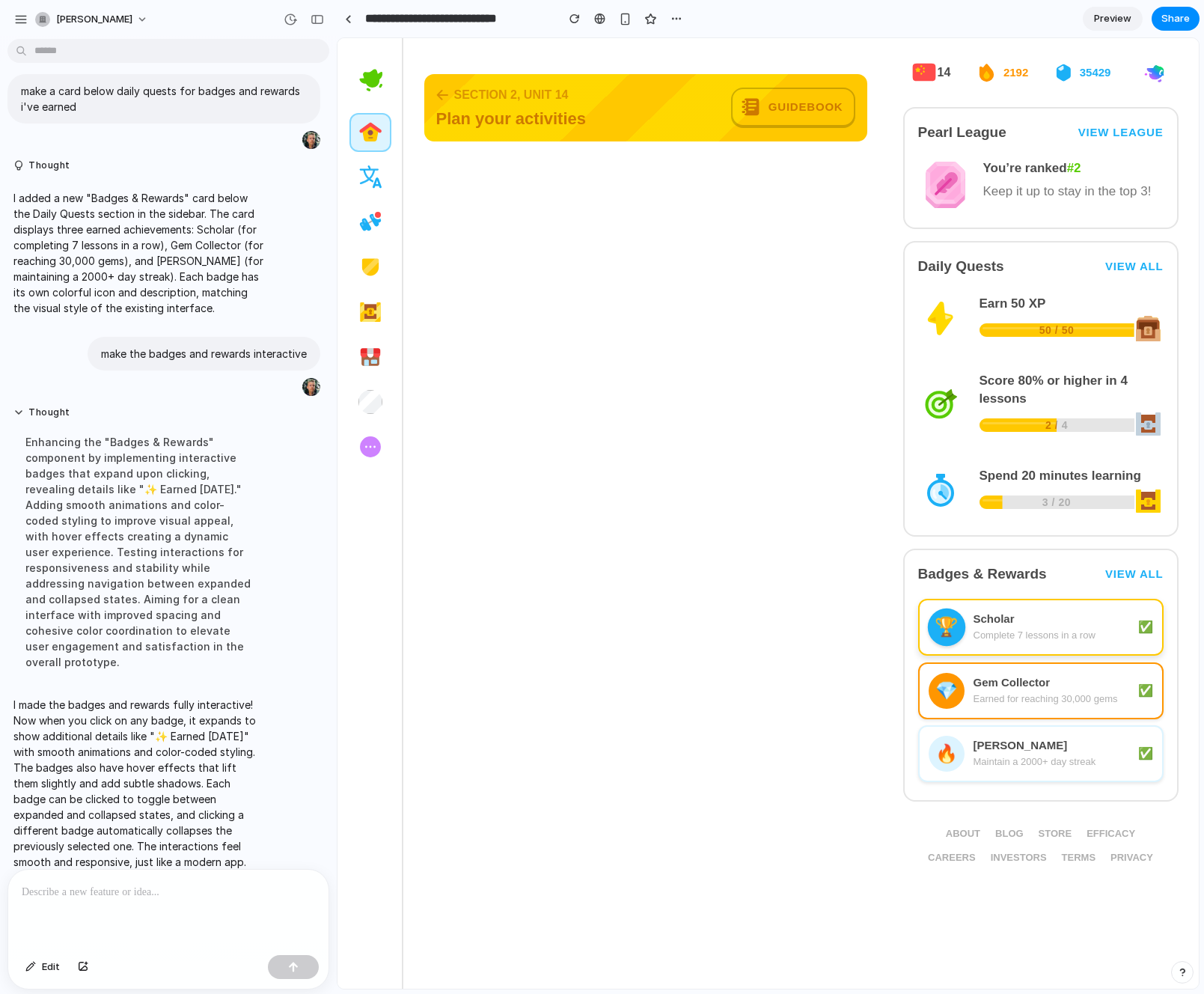
click at [1122, 628] on div "Complete 7 lessons in a row" at bounding box center [1051, 635] width 156 height 15
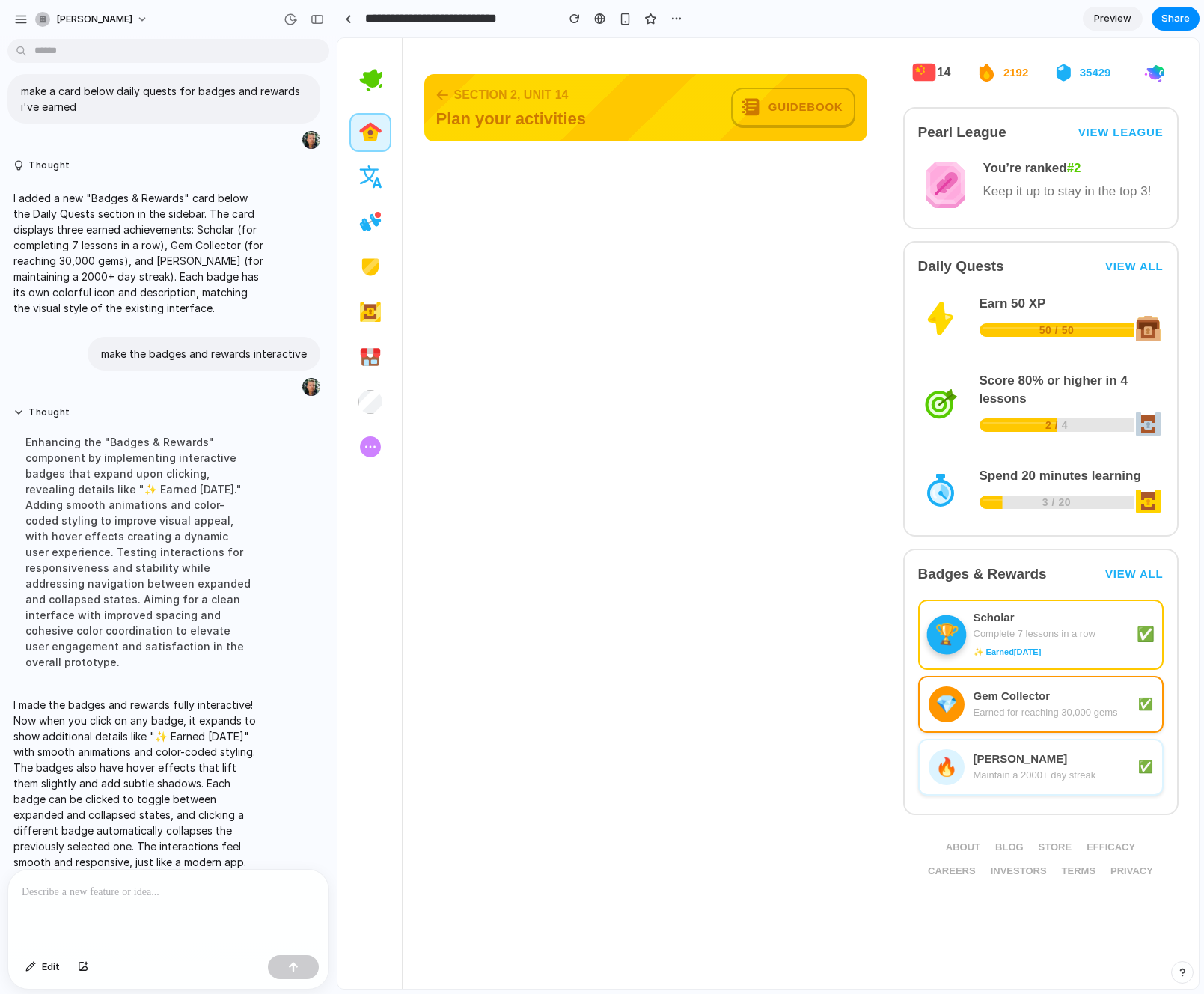
click at [1122, 627] on div "Complete 7 lessons in a row" at bounding box center [1051, 634] width 156 height 15
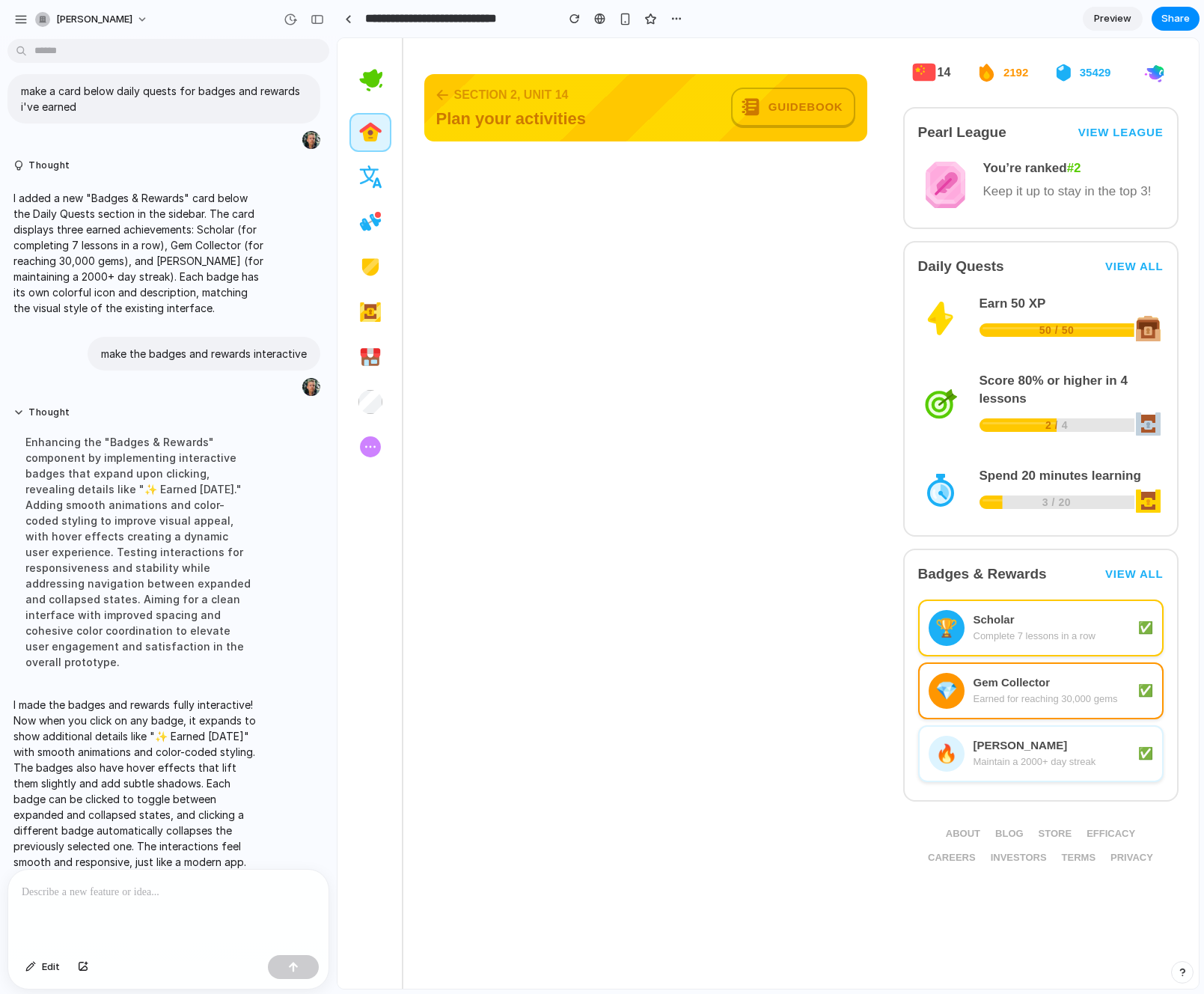
click at [1134, 572] on link "View all" at bounding box center [1134, 574] width 59 height 13
click at [1024, 691] on div "Earned for reaching 30,000 gems" at bounding box center [1051, 698] width 156 height 15
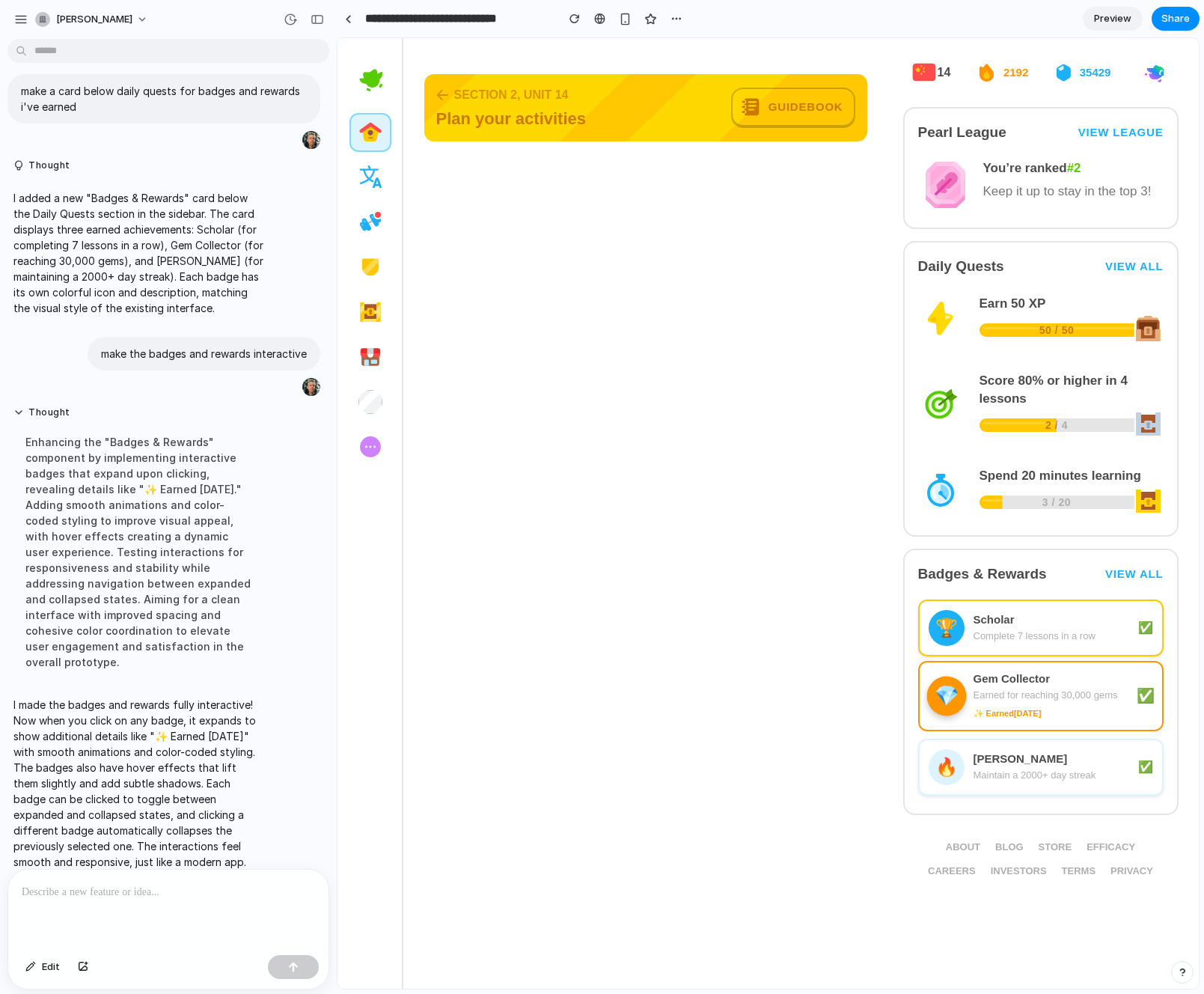
click at [1024, 691] on div "Earned for reaching 30,000 gems" at bounding box center [1051, 695] width 156 height 15
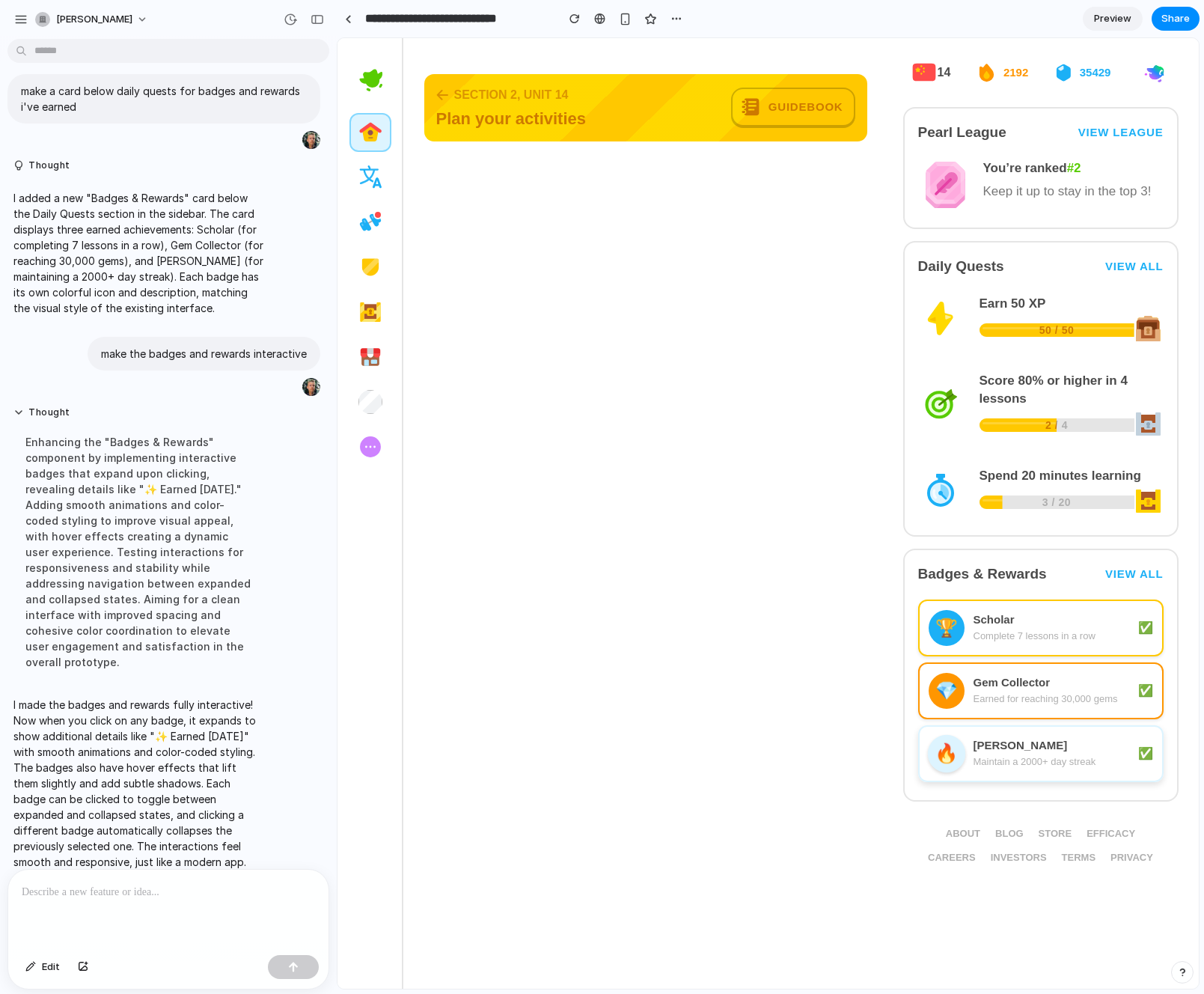
click at [1016, 731] on div "🔥 [PERSON_NAME] Maintain a 2000+ day streak ✅" at bounding box center [1041, 753] width 245 height 57
click at [1016, 731] on div "🔥 [PERSON_NAME] Maintain a 2000+ day streak ✨ Earned [DATE] ✅" at bounding box center [1041, 759] width 245 height 71
click at [1016, 731] on div "🔥 [PERSON_NAME] Maintain a 2000+ day streak ✅" at bounding box center [1041, 753] width 245 height 57
click at [1016, 731] on div "🔥 [PERSON_NAME] Maintain a 2000+ day streak ✨ Earned [DATE] ✅" at bounding box center [1041, 760] width 245 height 71
click at [1016, 706] on div "💎 Gem Collector Earned for reaching 30,000 gems ✅" at bounding box center [1041, 691] width 245 height 57
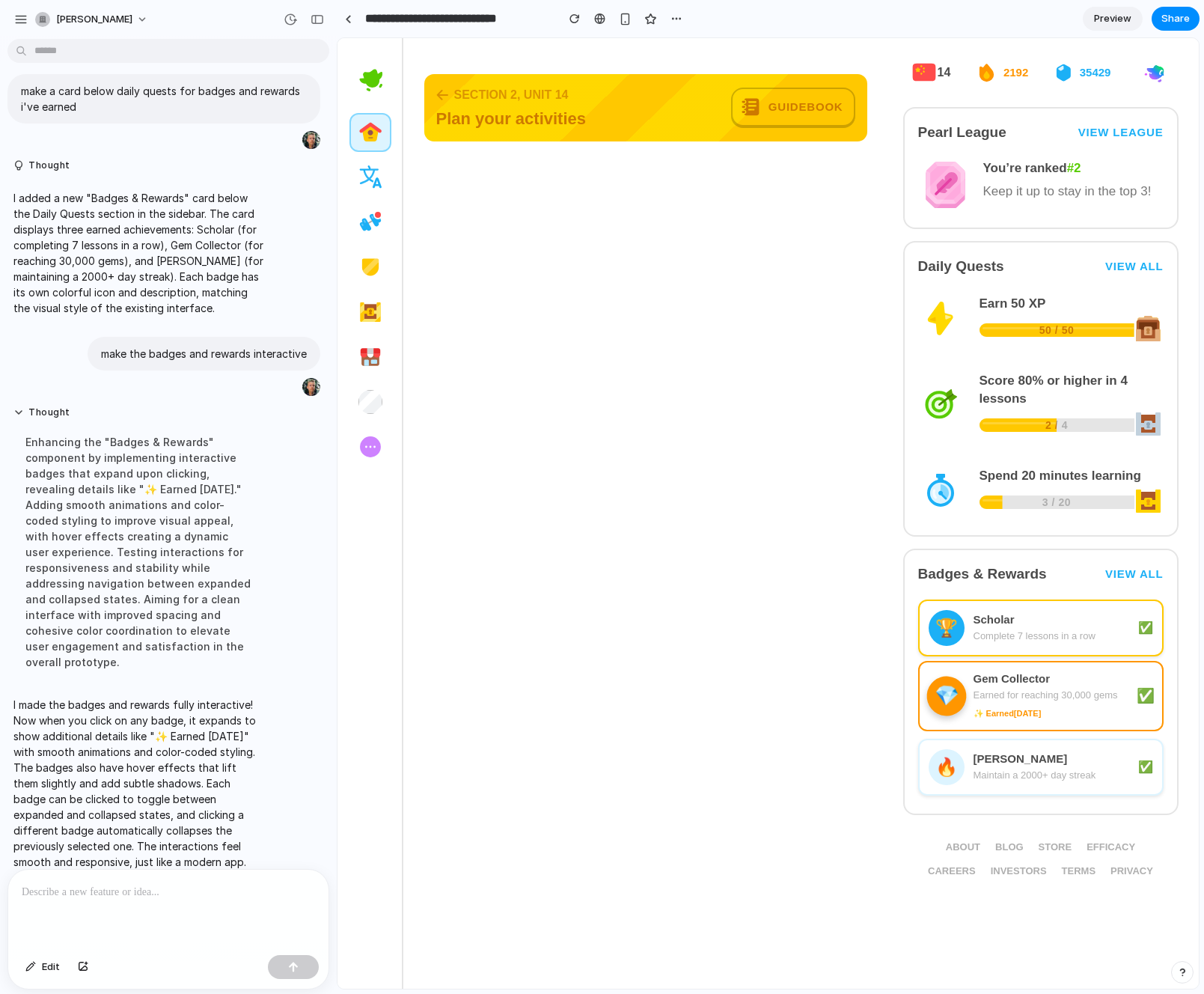
click at [1016, 706] on div "✨ Earned [DATE]" at bounding box center [1051, 713] width 156 height 15
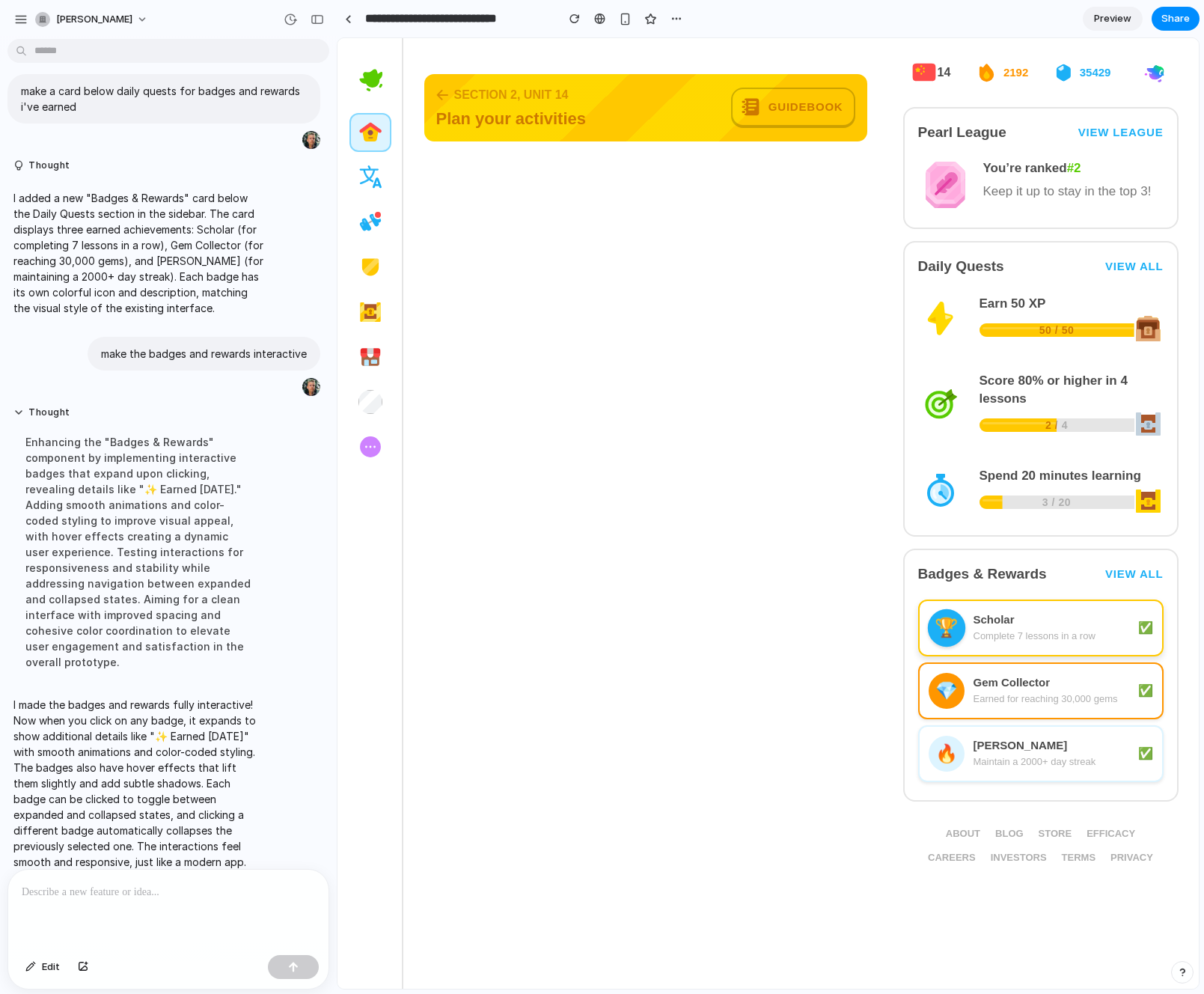
click at [1030, 626] on div "Scholar Complete 7 lessons in a row" at bounding box center [1051, 628] width 156 height 32
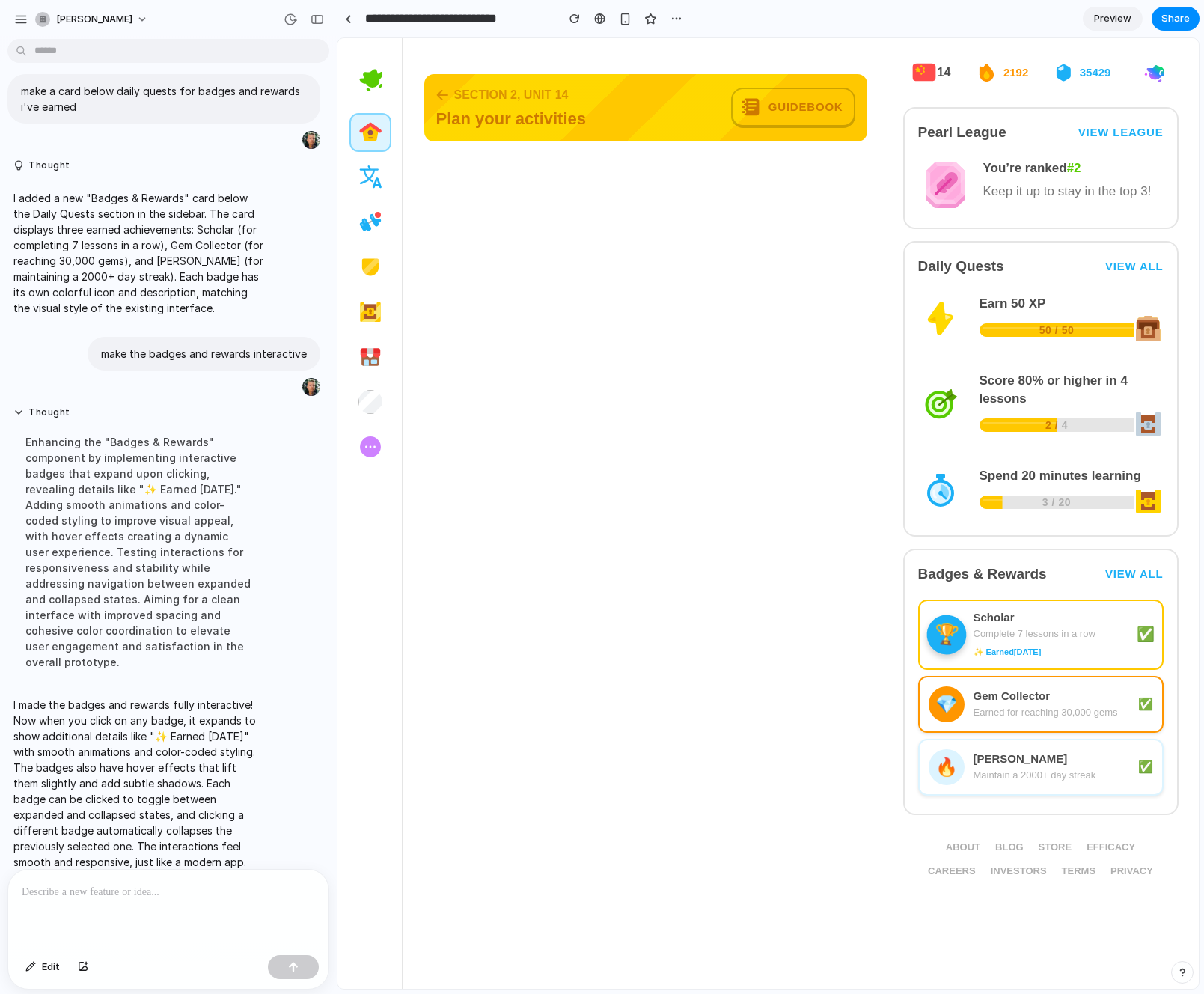
click at [1030, 626] on div "Complete 7 lessons in a row" at bounding box center [1051, 634] width 156 height 15
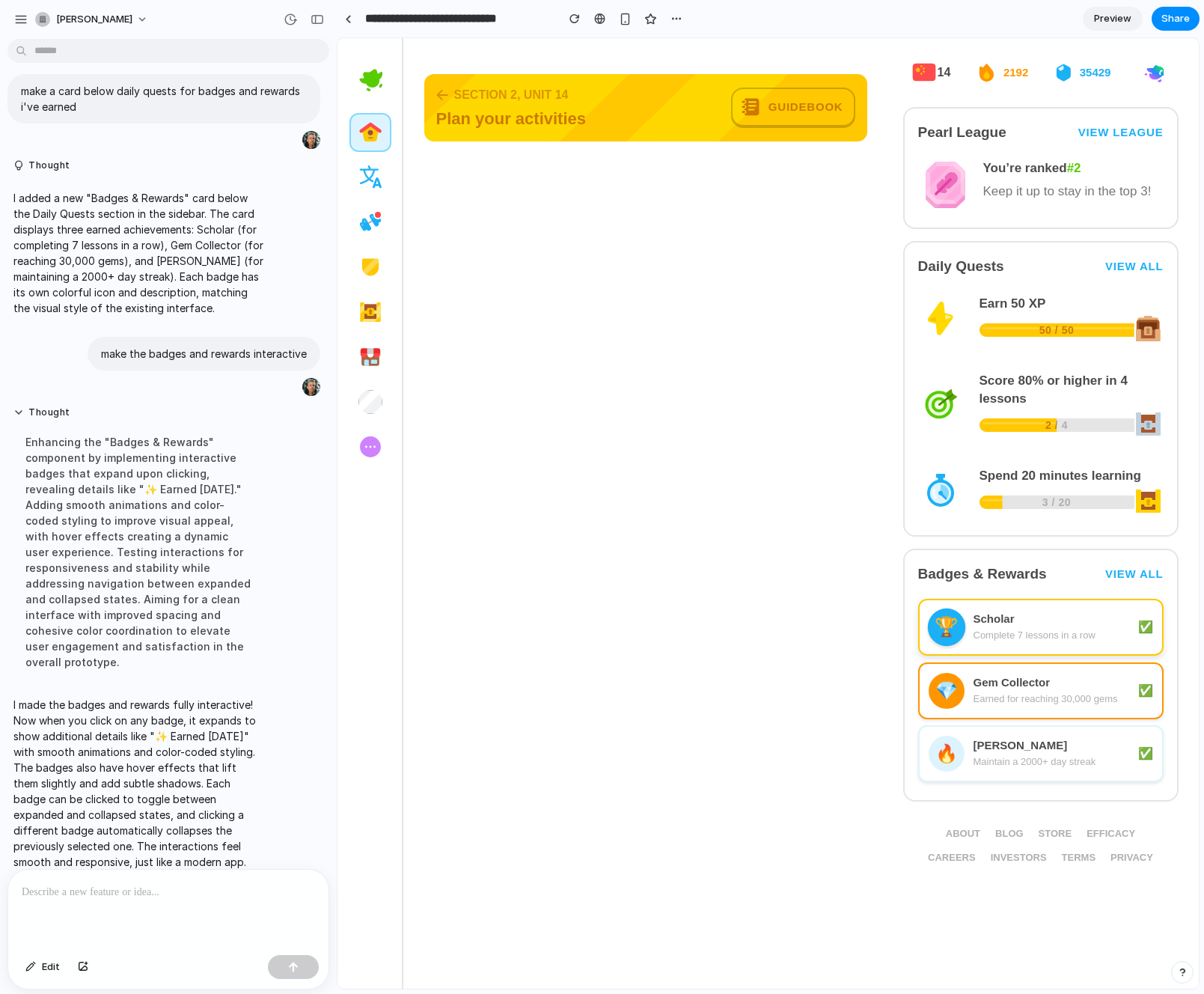
click at [1030, 626] on div "Scholar Complete 7 lessons in a row" at bounding box center [1051, 627] width 156 height 32
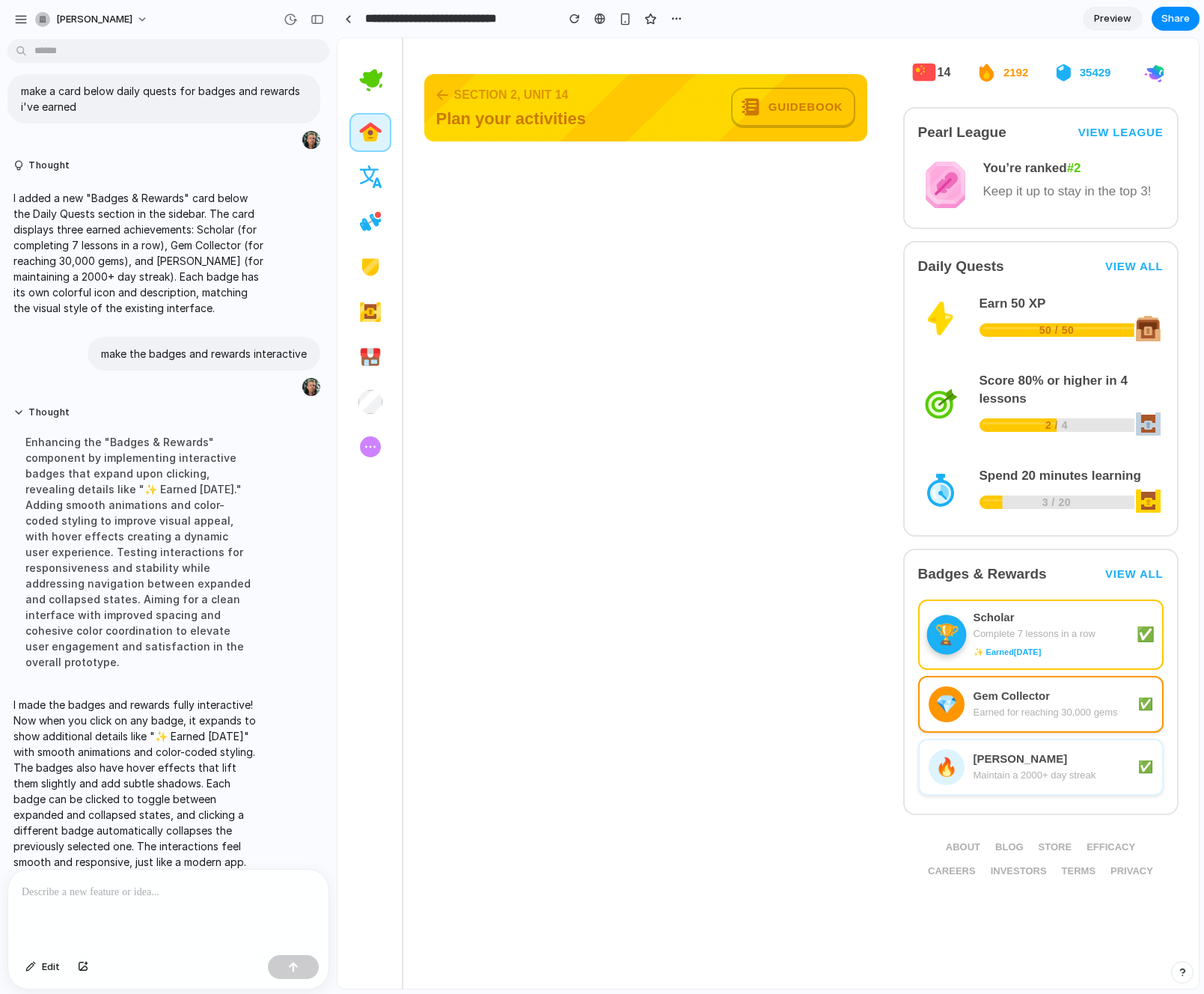
click at [1030, 626] on div "Complete 7 lessons in a row" at bounding box center [1051, 634] width 156 height 15
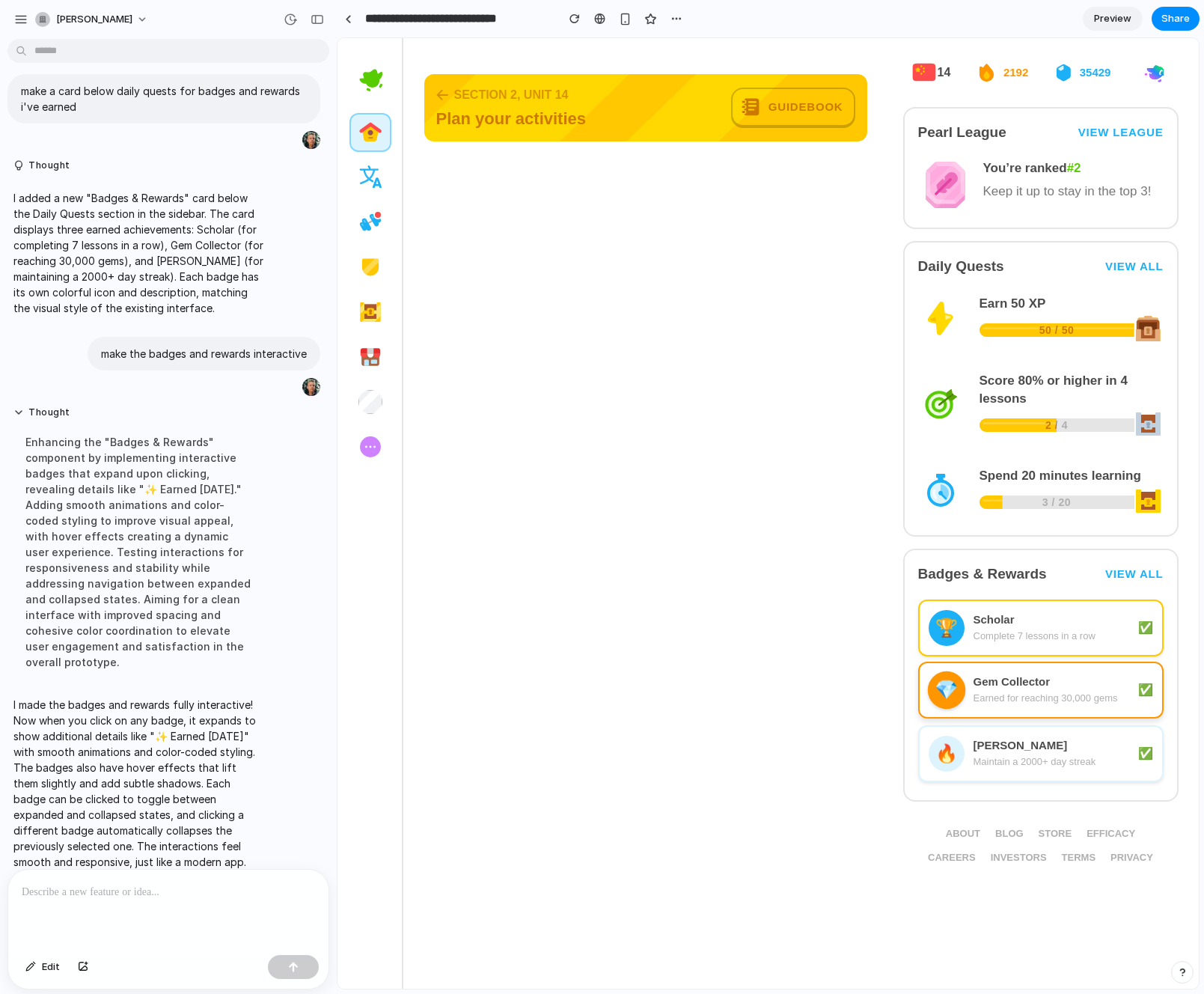
click at [1008, 695] on div "Earned for reaching 30,000 gems" at bounding box center [1051, 698] width 156 height 15
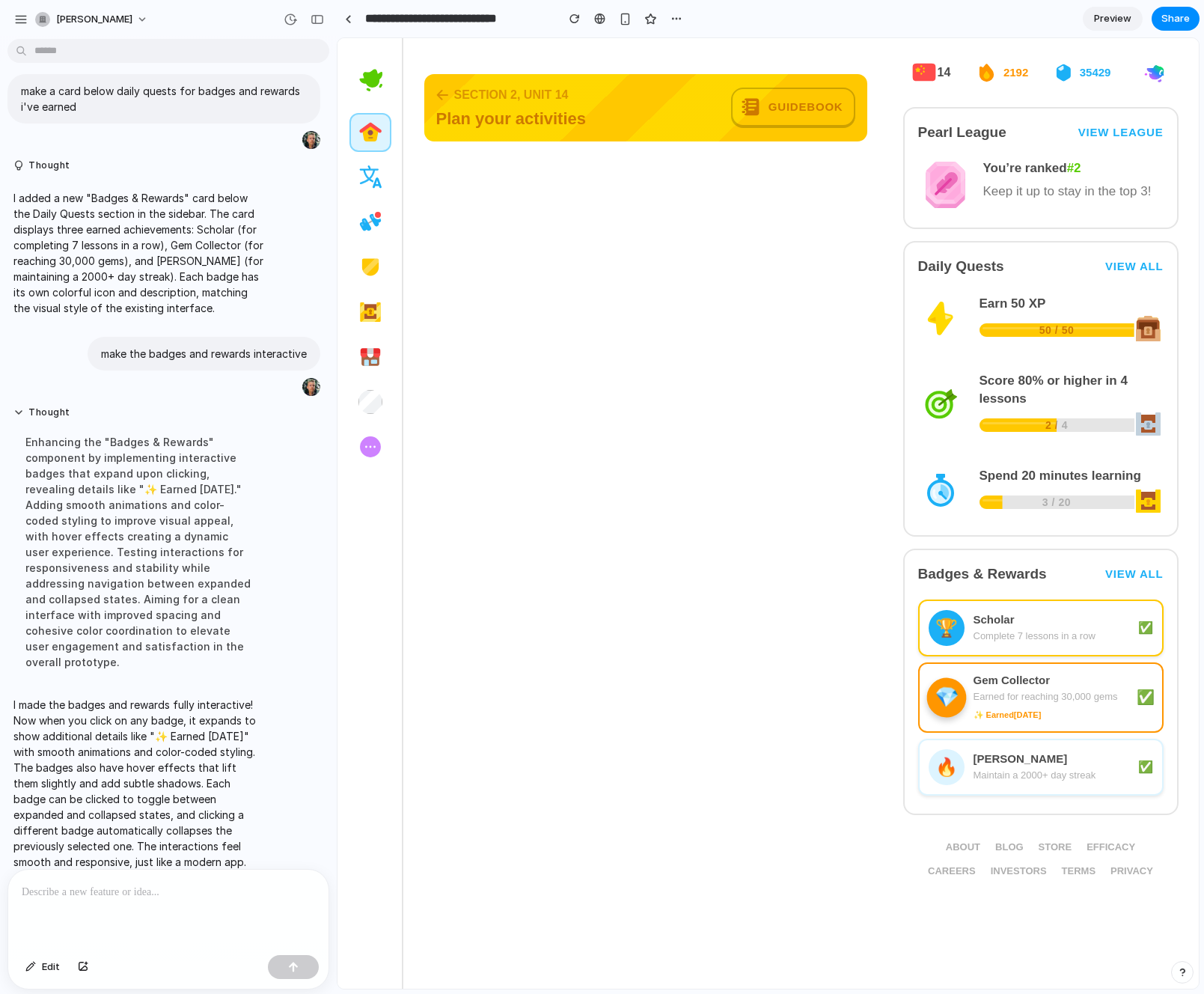
click at [1008, 695] on div "Earned for reaching 30,000 gems" at bounding box center [1051, 696] width 156 height 15
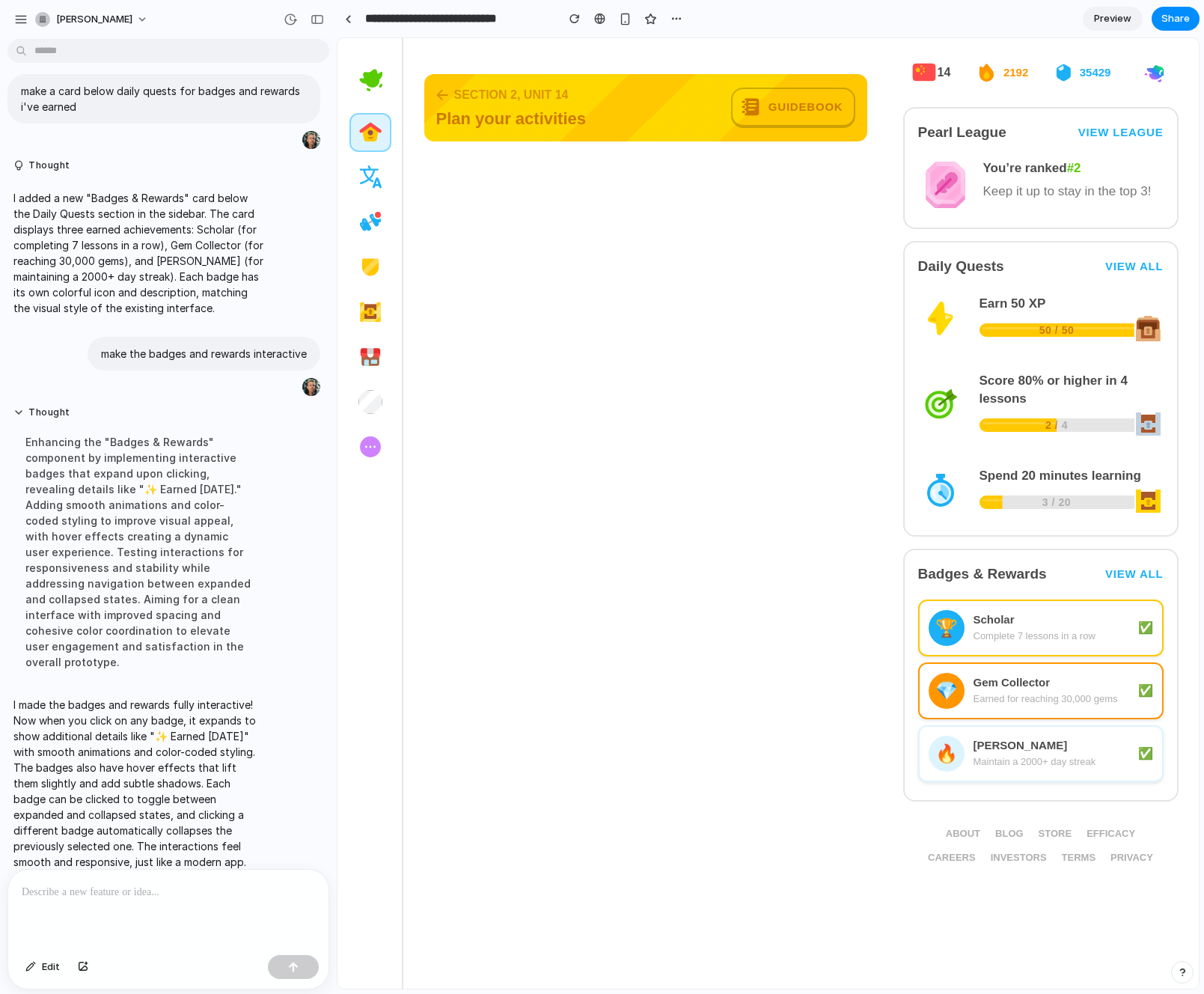
click at [1002, 726] on div "🔥 [PERSON_NAME] Maintain a 2000+ day streak ✅" at bounding box center [1041, 753] width 245 height 57
click at [1000, 729] on div "🔥 [PERSON_NAME] Maintain a 2000+ day streak ✨ Earned [DATE] ✅" at bounding box center [1041, 760] width 245 height 71
click at [1052, 749] on div "[PERSON_NAME]" at bounding box center [1051, 746] width 156 height 15
click at [1052, 749] on div "[PERSON_NAME]" at bounding box center [1051, 742] width 156 height 15
click at [1052, 749] on div "[PERSON_NAME]" at bounding box center [1051, 746] width 156 height 15
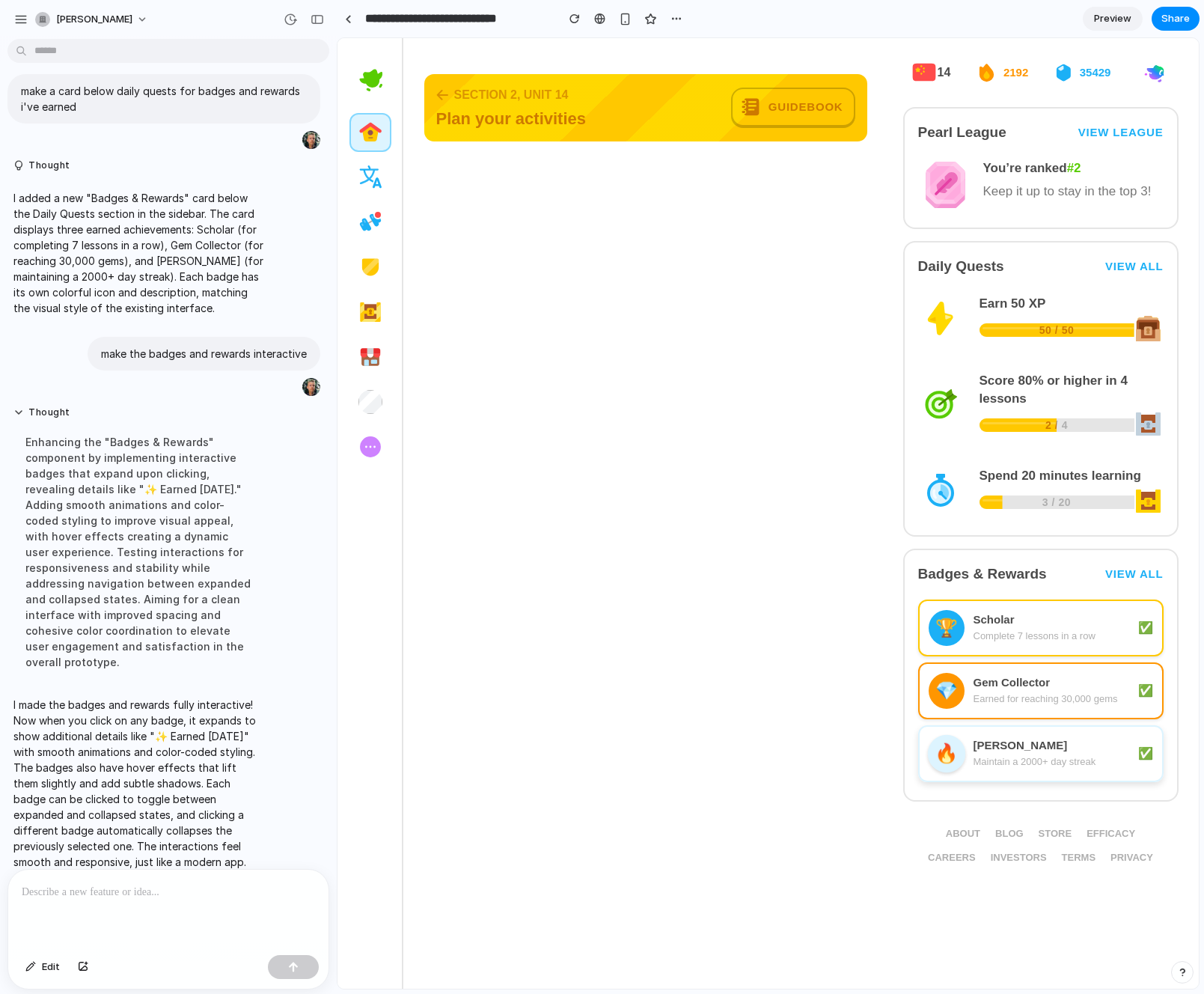
click at [1052, 749] on div "[PERSON_NAME]" at bounding box center [1051, 746] width 156 height 15
click at [1055, 688] on div "Gem Collector" at bounding box center [1051, 681] width 156 height 15
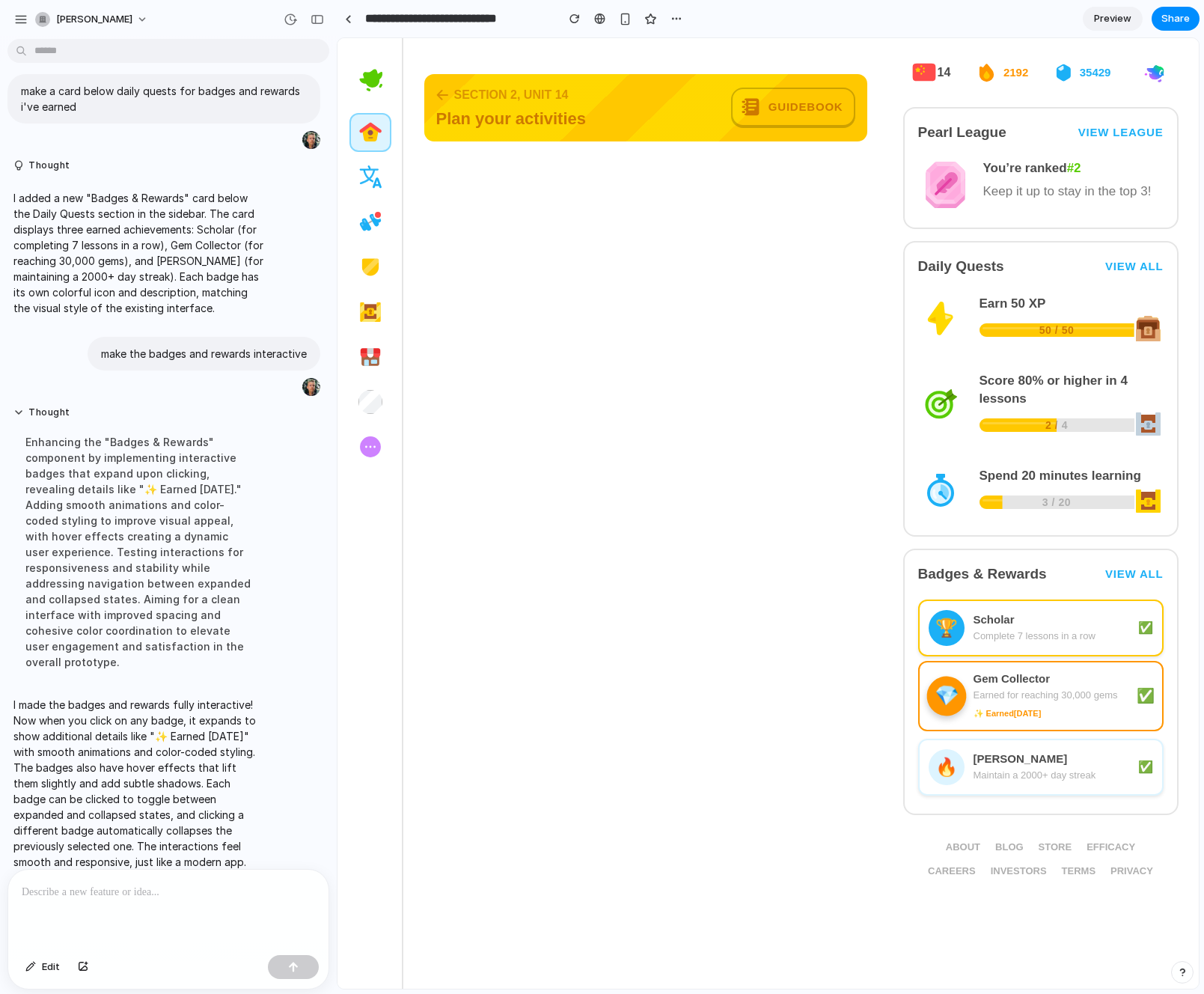
click at [1048, 624] on div "Scholar" at bounding box center [1051, 619] width 156 height 15
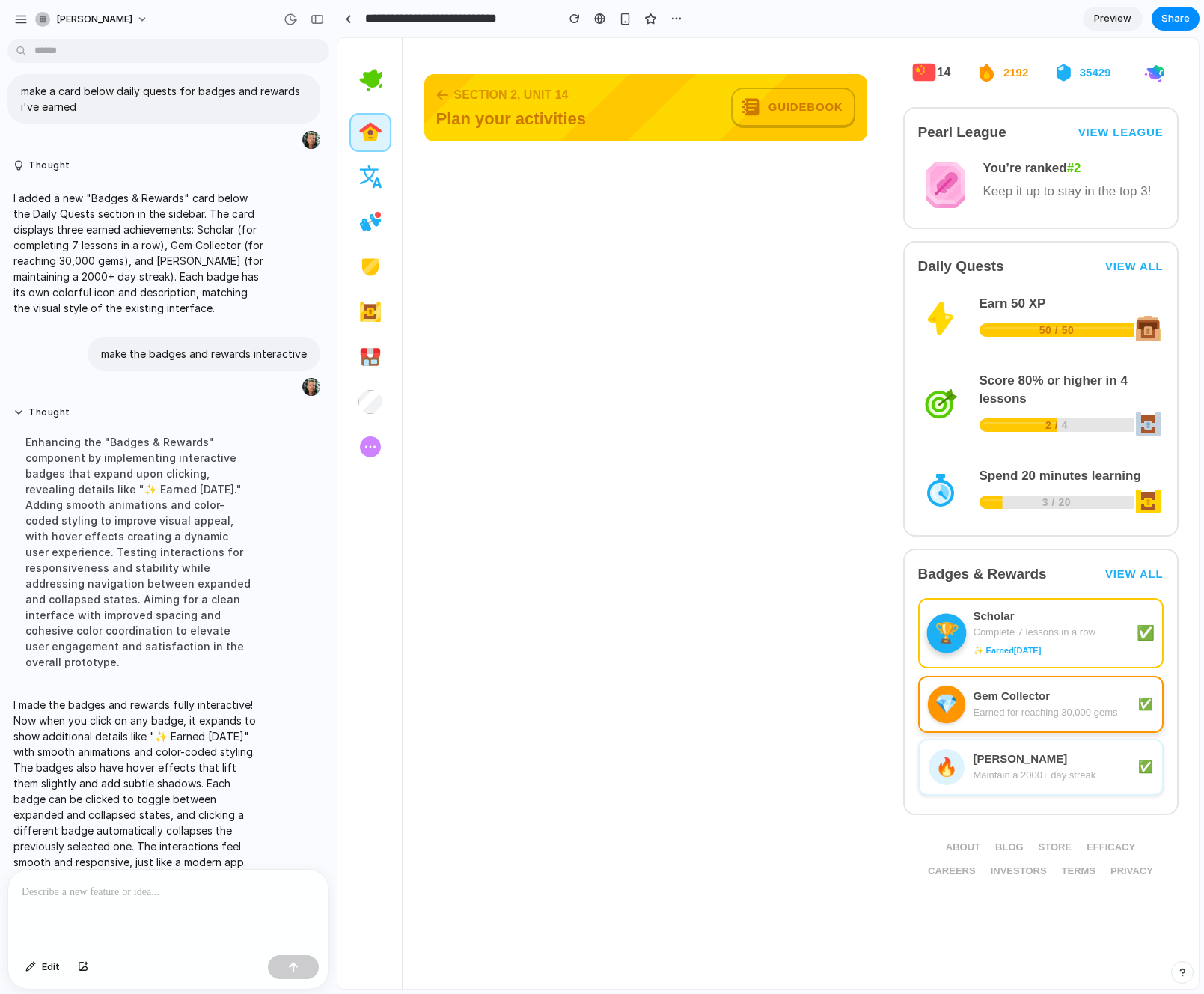
click at [1043, 688] on div "Gem Collector" at bounding box center [1051, 695] width 156 height 15
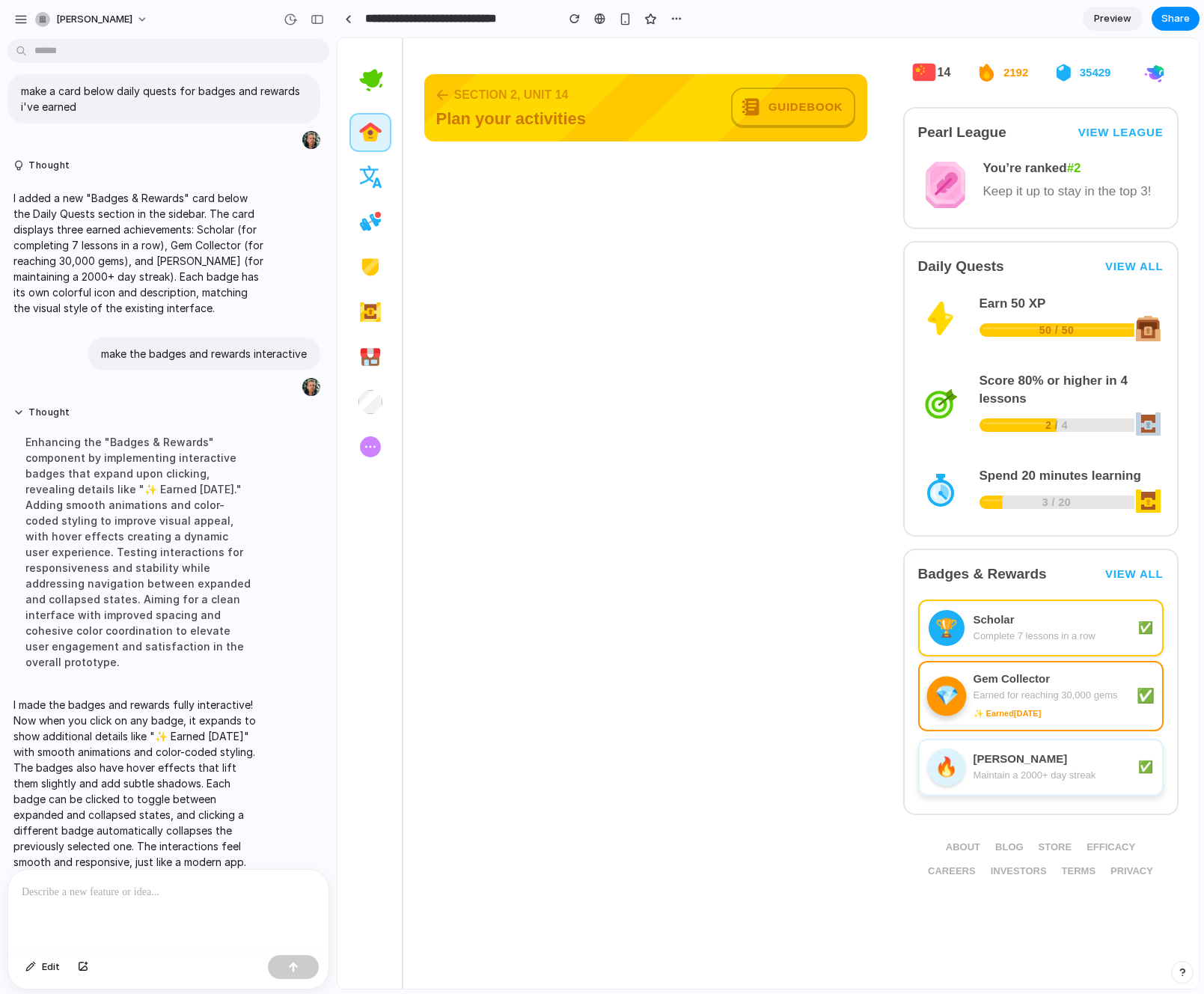
click at [1028, 748] on div "🔥 [PERSON_NAME] Maintain a 2000+ day streak ✅" at bounding box center [1041, 767] width 245 height 57
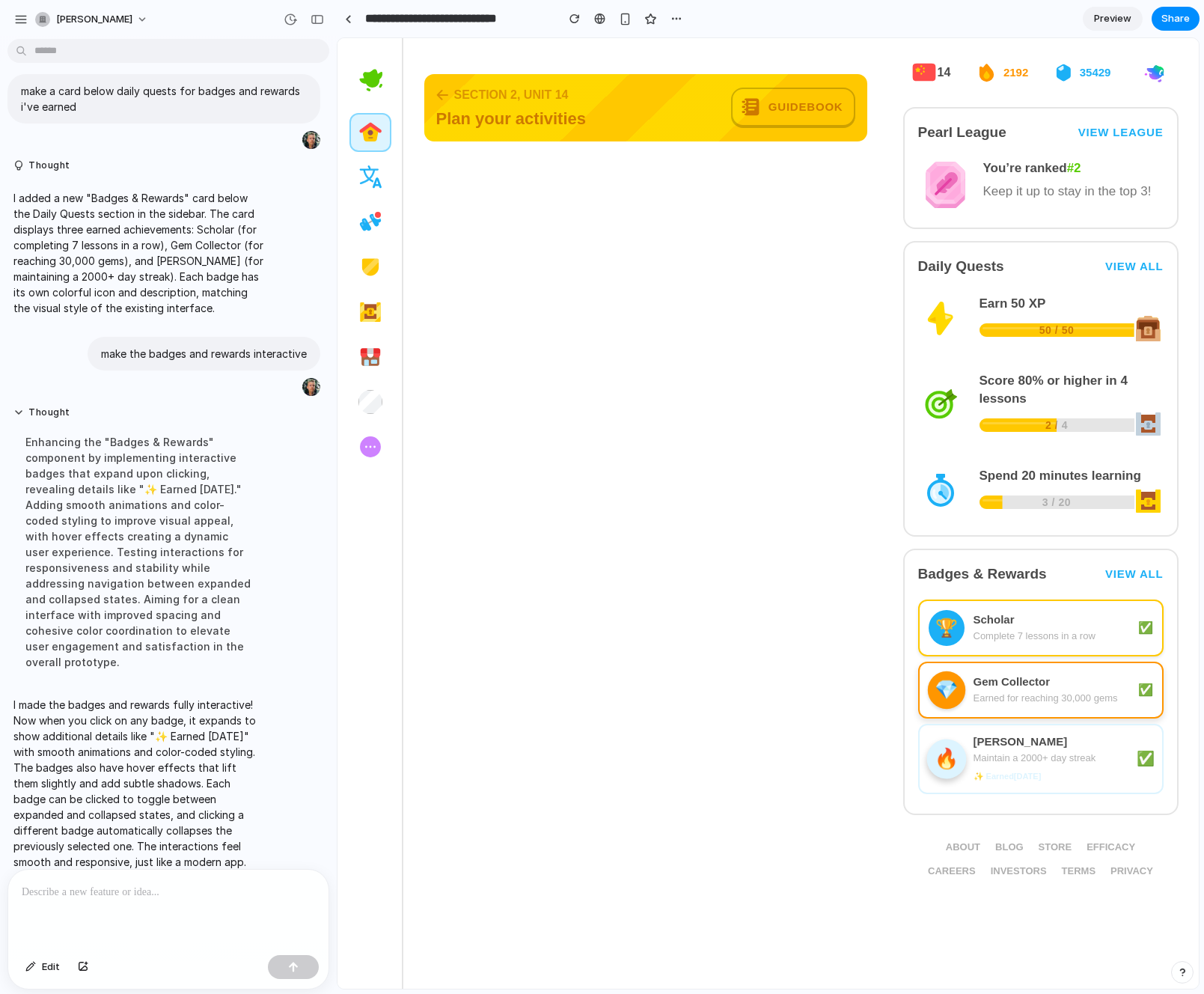
click at [1028, 689] on div "Gem Collector Earned for reaching 30,000 gems" at bounding box center [1051, 690] width 156 height 32
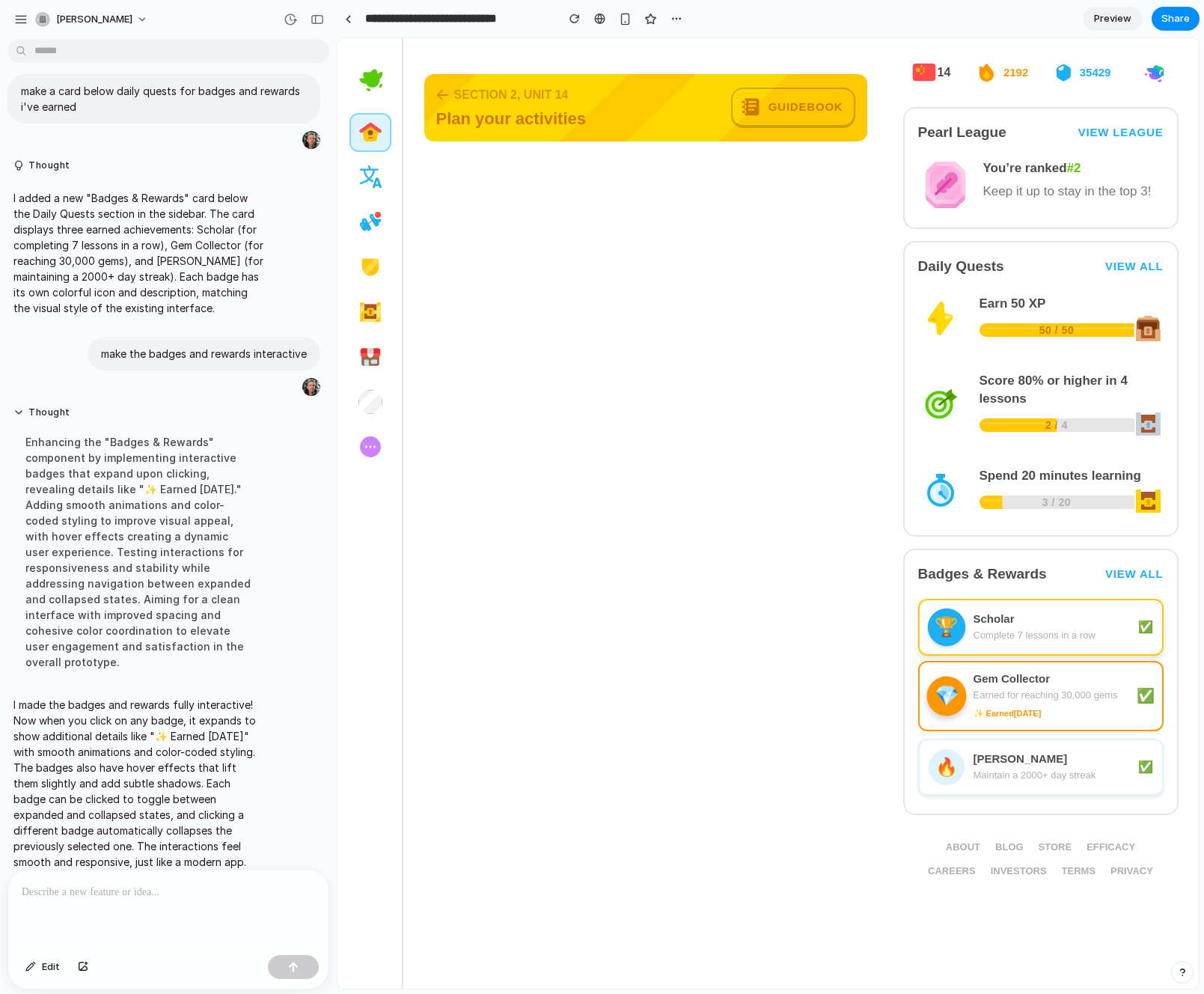
click at [1029, 638] on div "Complete 7 lessons in a row" at bounding box center [1051, 635] width 156 height 15
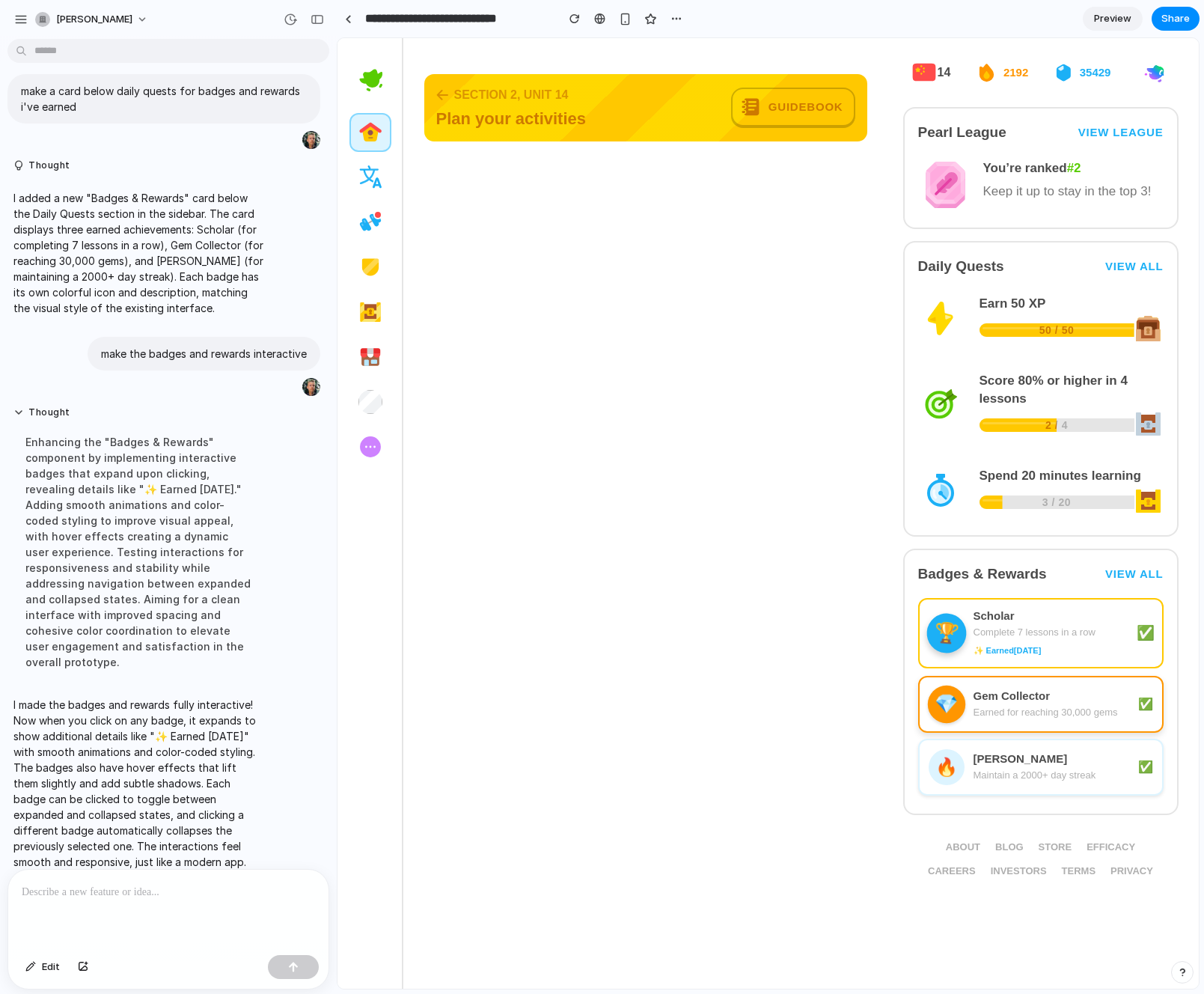
click at [1027, 699] on div "Gem Collector" at bounding box center [1051, 695] width 156 height 15
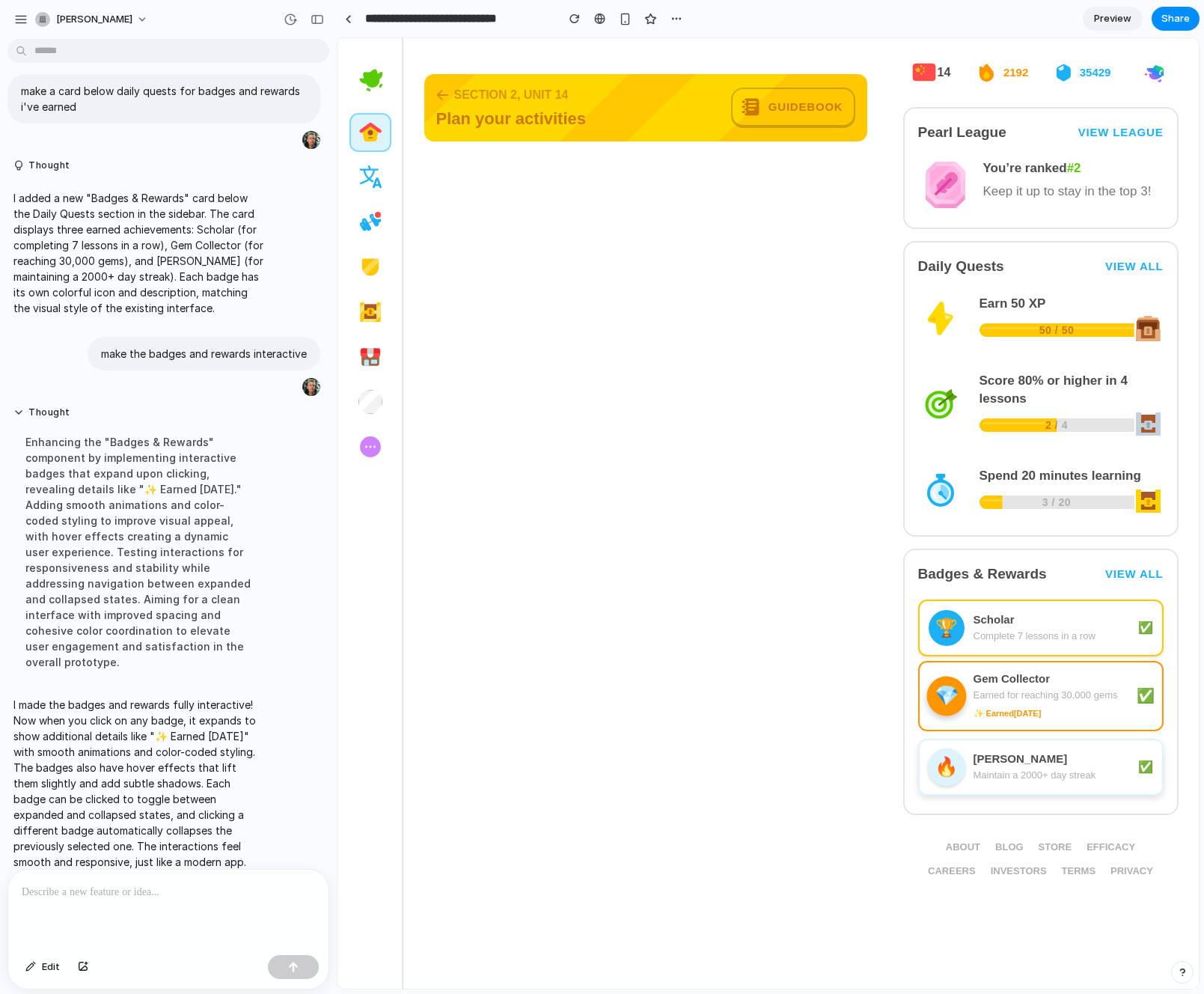
click at [1025, 748] on div "🔥 [PERSON_NAME] Maintain a 2000+ day streak ✅" at bounding box center [1041, 767] width 245 height 57
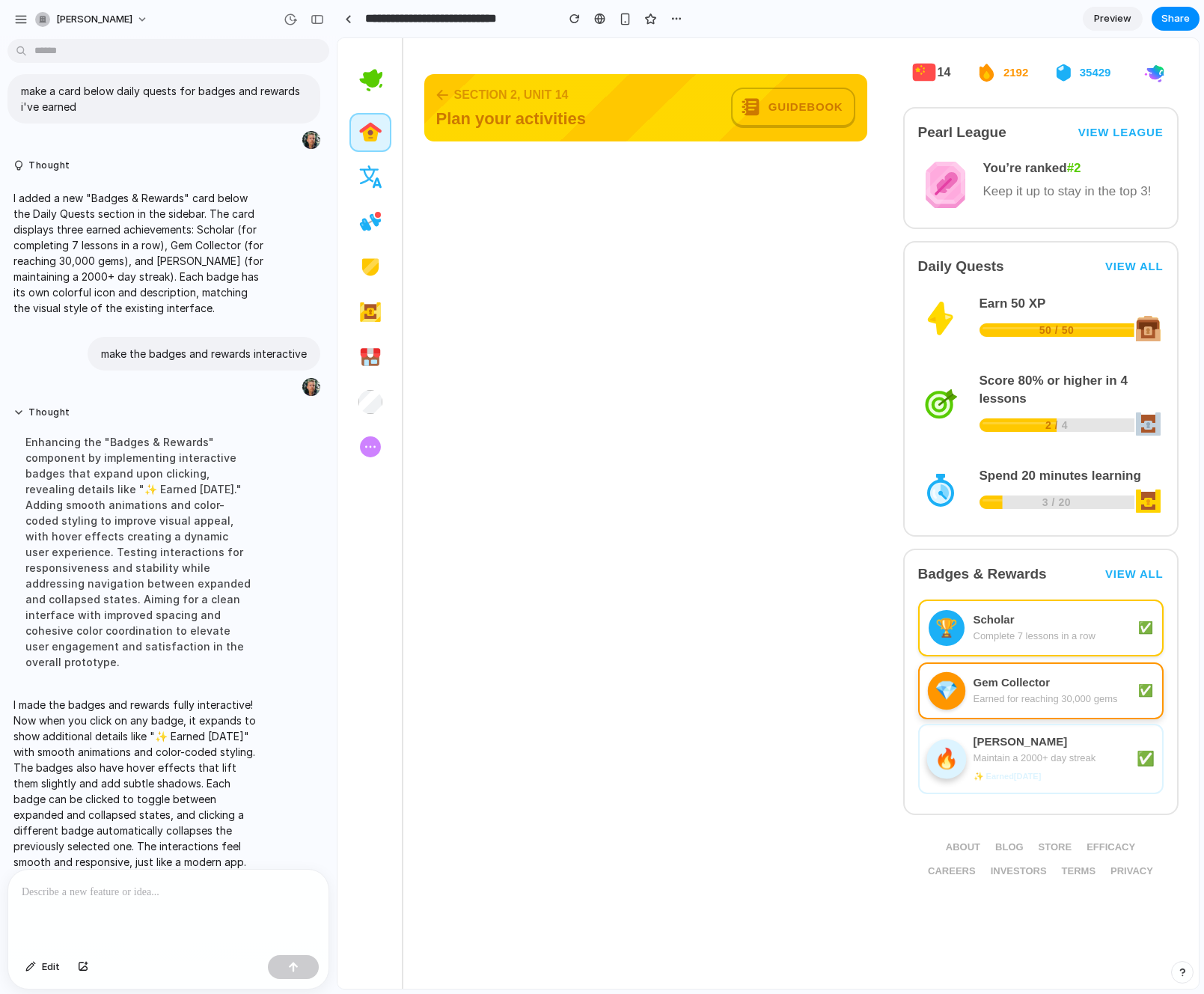
click at [1028, 683] on div "Gem Collector" at bounding box center [1051, 682] width 156 height 15
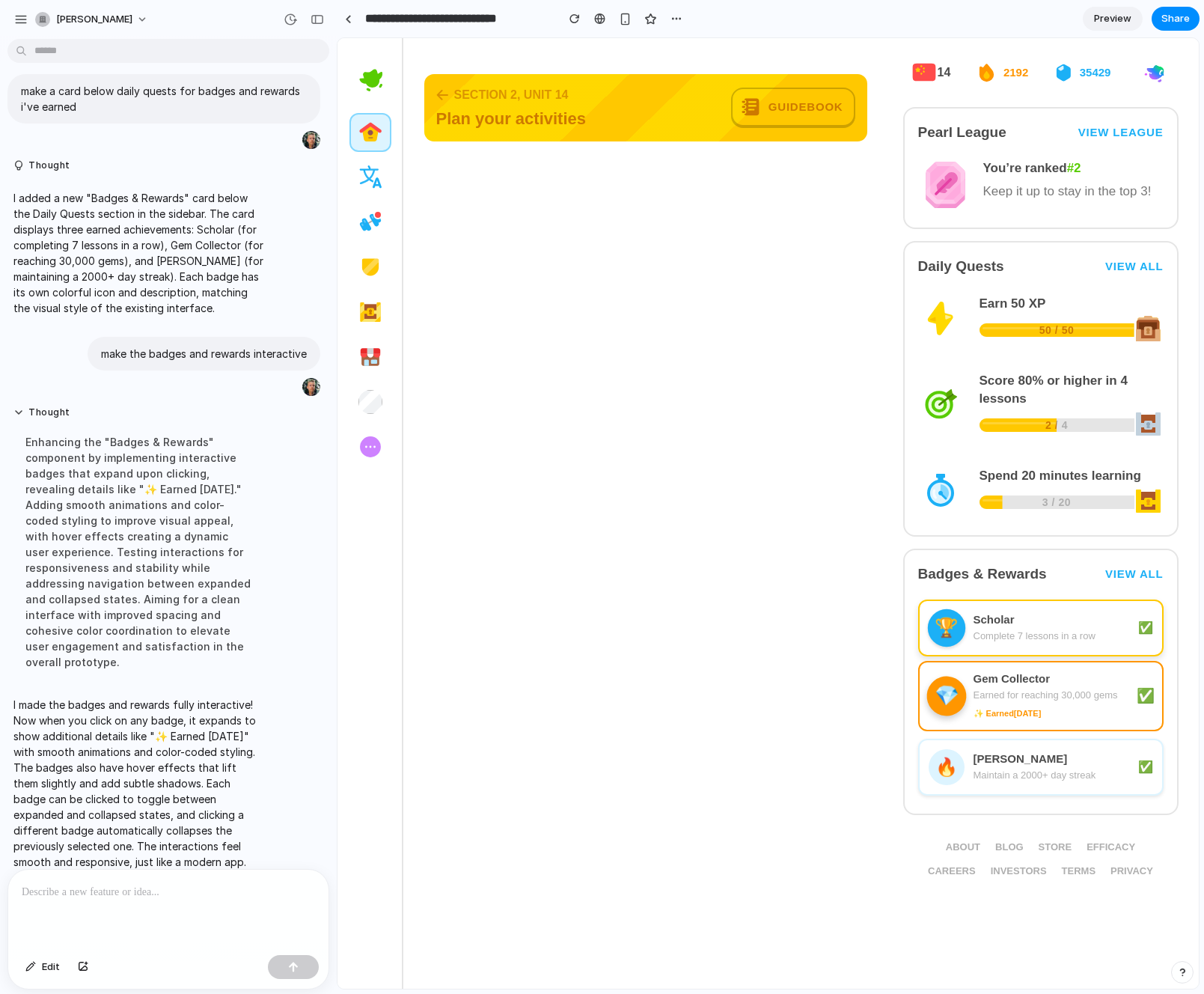
click at [1028, 620] on div "Scholar" at bounding box center [1051, 619] width 156 height 15
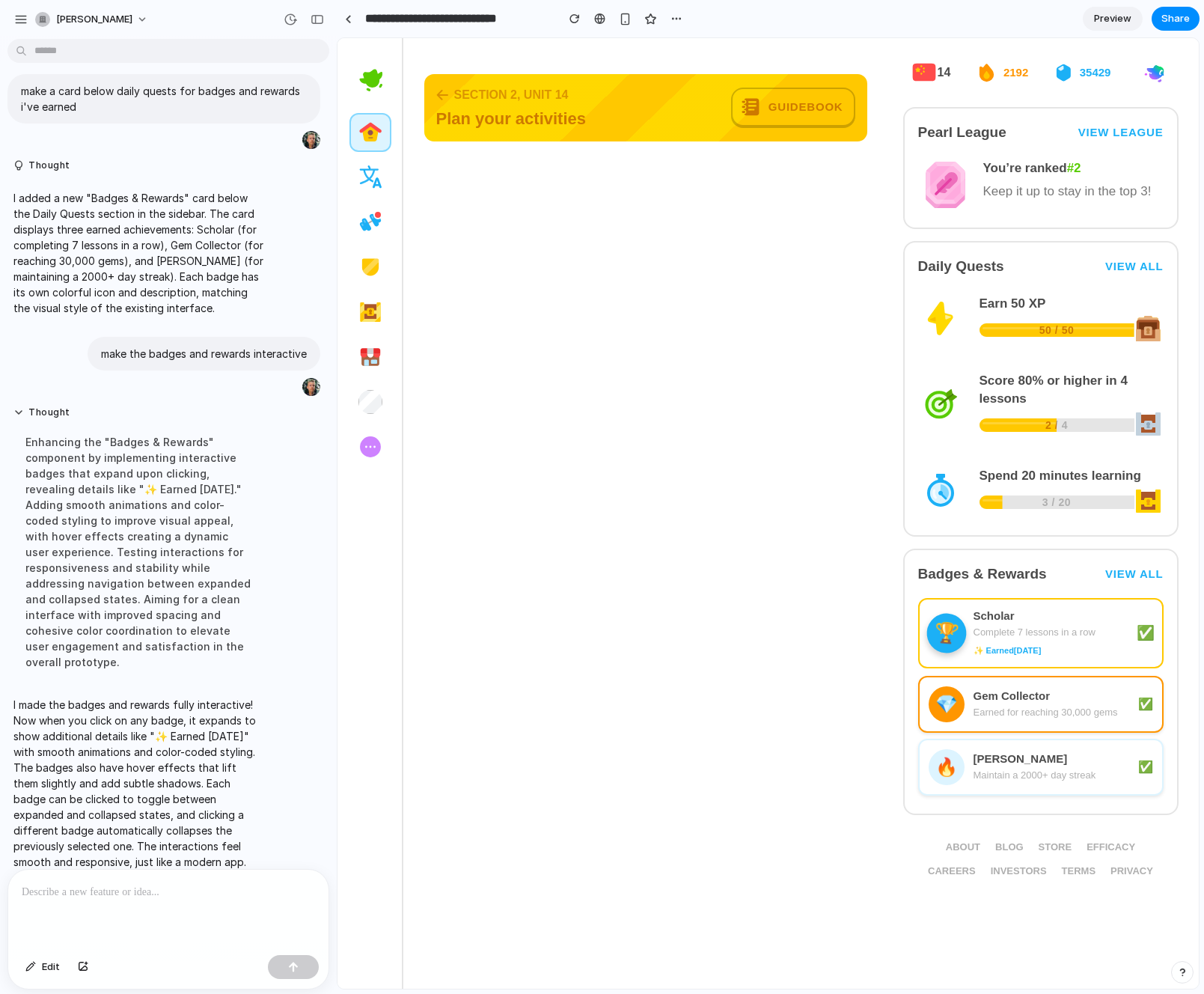
click at [1010, 653] on div "✨ Earned [DATE]" at bounding box center [1051, 650] width 156 height 15
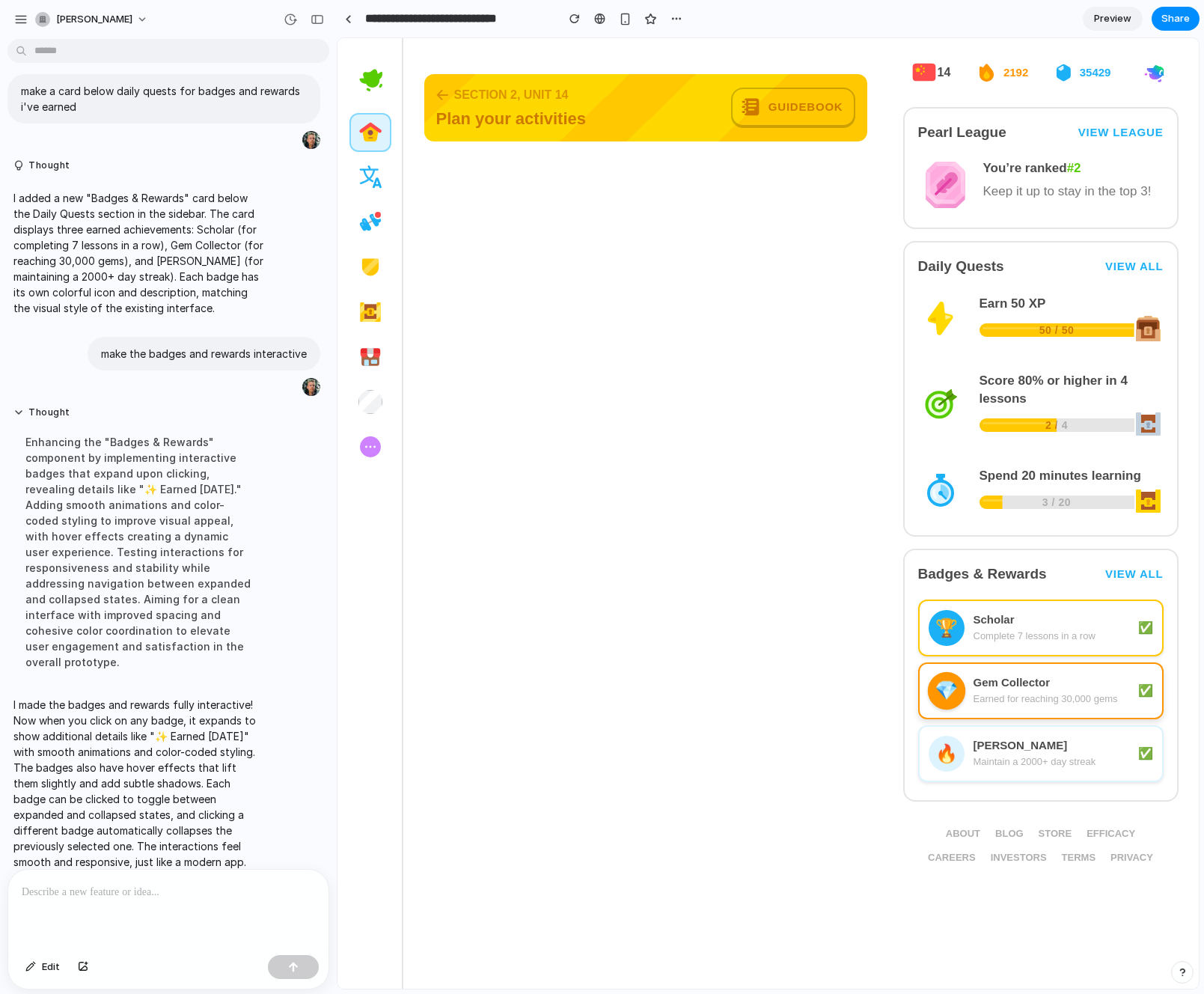
click at [988, 703] on div "Earned for reaching 30,000 gems" at bounding box center [1051, 699] width 156 height 15
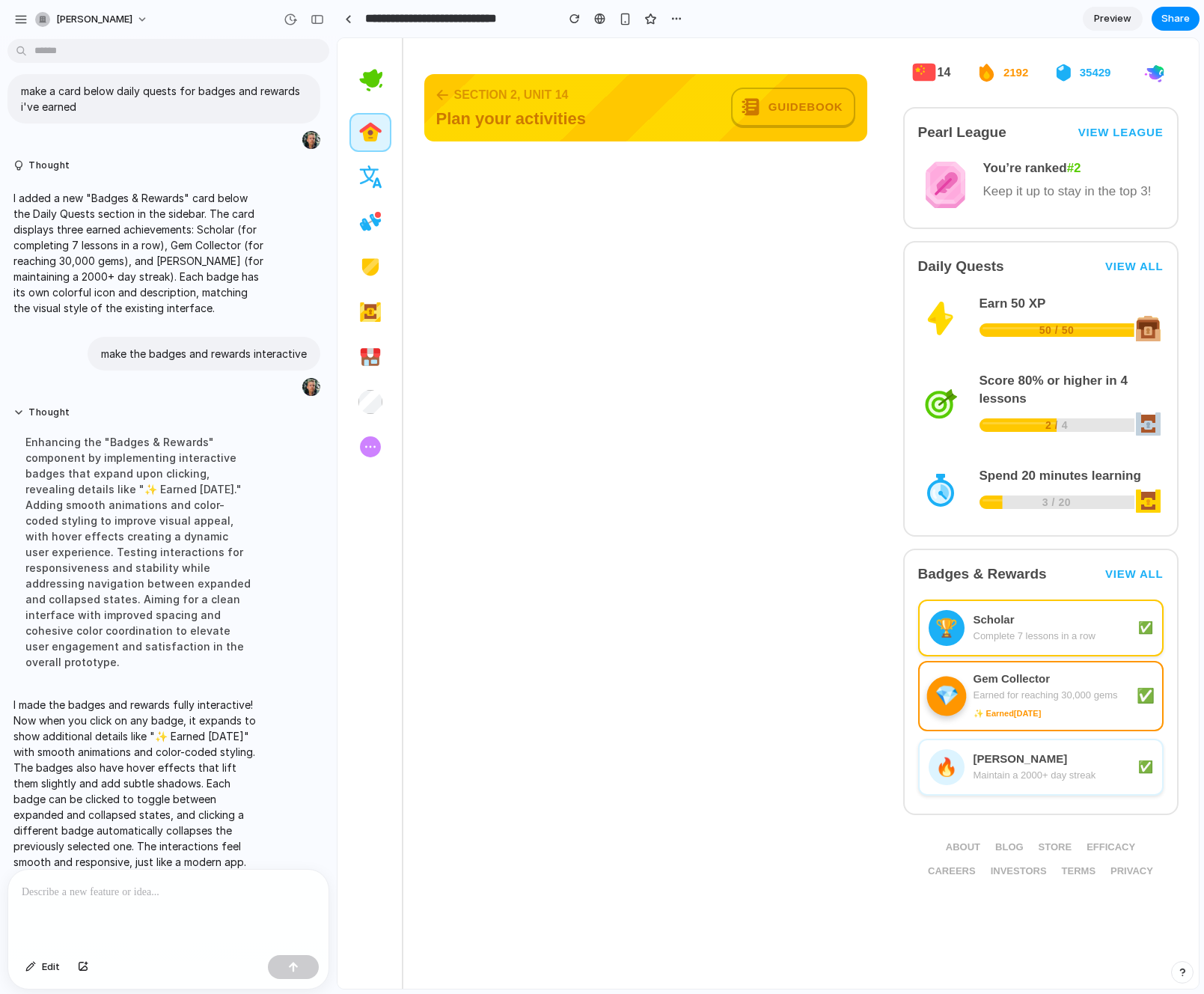
click at [984, 733] on div "🏆 Scholar Complete 7 lessons in a row ✅ 💎 Gem Collector Earned for reaching 30,…" at bounding box center [1041, 697] width 245 height 220
click at [983, 744] on div "🔥 [PERSON_NAME] Maintain a 2000+ day streak ✅" at bounding box center [1041, 767] width 245 height 57
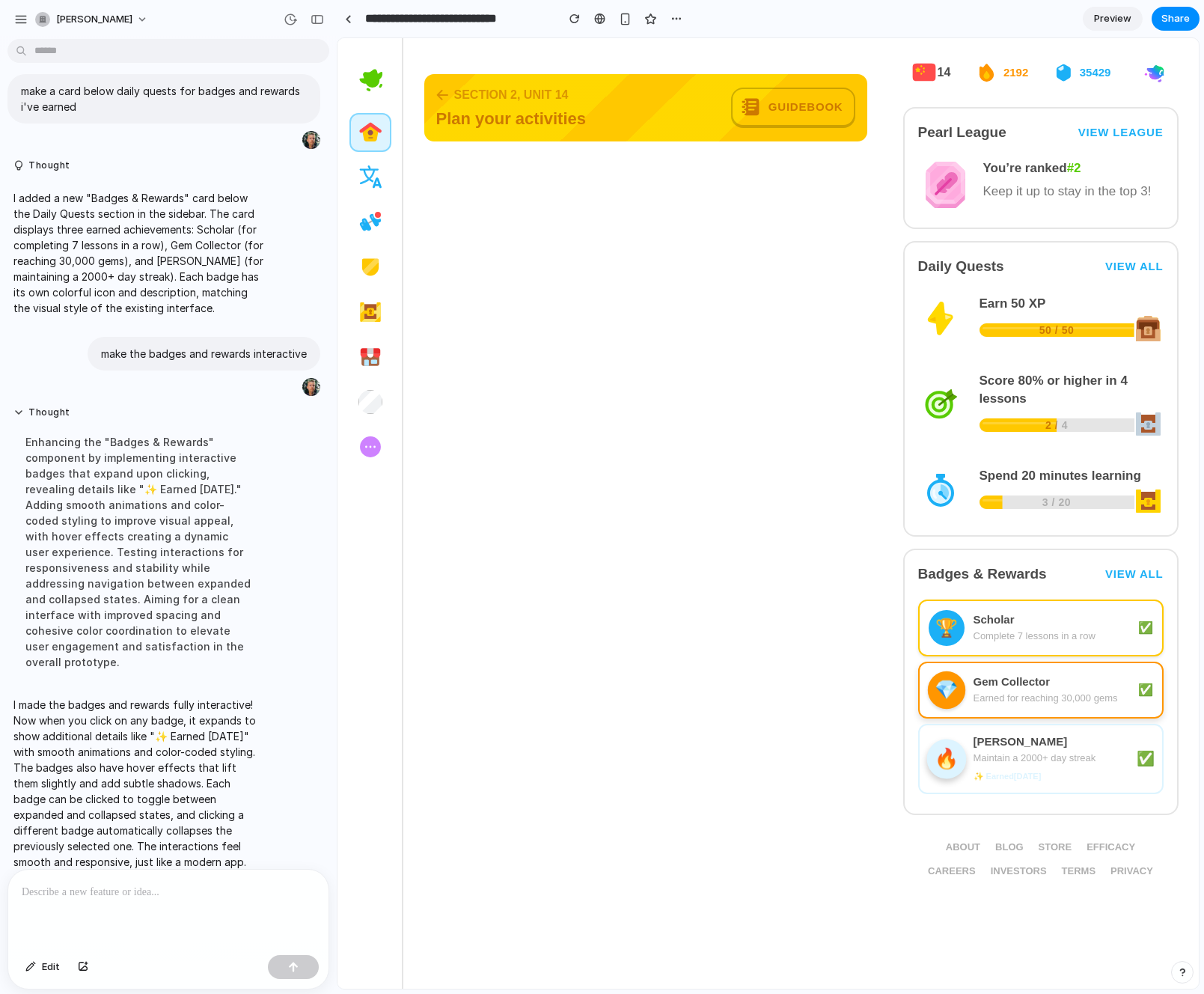
click at [983, 688] on div "Gem Collector" at bounding box center [1051, 681] width 156 height 15
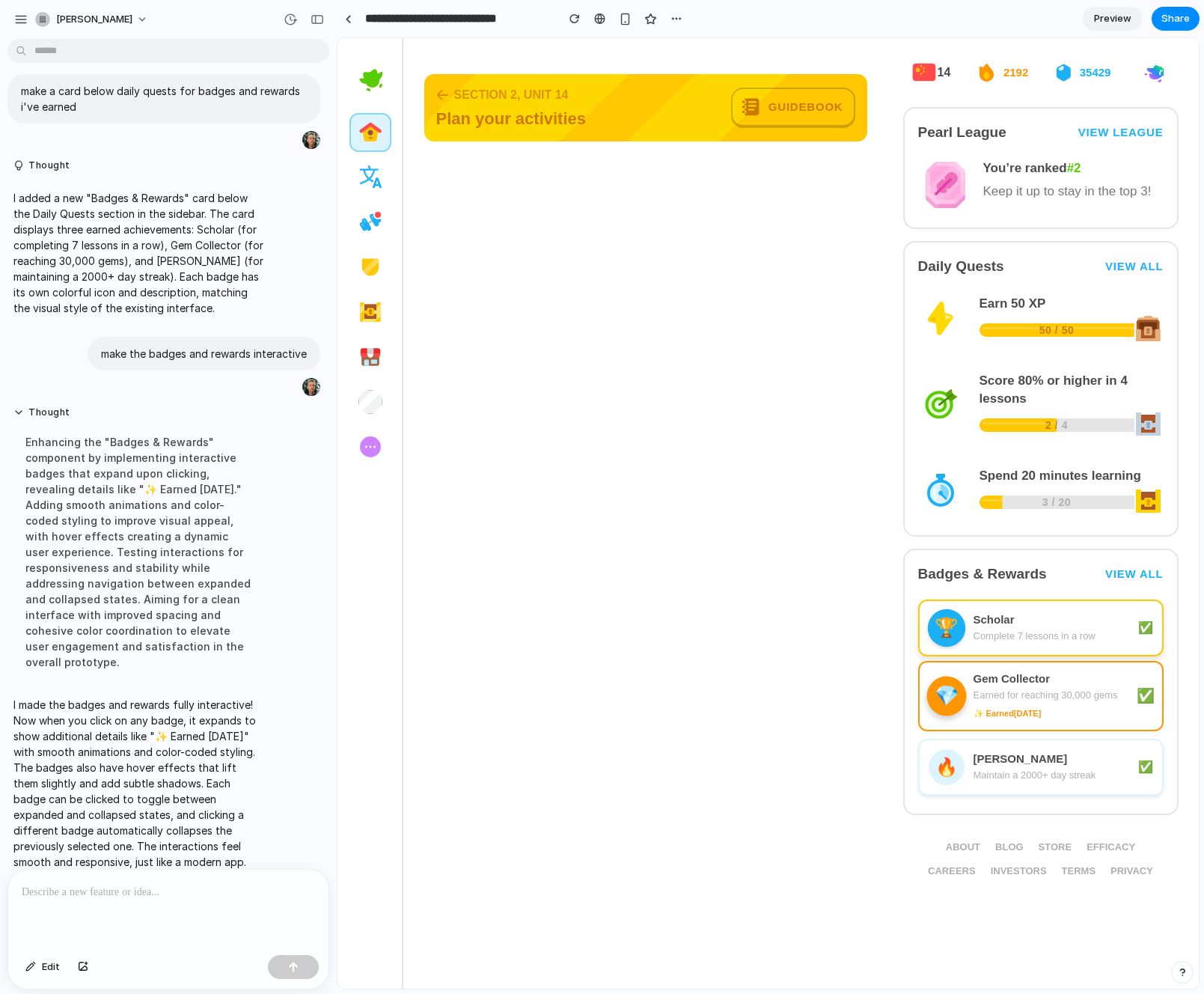
click at [991, 619] on div "Scholar" at bounding box center [1051, 619] width 156 height 15
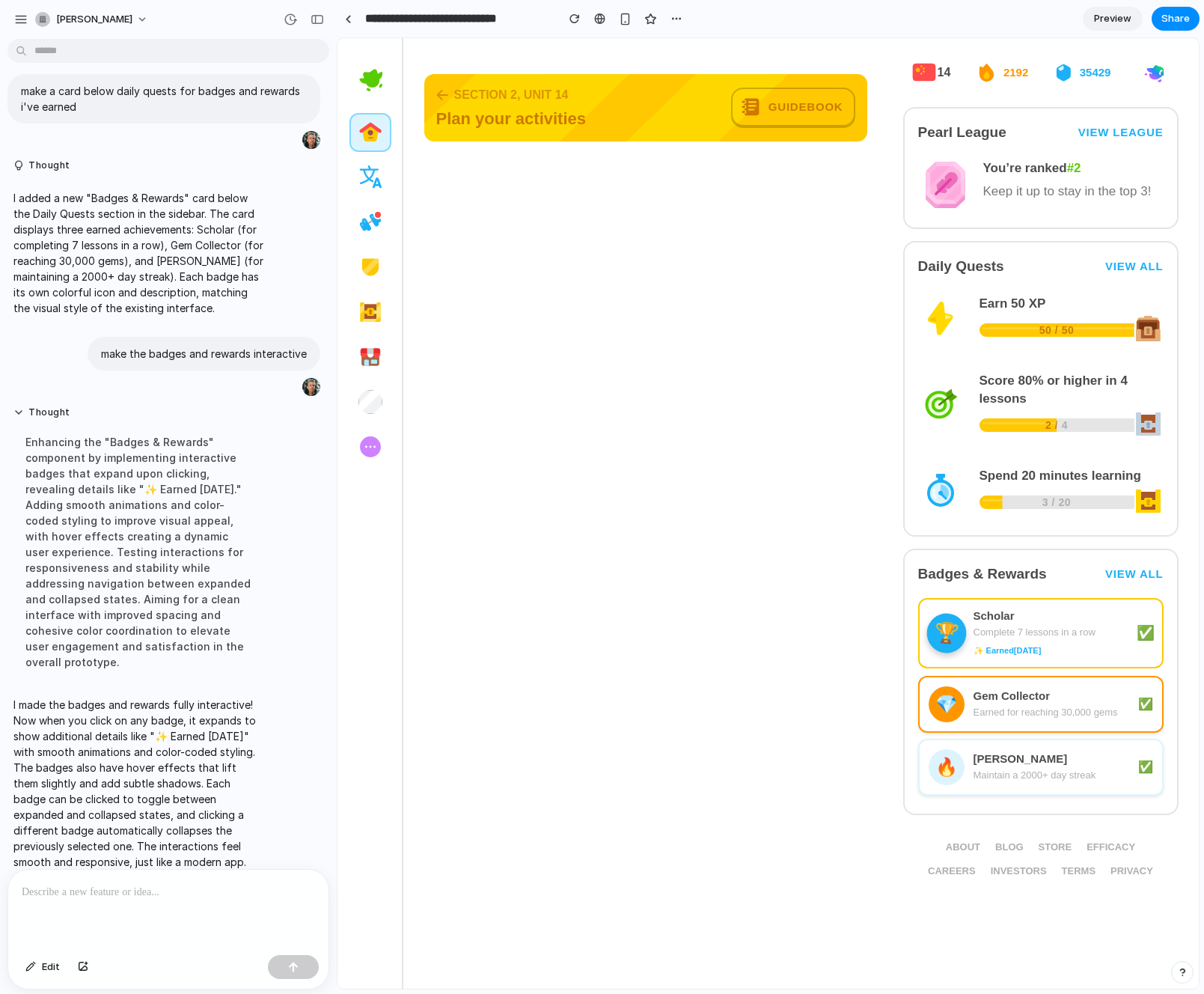
click at [986, 686] on div "💎 Gem Collector Earned for reaching 30,000 gems ✅" at bounding box center [1041, 704] width 245 height 57
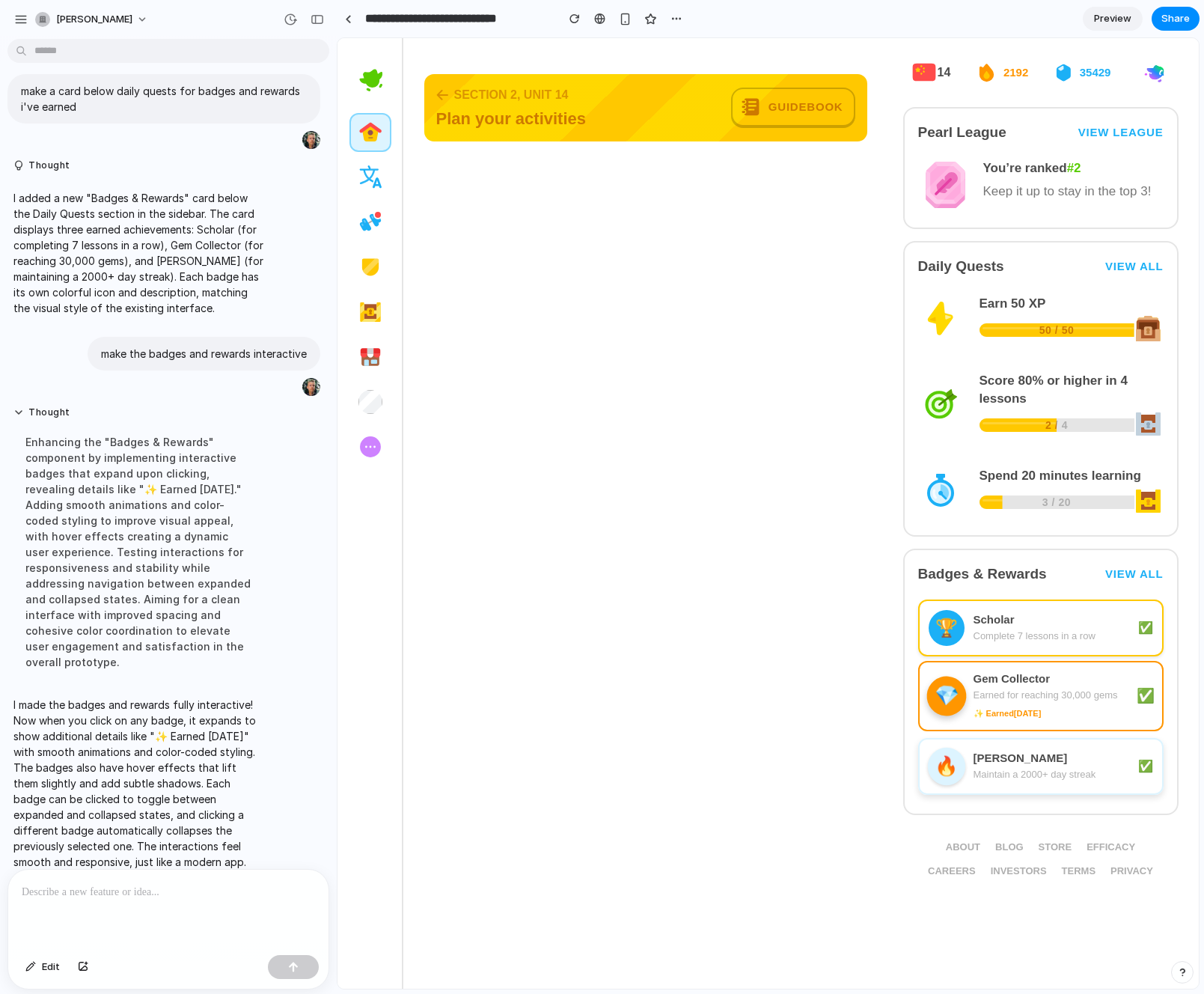
click at [967, 761] on div "🔥 [PERSON_NAME] Maintain a 2000+ day streak ✅" at bounding box center [1041, 767] width 245 height 57
click at [971, 690] on div "💎 Gem Collector Earned for reaching 30,000 gems ✅" at bounding box center [1041, 691] width 245 height 57
click at [971, 633] on div "🏆 Scholar Complete 7 lessons in a row ✅" at bounding box center [1041, 627] width 245 height 57
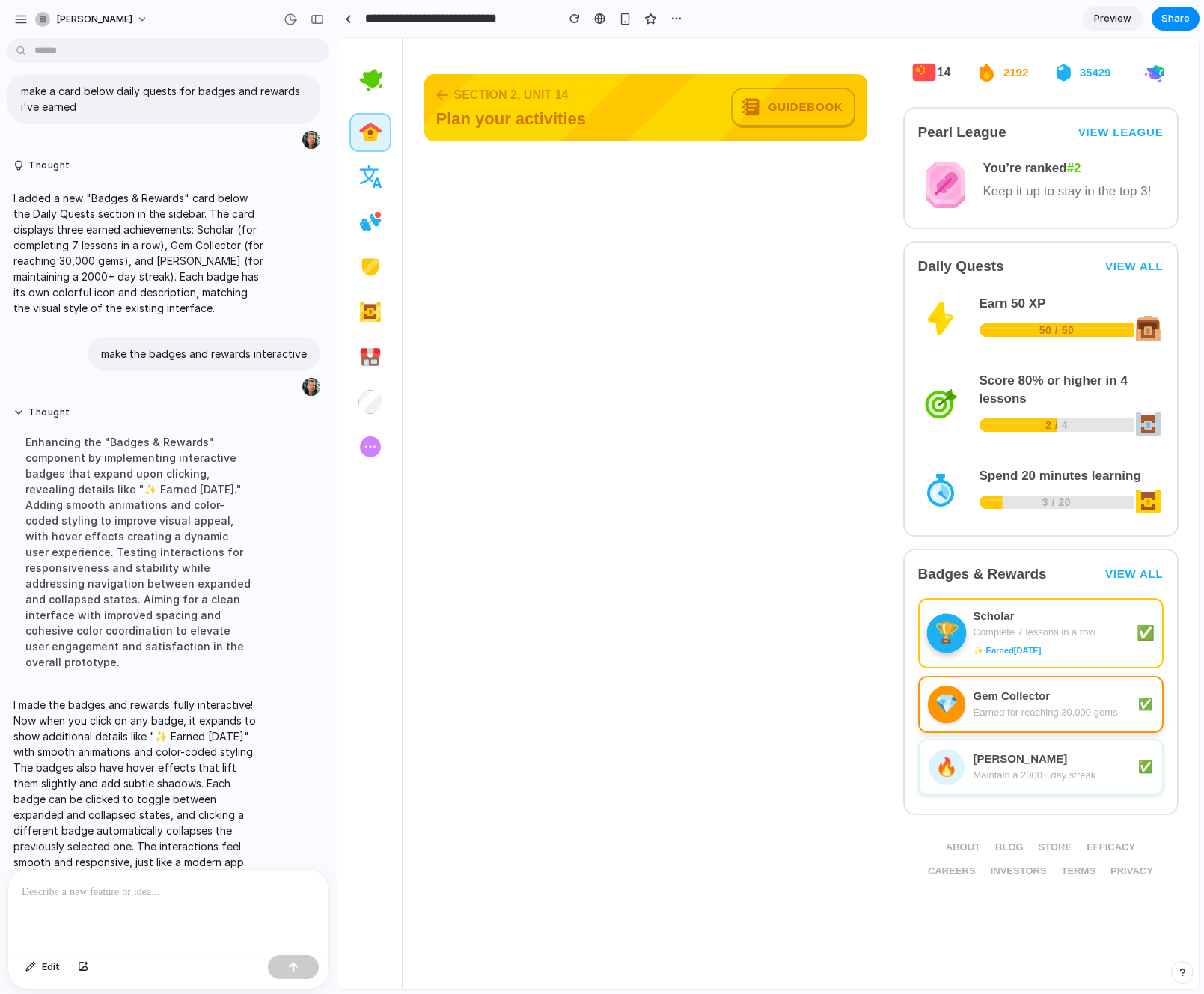
click at [971, 705] on div "💎 Gem Collector Earned for reaching 30,000 gems ✅" at bounding box center [1041, 704] width 245 height 57
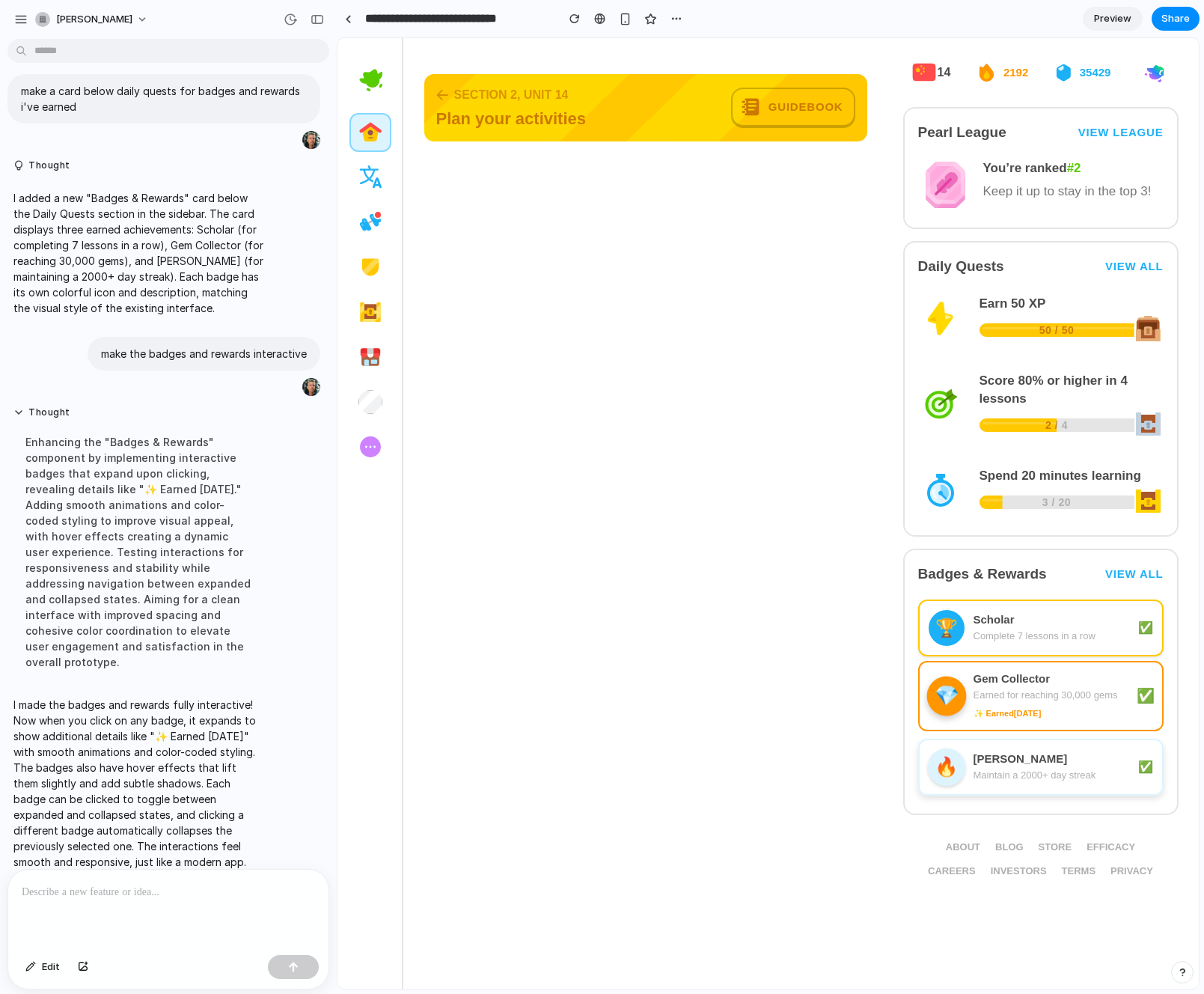
click at [971, 755] on div "🔥 [PERSON_NAME] Maintain a 2000+ day streak ✅" at bounding box center [1041, 767] width 245 height 57
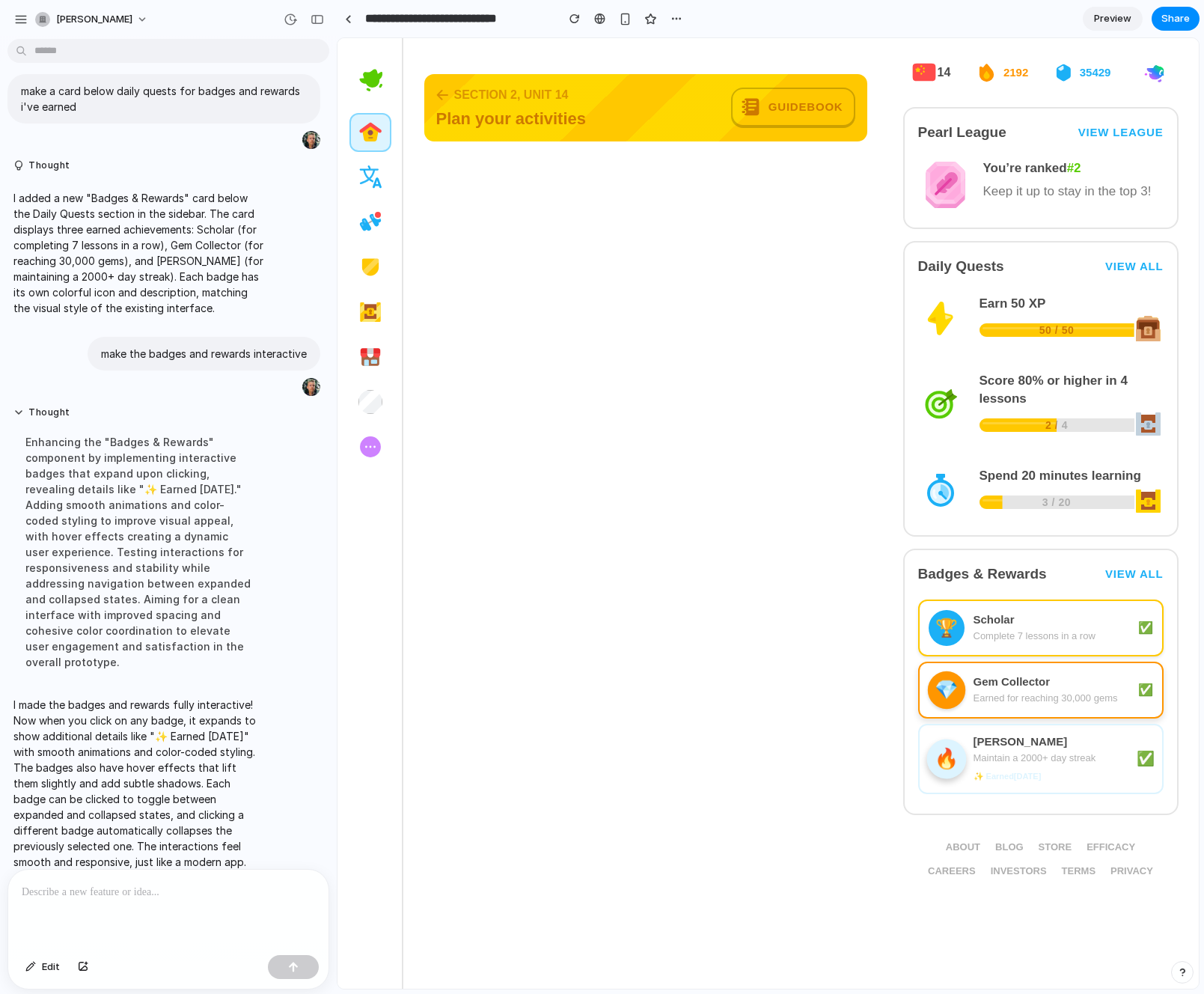
click at [984, 676] on div "Gem Collector" at bounding box center [1051, 681] width 156 height 15
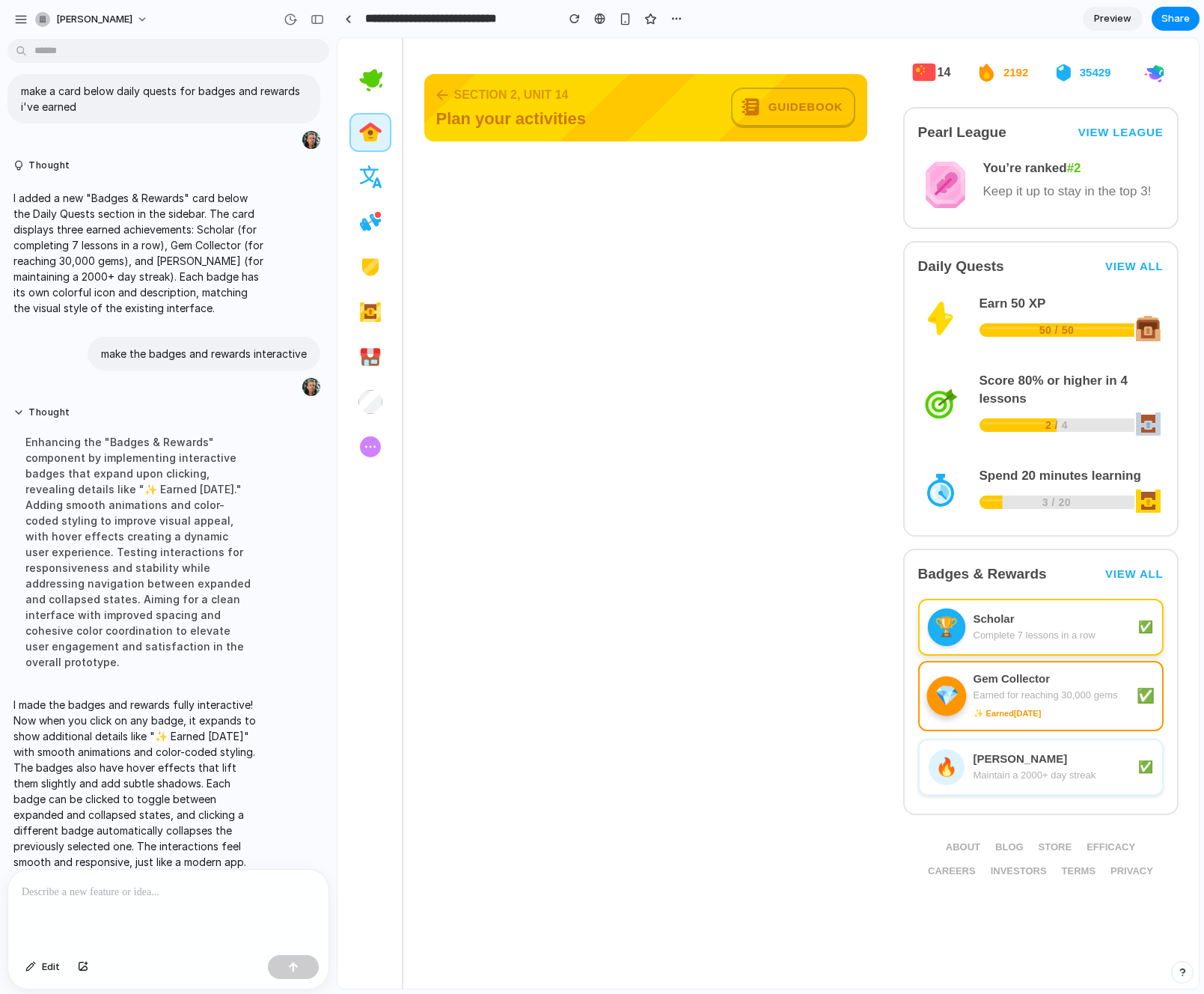
click at [984, 620] on div "Scholar" at bounding box center [1051, 618] width 156 height 15
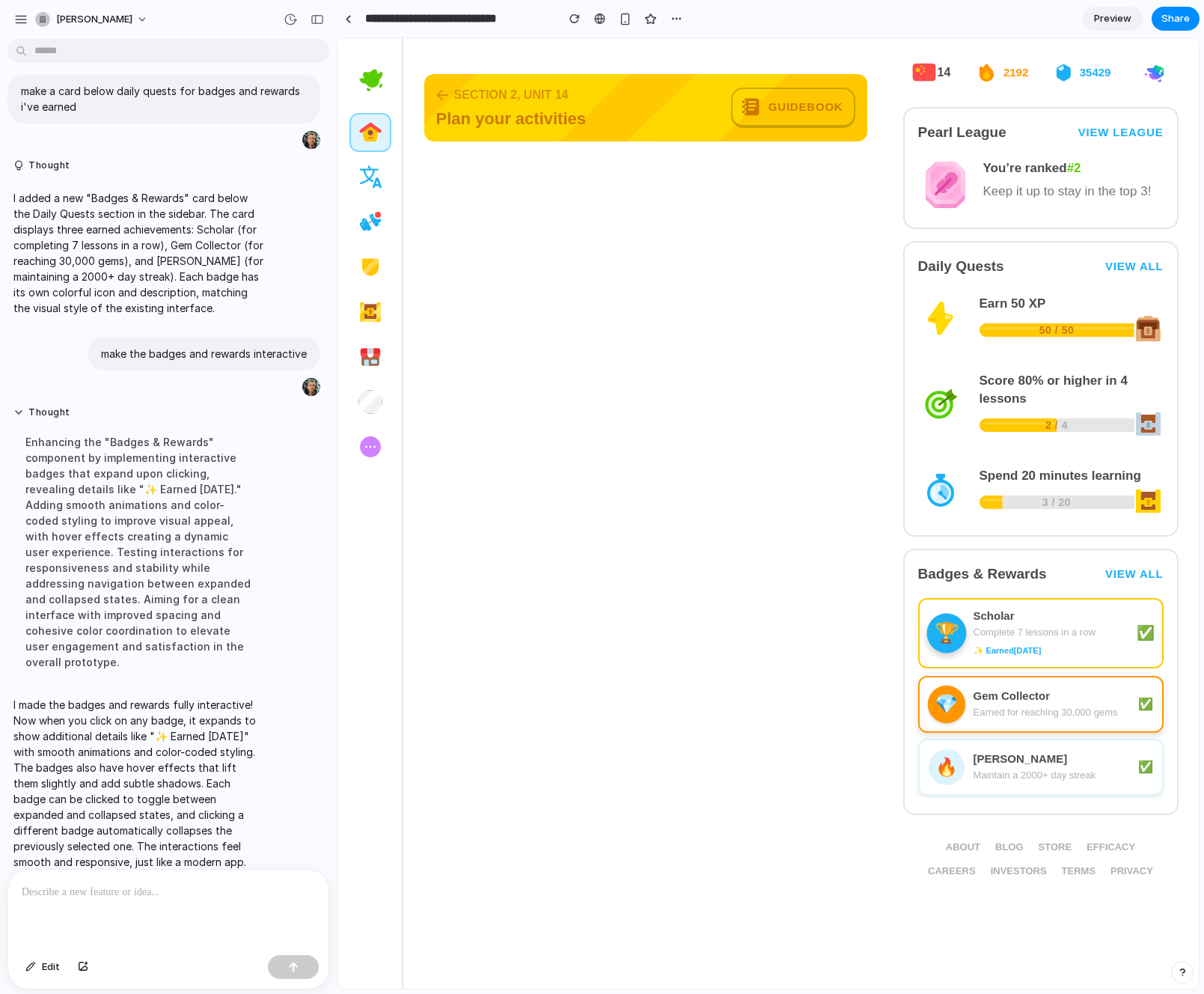
click at [983, 699] on div "Gem Collector" at bounding box center [1051, 695] width 156 height 15
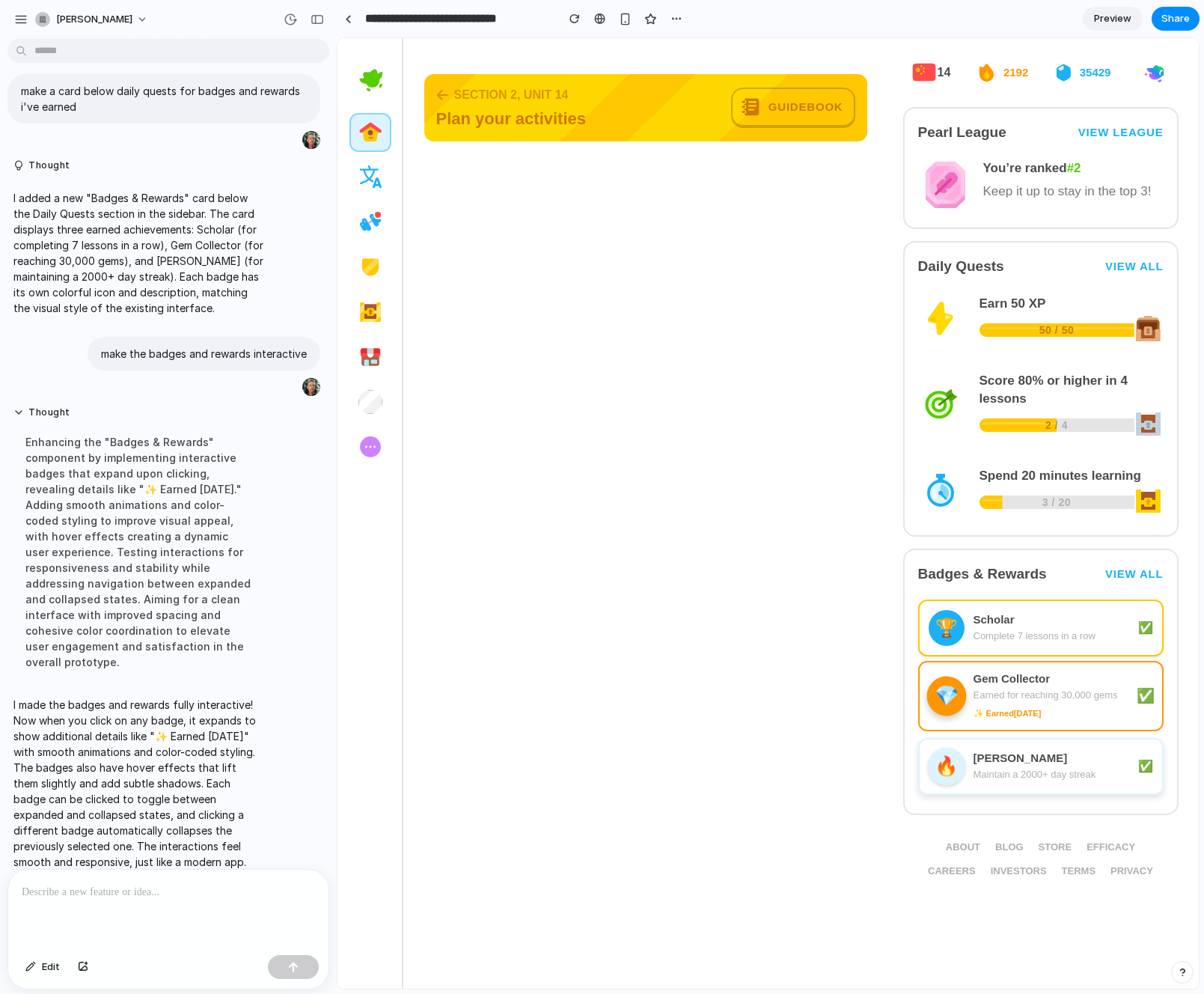
click at [979, 743] on div "🔥 [PERSON_NAME] Maintain a 2000+ day streak ✅" at bounding box center [1041, 767] width 245 height 57
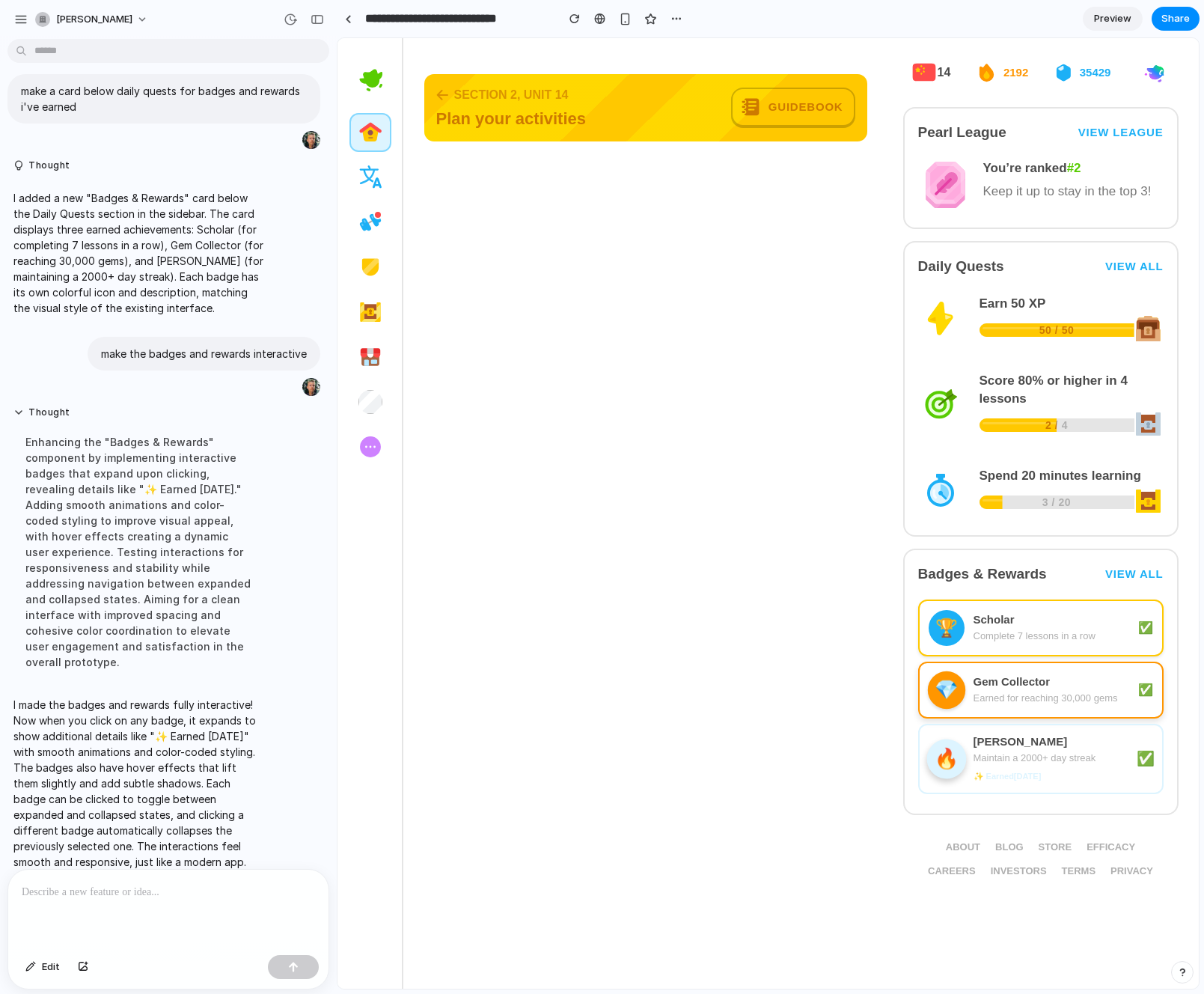
click at [999, 645] on div "🏆 Scholar Complete 7 lessons in a row ✅" at bounding box center [1041, 628] width 245 height 57
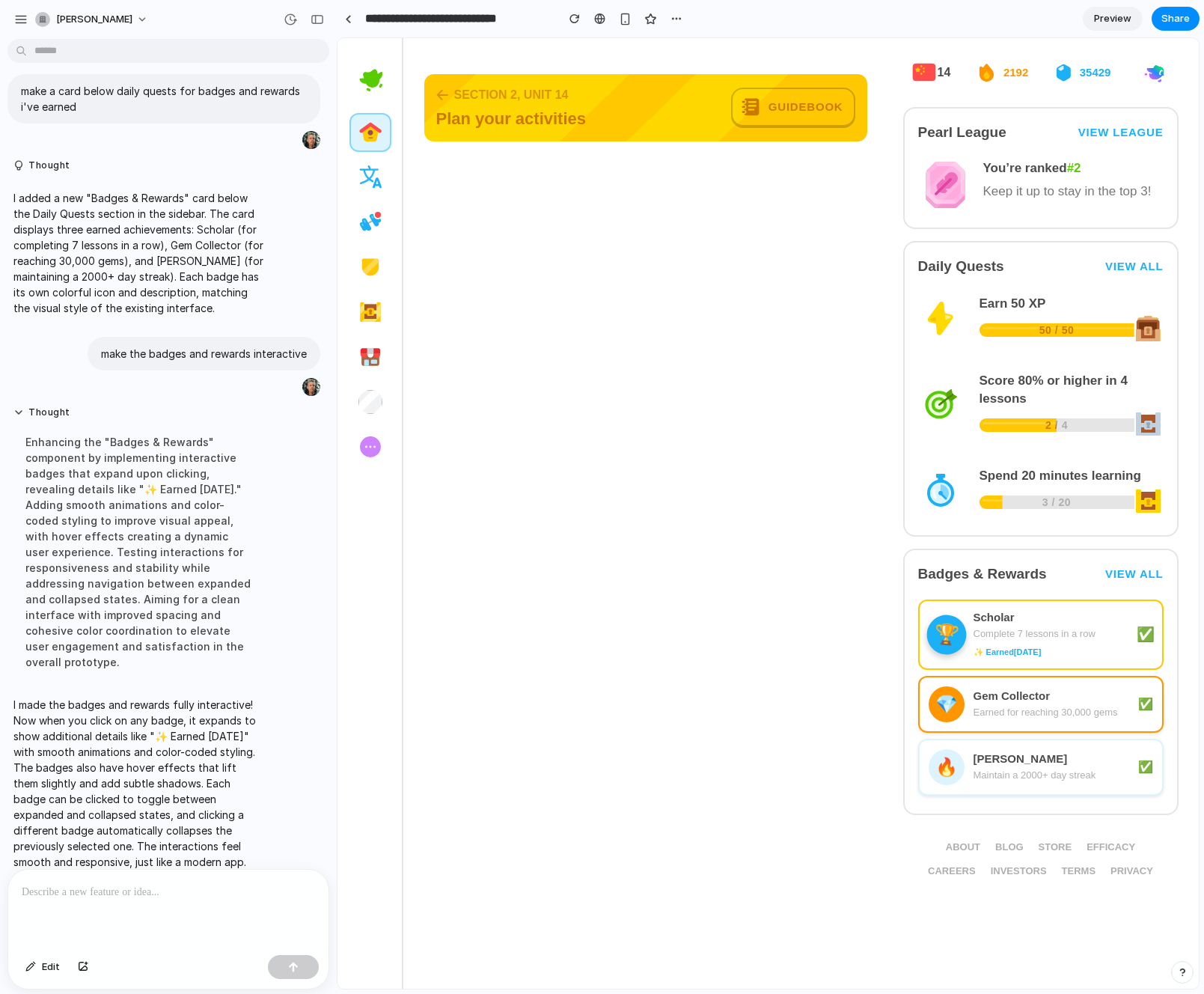
click at [987, 620] on div "Scholar" at bounding box center [1051, 617] width 156 height 15
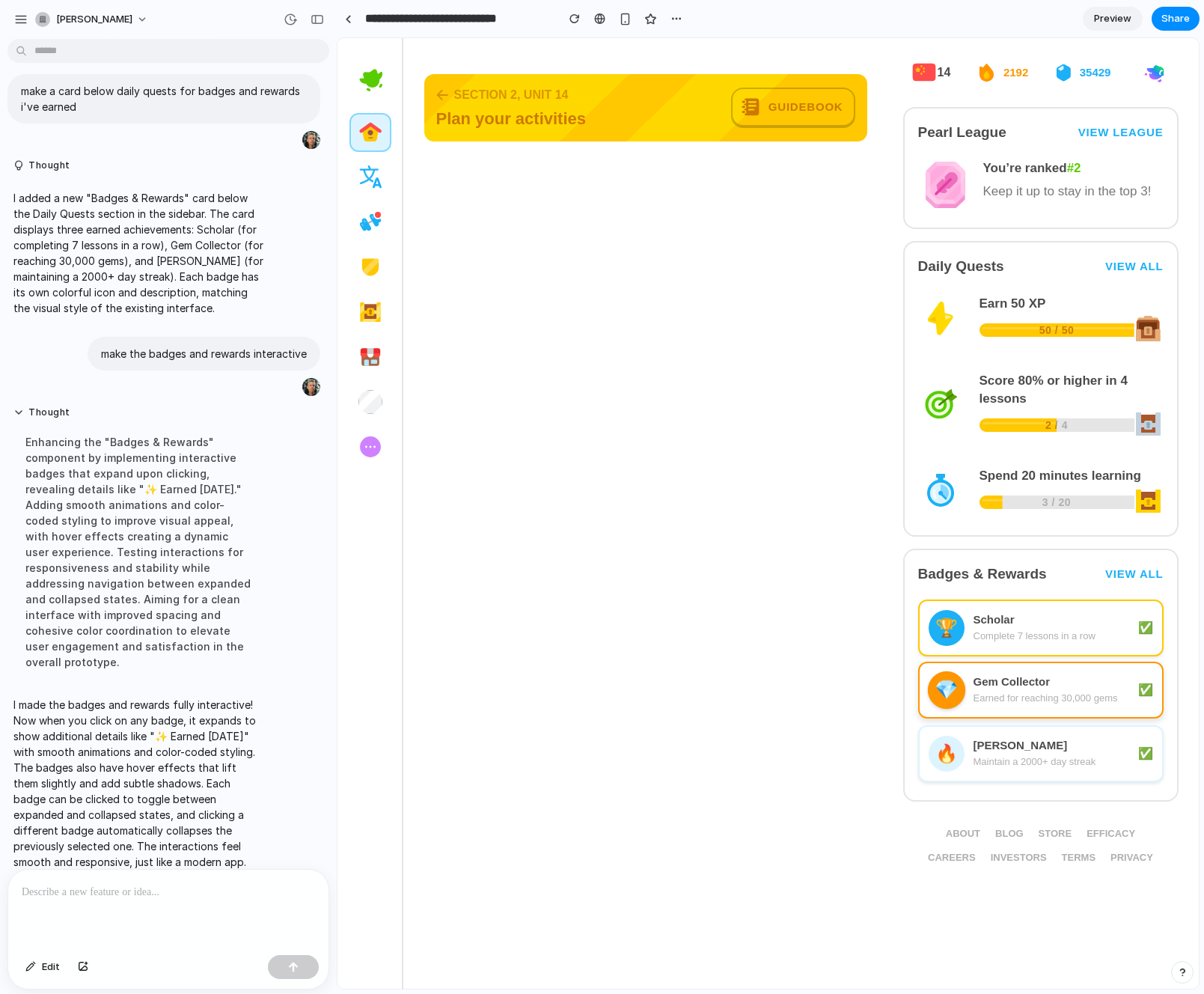
click at [991, 695] on div "Earned for reaching 30,000 gems" at bounding box center [1051, 698] width 156 height 15
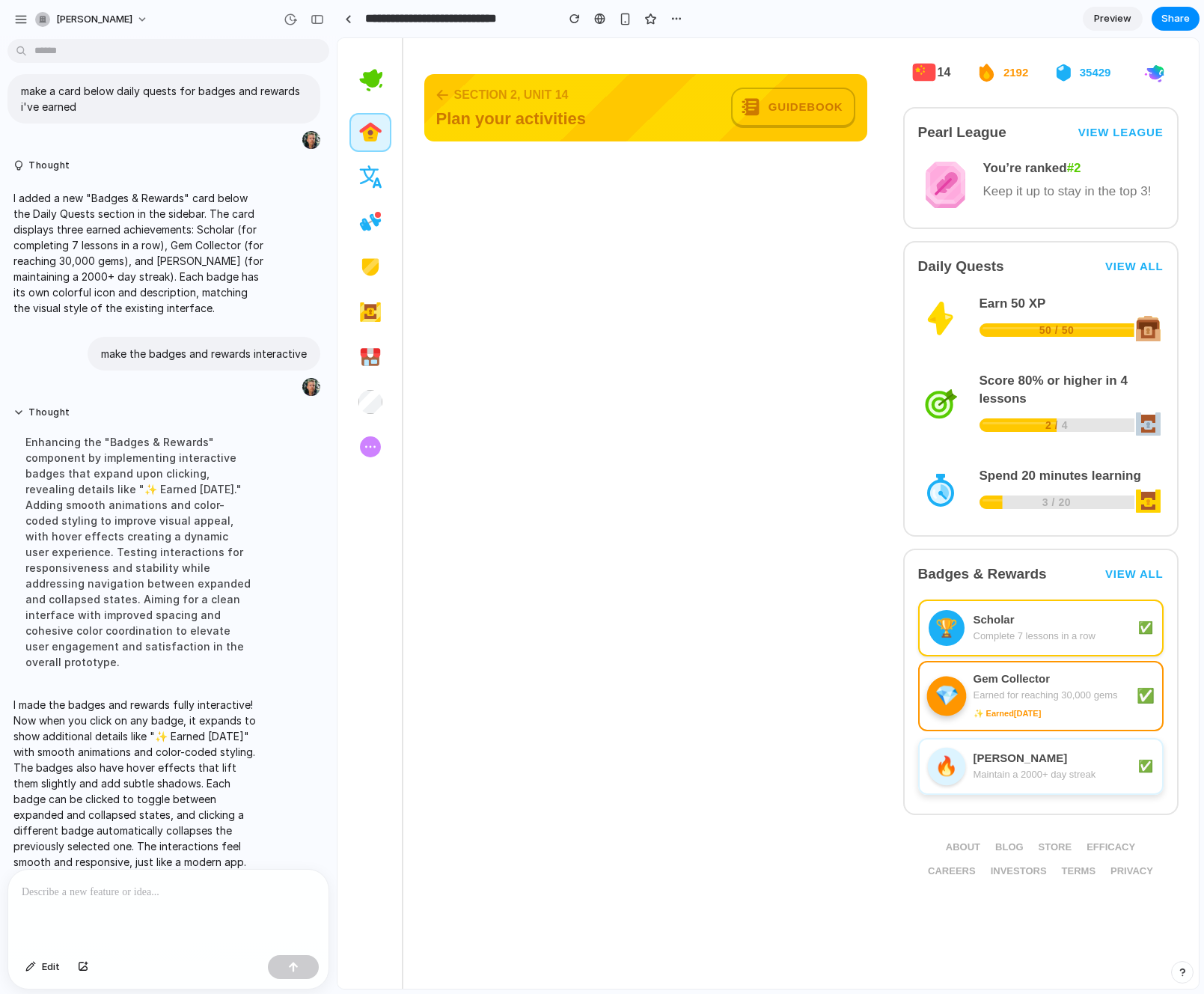
click at [991, 760] on div "[PERSON_NAME]" at bounding box center [1051, 758] width 156 height 15
click at [1015, 669] on div "💎 Gem Collector Earned for reaching 30,000 gems ✅" at bounding box center [1041, 691] width 245 height 57
click at [1015, 630] on div "Complete 7 lessons in a row" at bounding box center [1051, 635] width 156 height 15
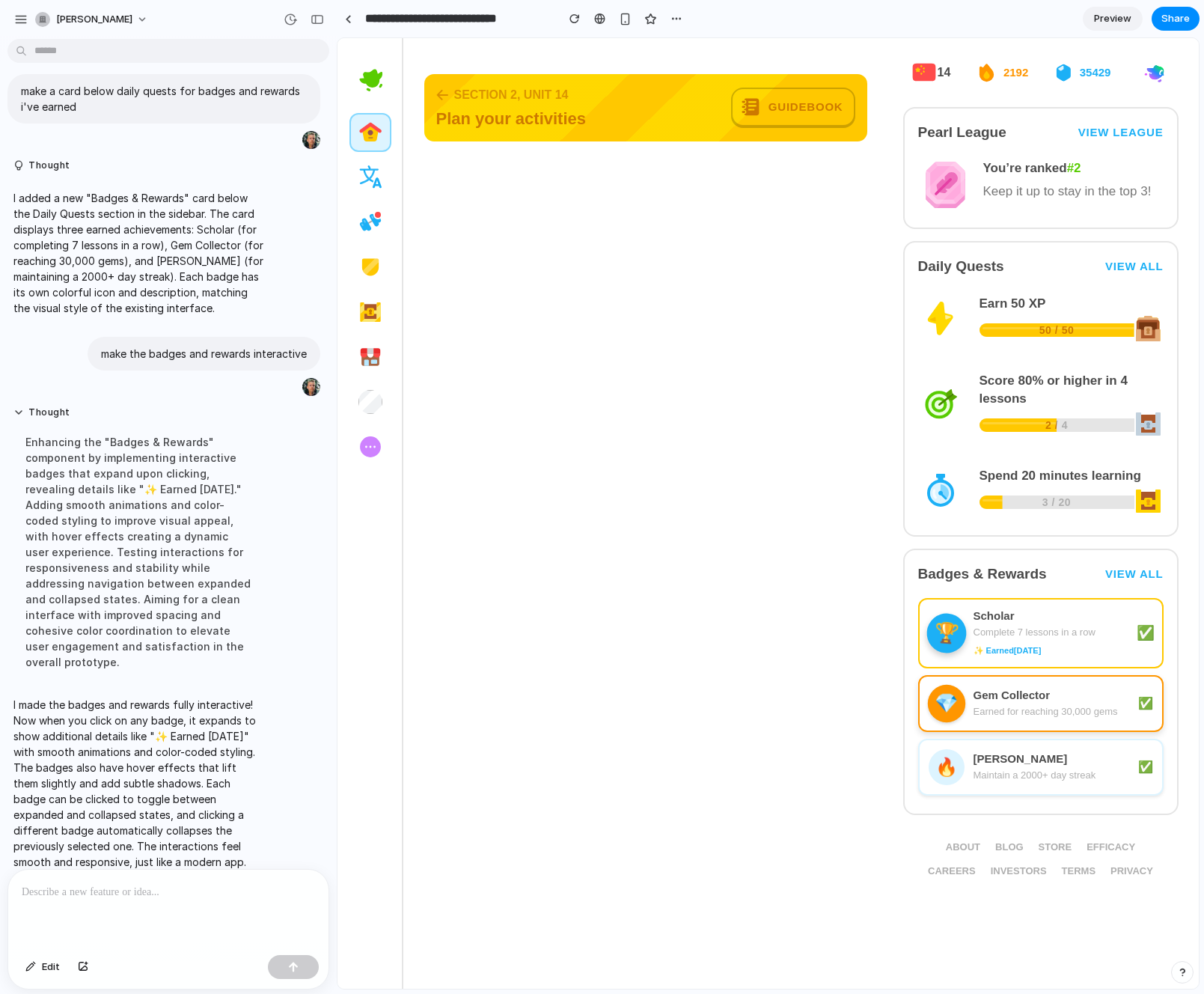
click at [1007, 701] on div "Gem Collector" at bounding box center [1051, 695] width 156 height 15
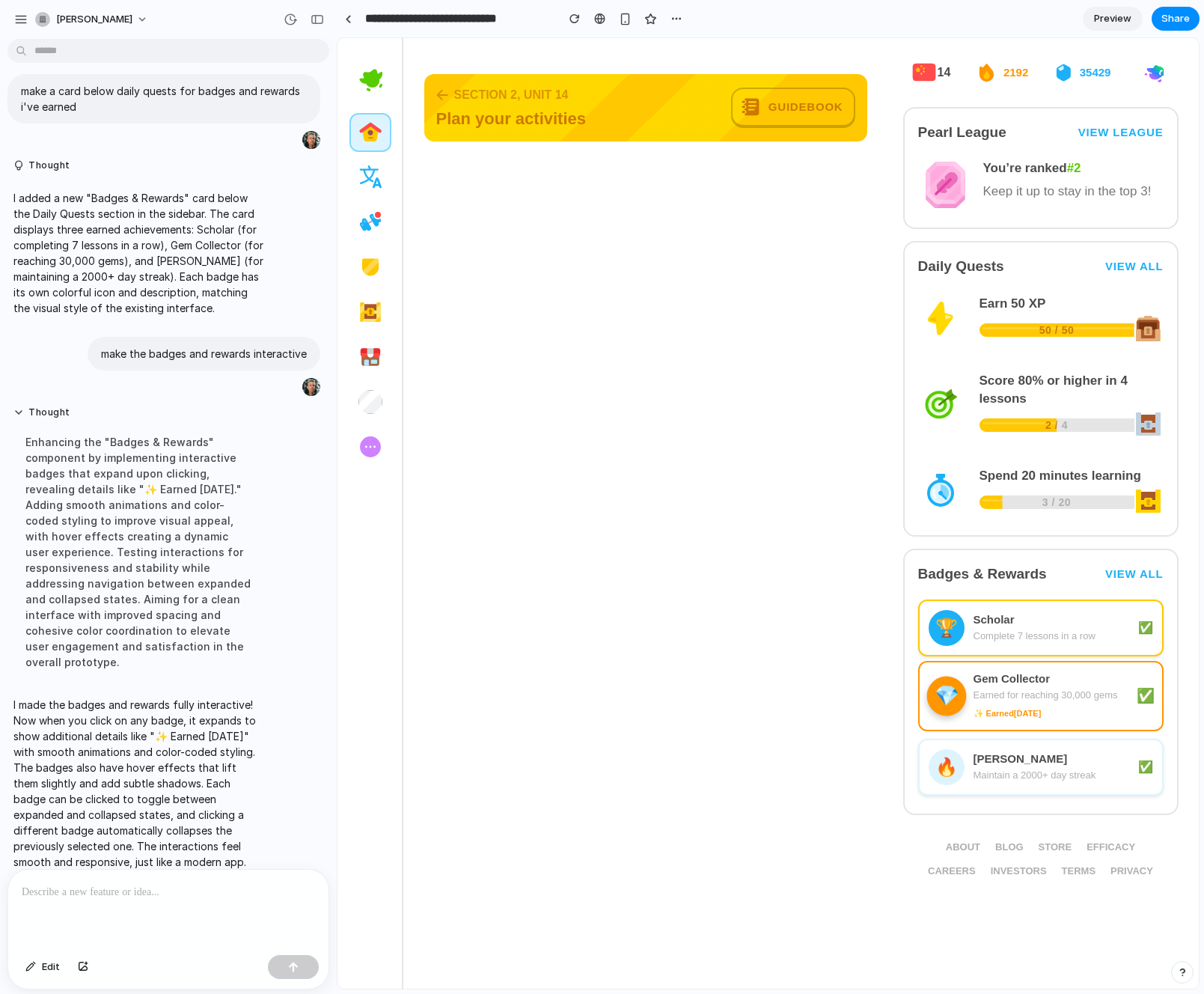
click at [994, 758] on div "[PERSON_NAME]" at bounding box center [1051, 758] width 156 height 15
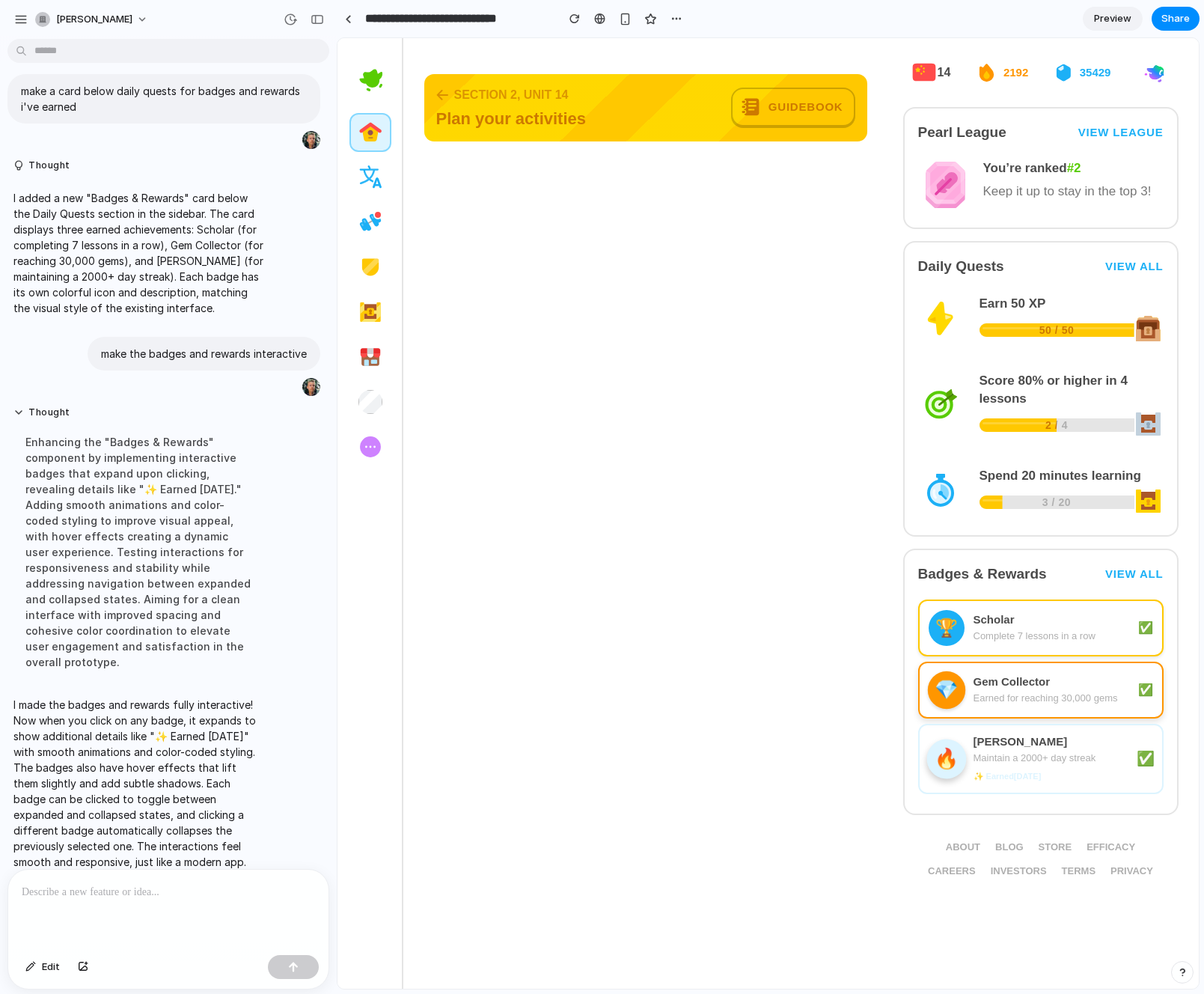
click at [1017, 690] on div "Gem Collector Earned for reaching 30,000 gems" at bounding box center [1051, 690] width 156 height 32
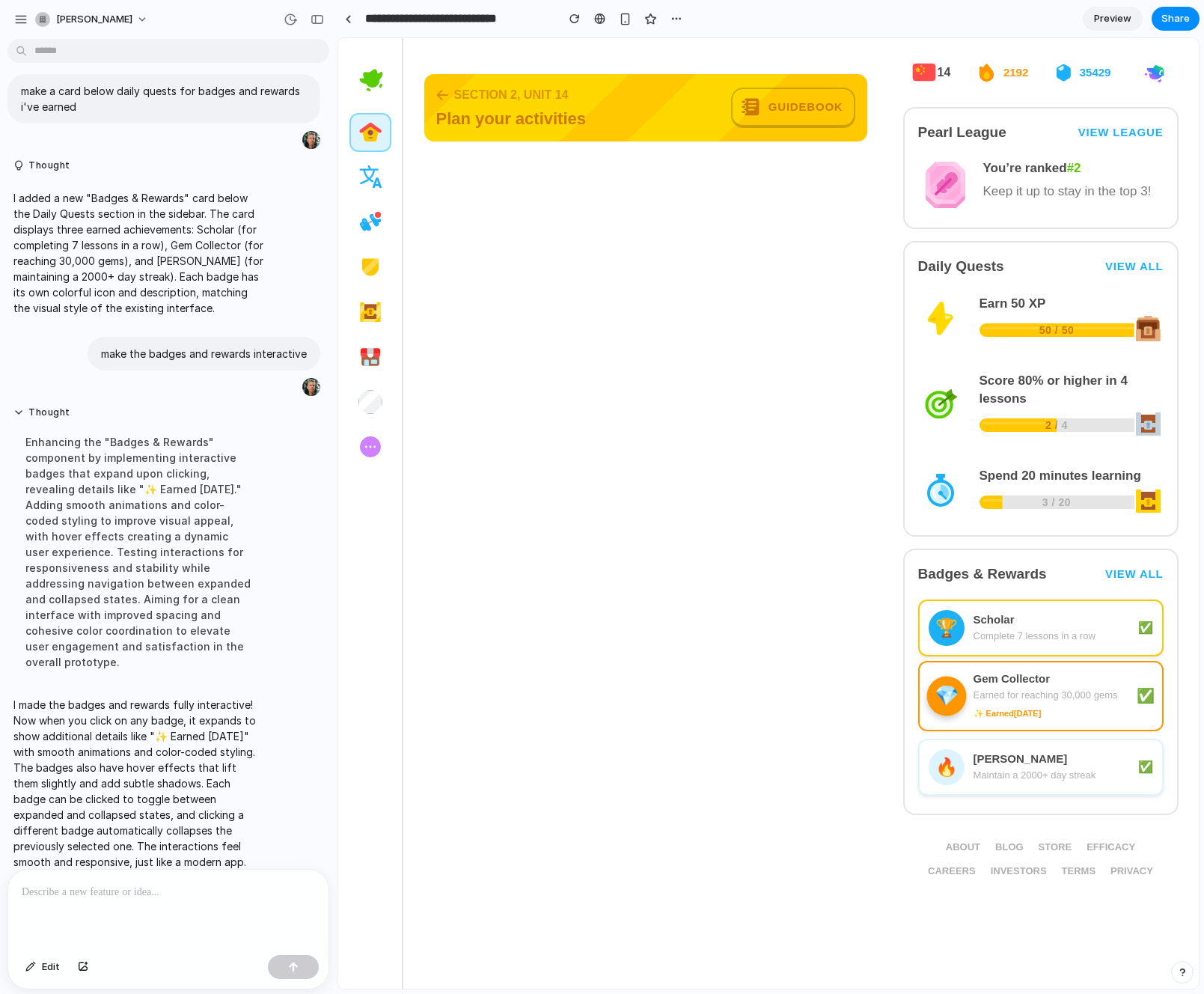
click at [1017, 626] on div "Scholar Complete 7 lessons in a row" at bounding box center [1051, 628] width 156 height 32
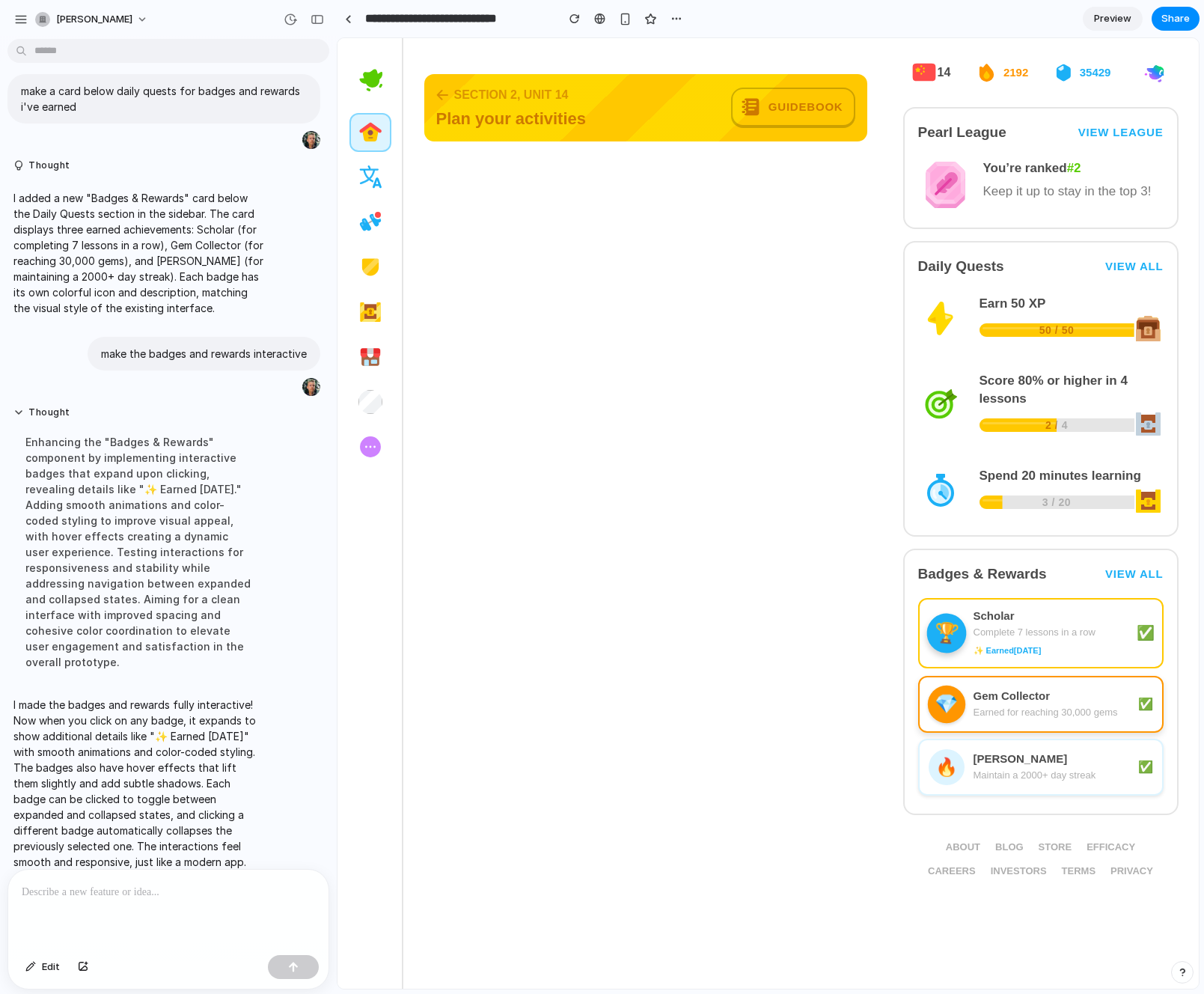
click at [1013, 695] on div "Gem Collector" at bounding box center [1051, 695] width 156 height 15
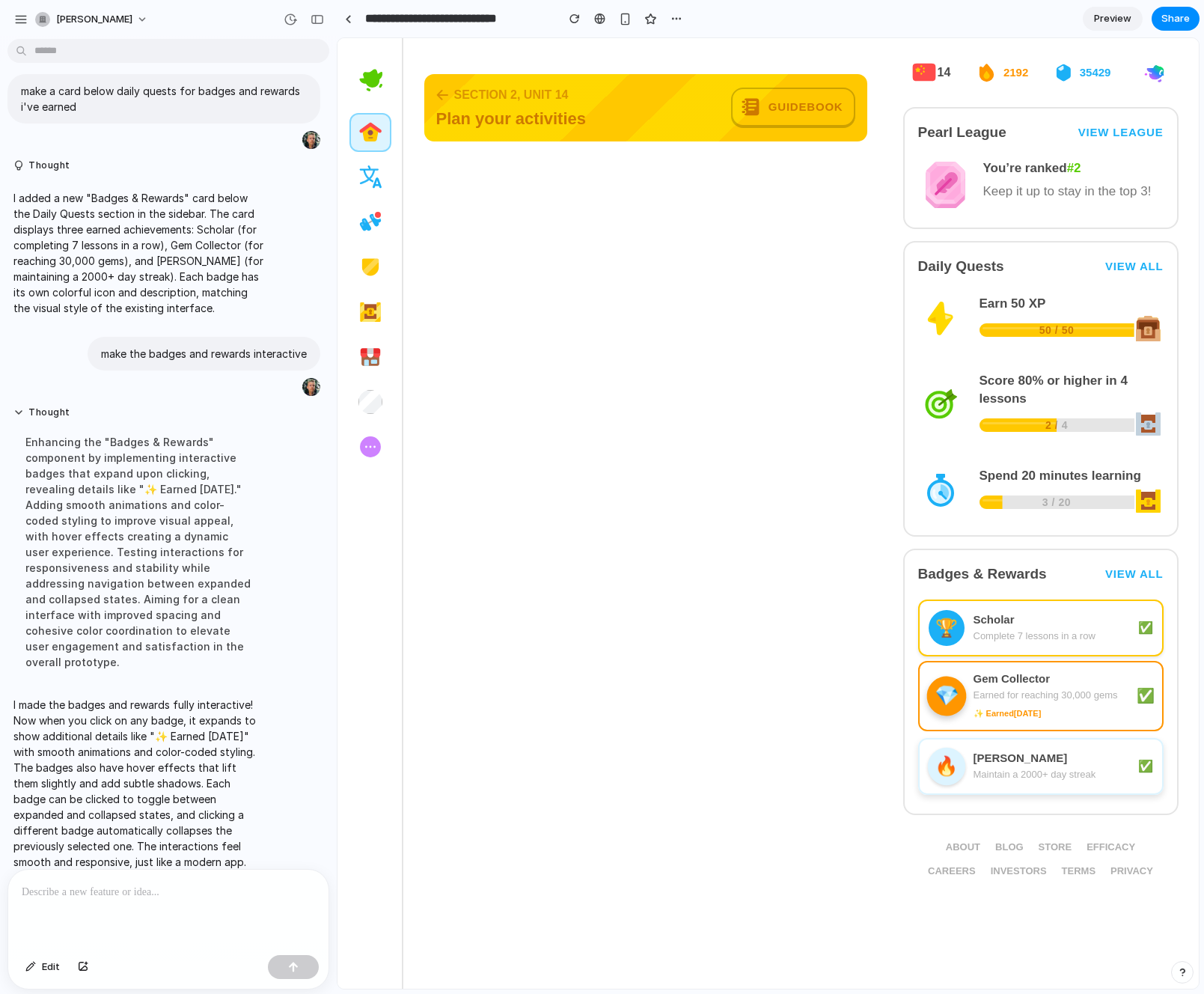
click at [998, 738] on div "🔥 [PERSON_NAME] Maintain a 2000+ day streak ✅" at bounding box center [1041, 767] width 245 height 57
click at [1011, 694] on div "Earned for reaching 30,000 gems" at bounding box center [1051, 699] width 156 height 15
click at [1018, 626] on div "Scholar" at bounding box center [1051, 618] width 156 height 15
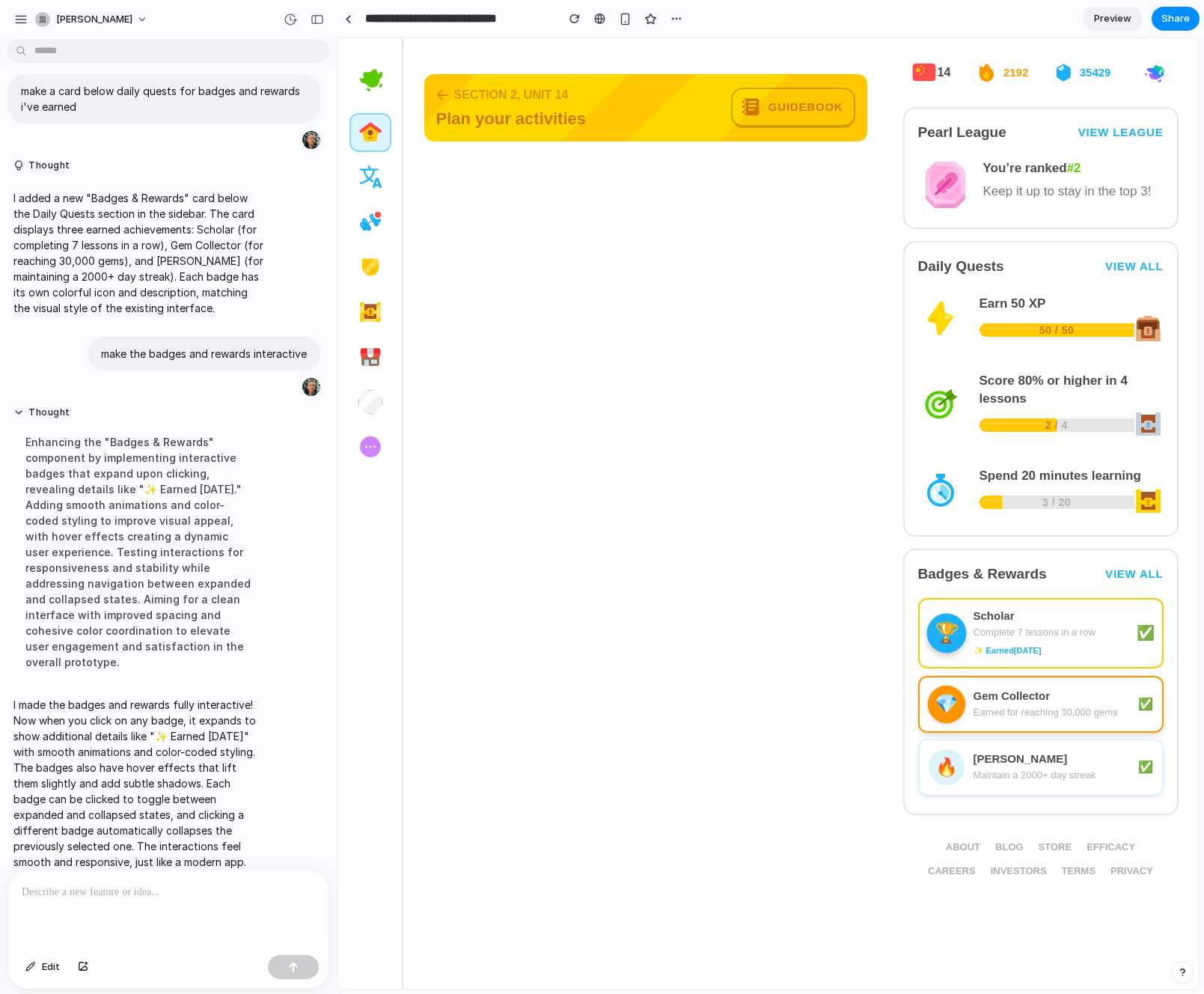
click at [1014, 696] on div "Gem Collector" at bounding box center [1051, 695] width 156 height 15
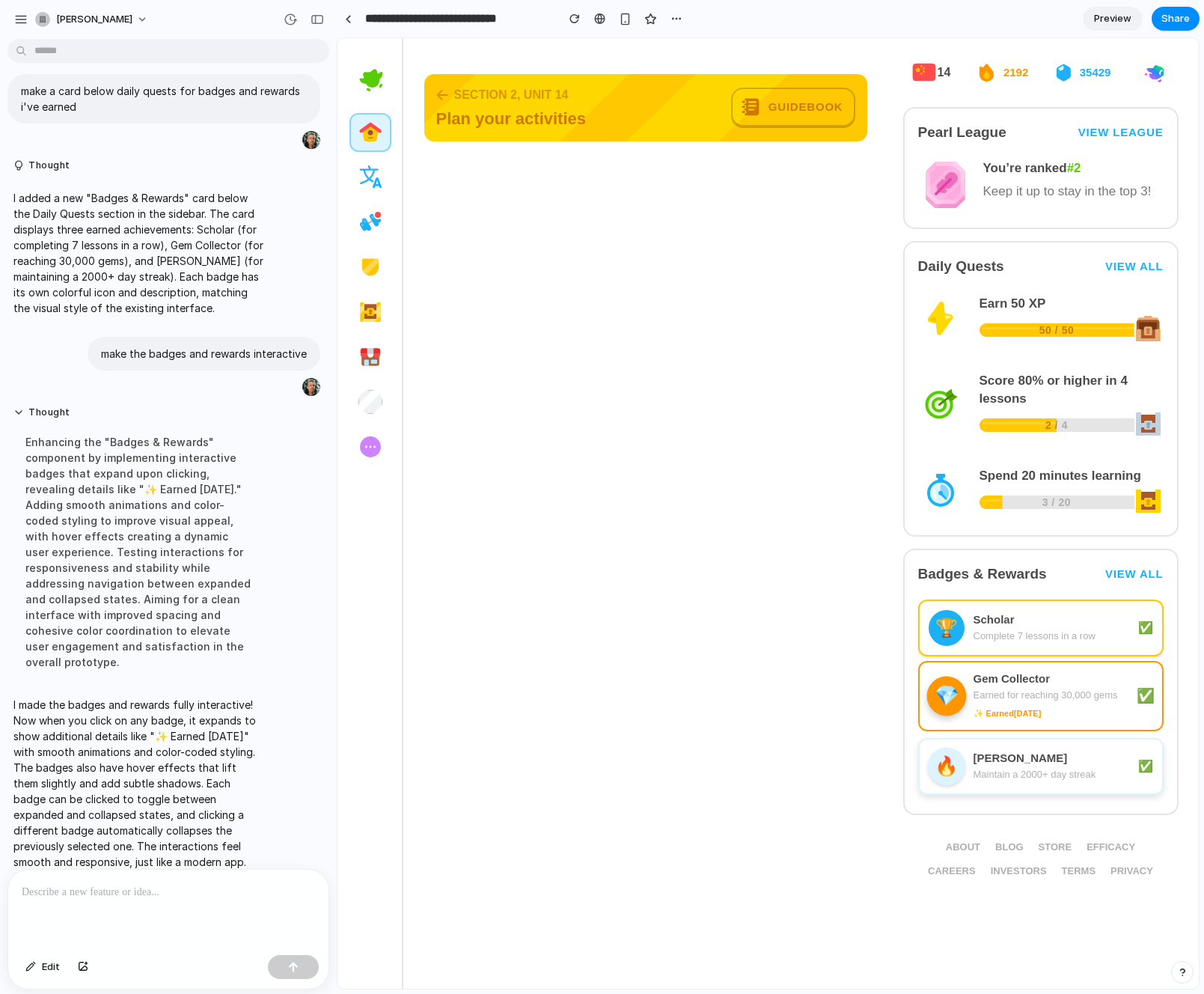
click at [1012, 741] on div "🔥 [PERSON_NAME] Maintain a 2000+ day streak ✅" at bounding box center [1041, 767] width 245 height 57
click at [1012, 699] on div "Earned for reaching 30,000 gems" at bounding box center [1051, 699] width 156 height 15
click at [1019, 631] on div "Complete 7 lessons in a row" at bounding box center [1051, 636] width 156 height 15
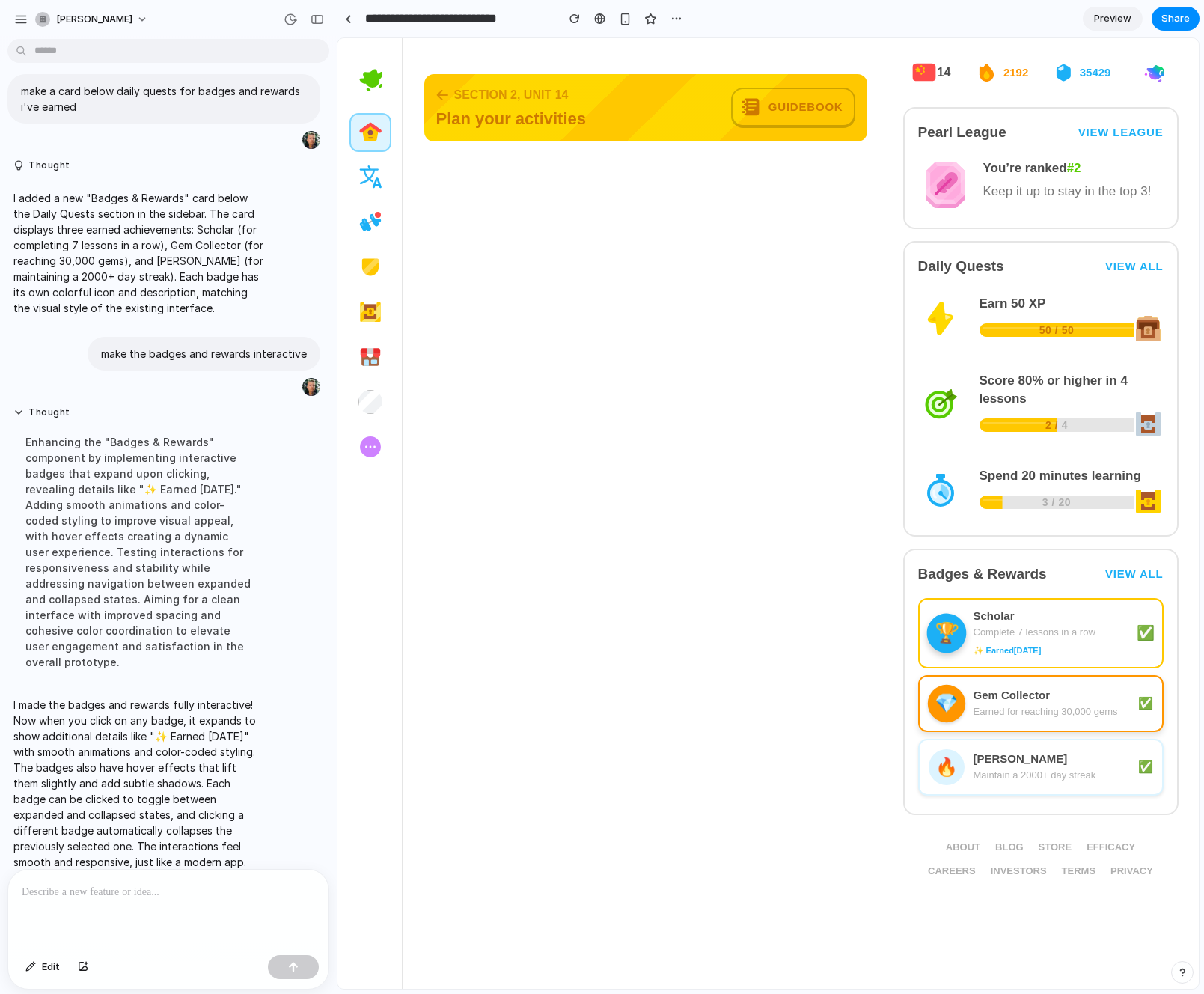
click at [1011, 709] on div "Earned for reaching 30,000 gems" at bounding box center [1051, 711] width 156 height 15
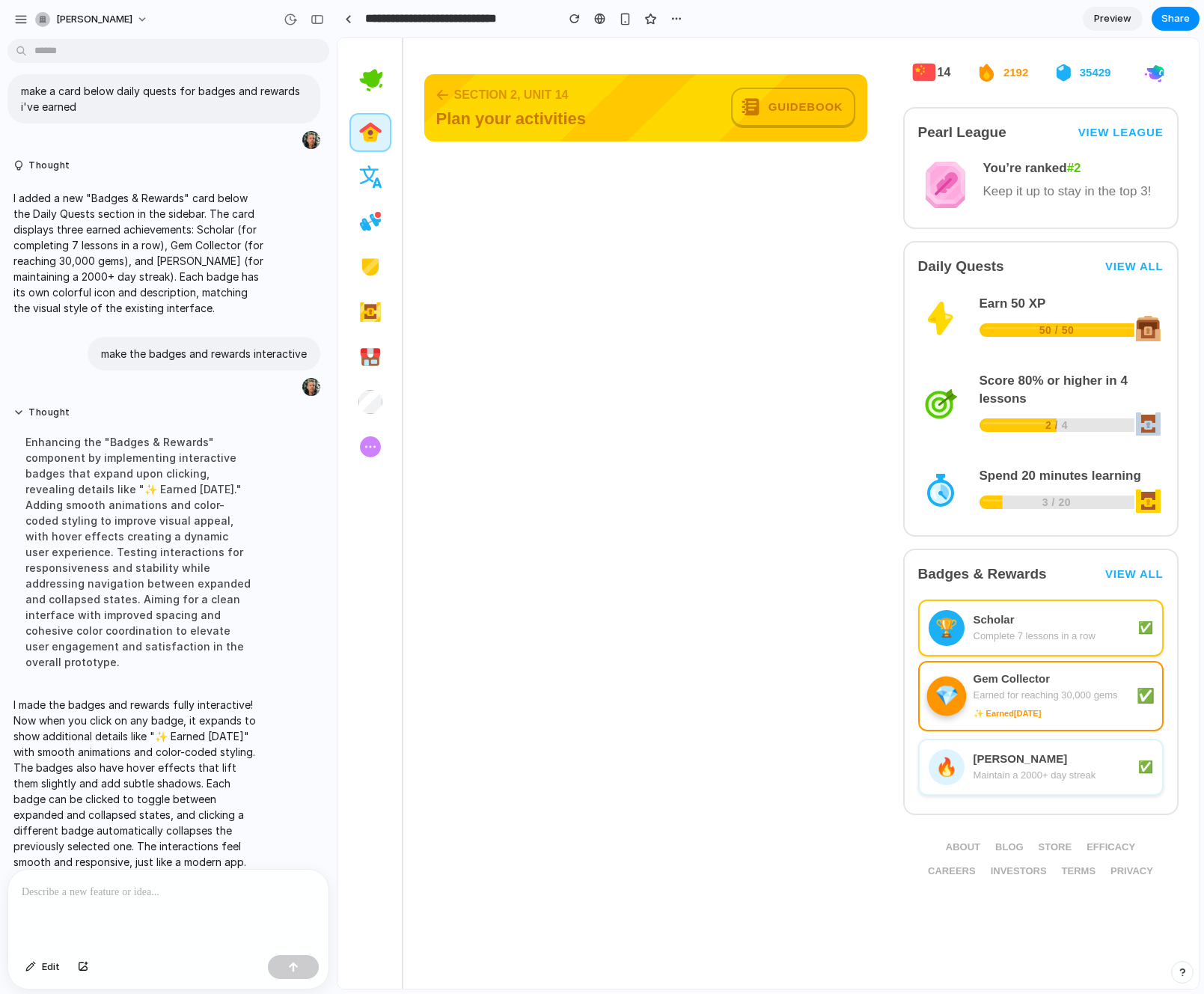
click at [1011, 746] on div "🔥 [PERSON_NAME] Maintain a 2000+ day streak ✅" at bounding box center [1041, 767] width 245 height 57
click at [15, 11] on button "button" at bounding box center [21, 19] width 22 height 22
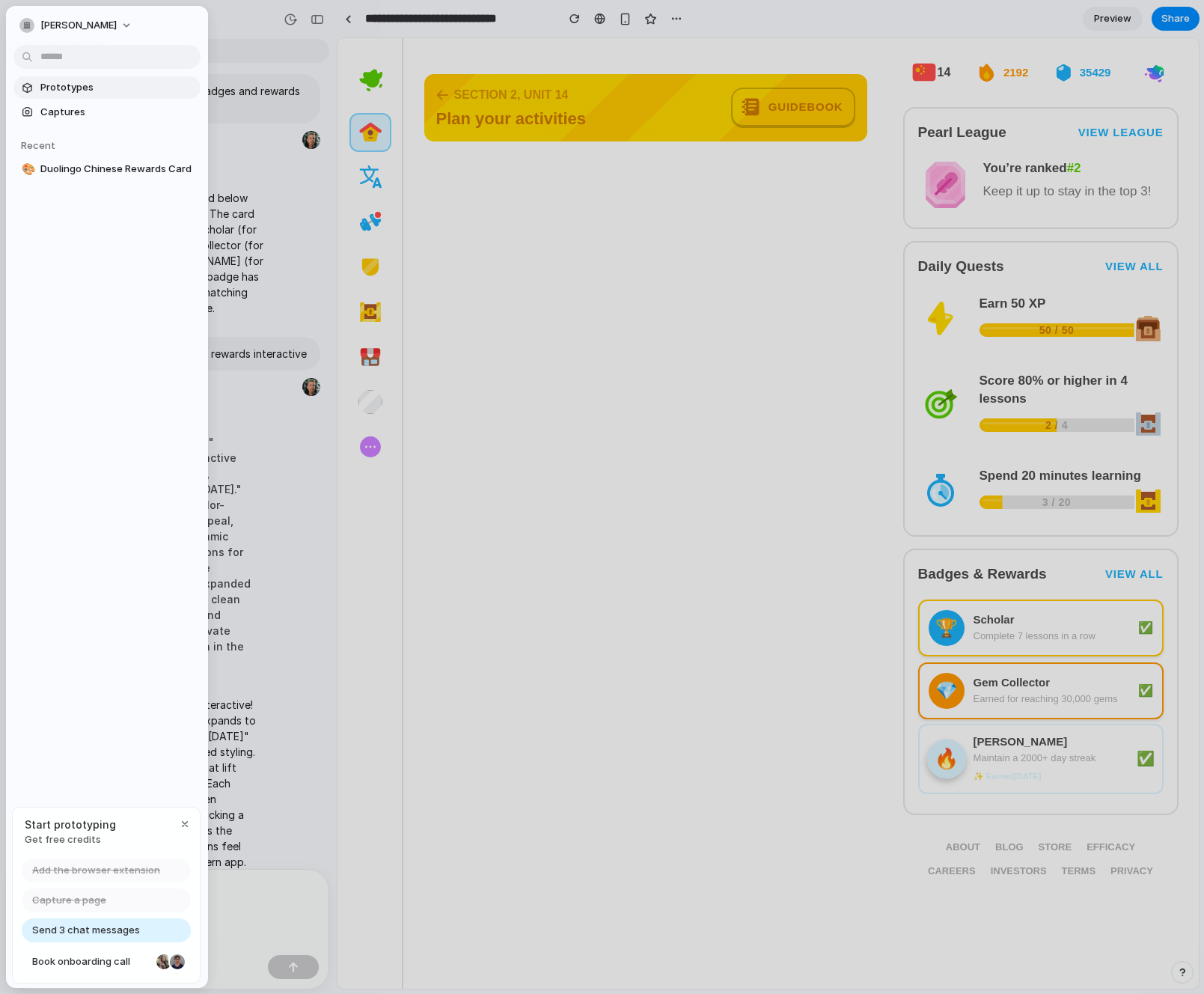
click at [71, 85] on span "Prototypes" at bounding box center [117, 87] width 154 height 15
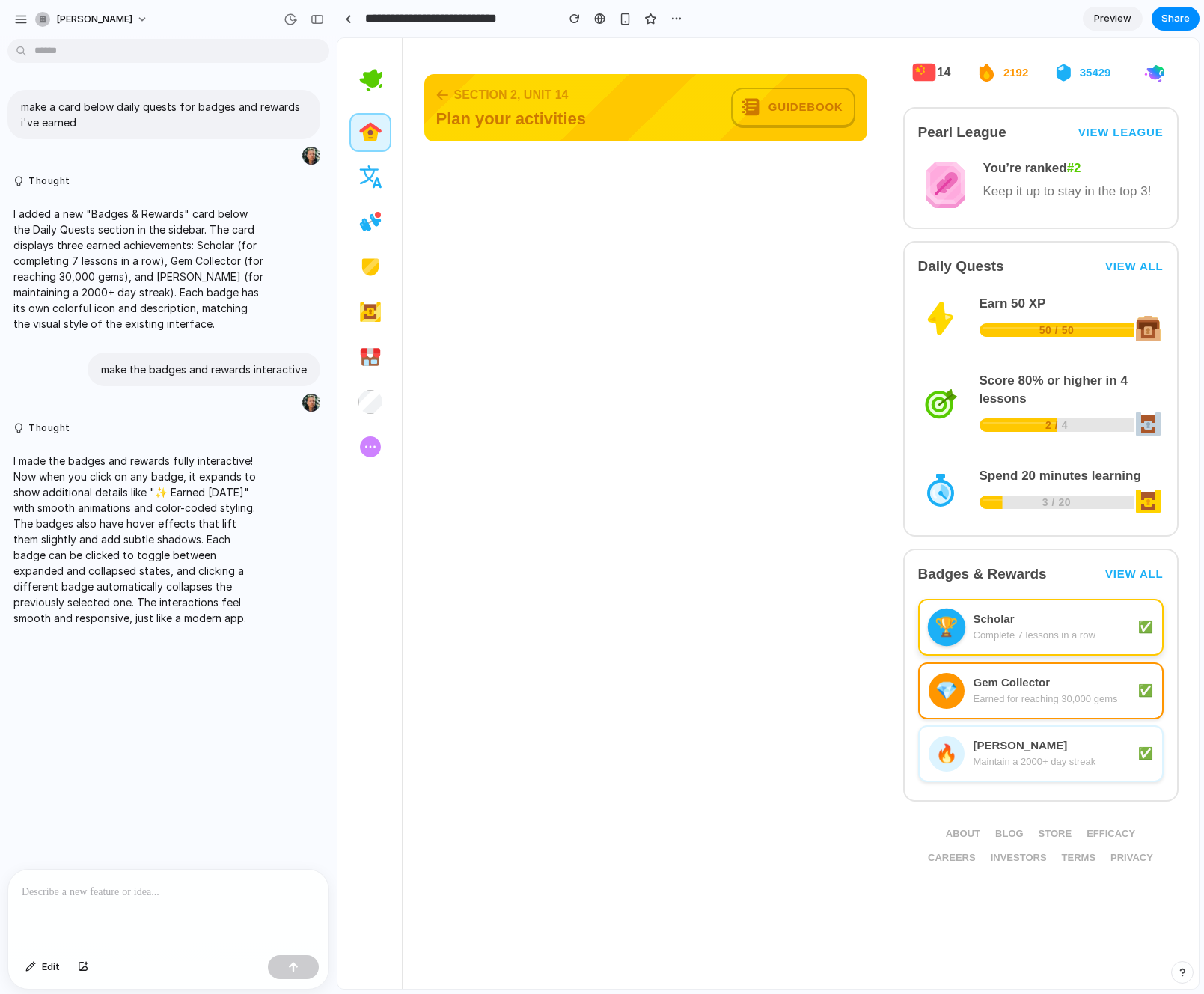
click at [1051, 622] on div "Scholar" at bounding box center [1051, 618] width 156 height 15
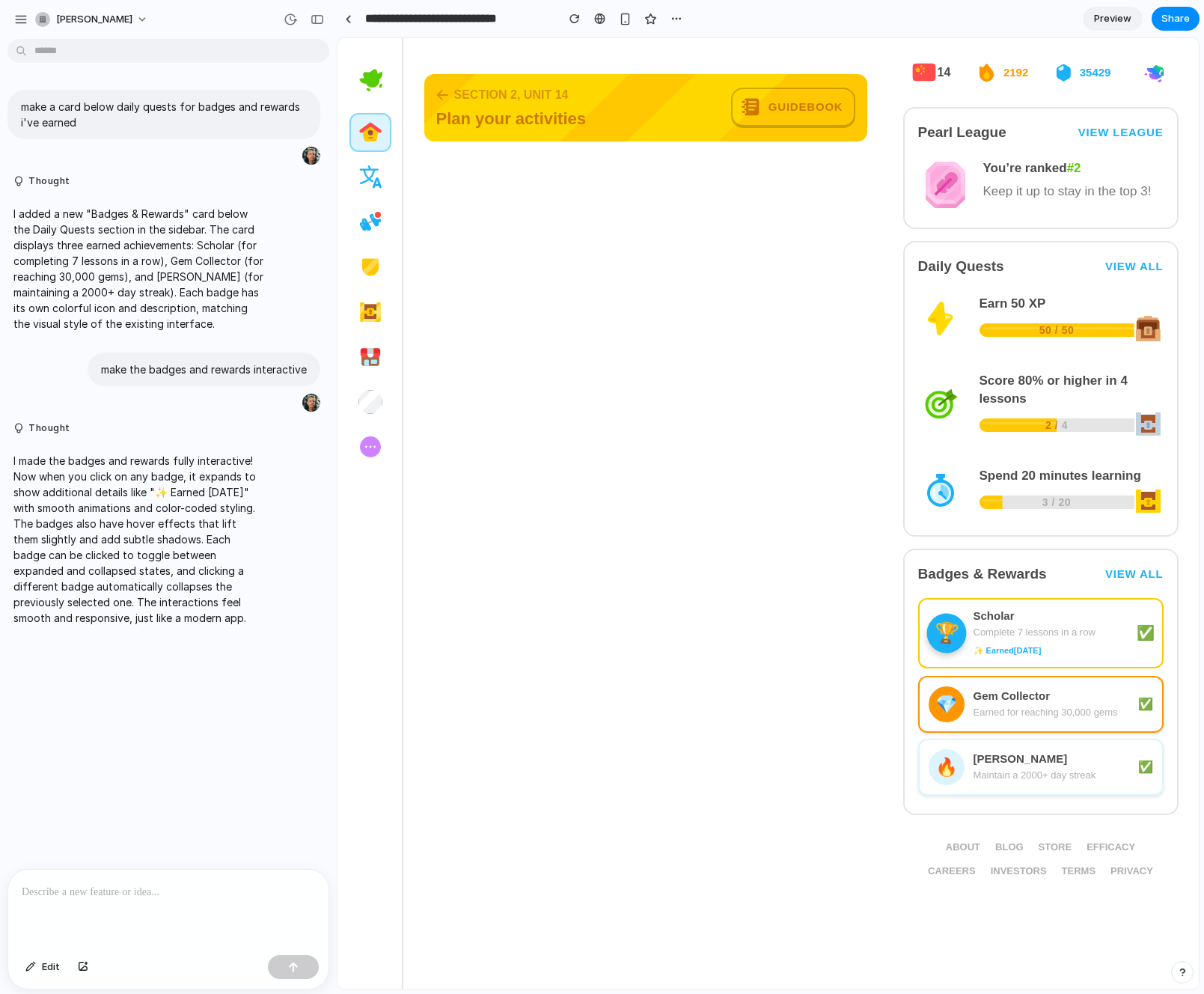
click at [1029, 634] on div "Complete 7 lessons in a row" at bounding box center [1051, 632] width 156 height 15
